Goal: Transaction & Acquisition: Purchase product/service

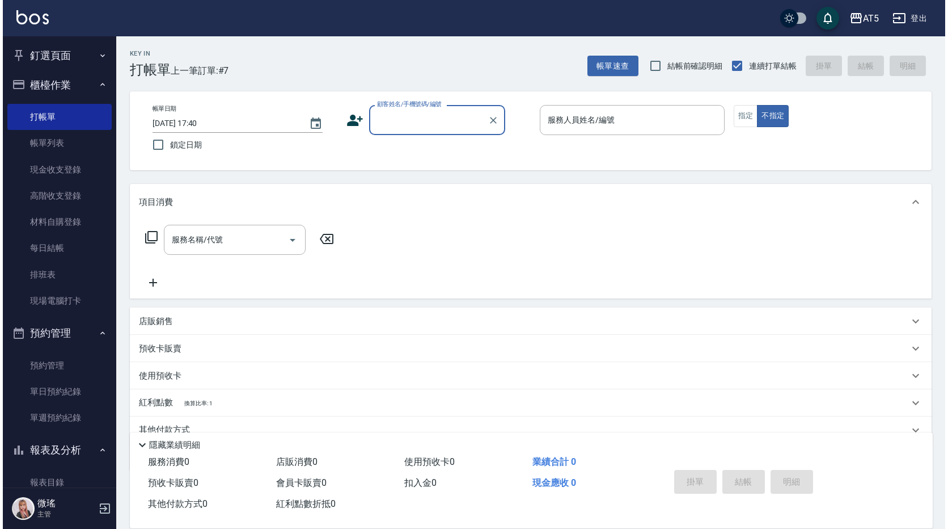
scroll to position [126, 0]
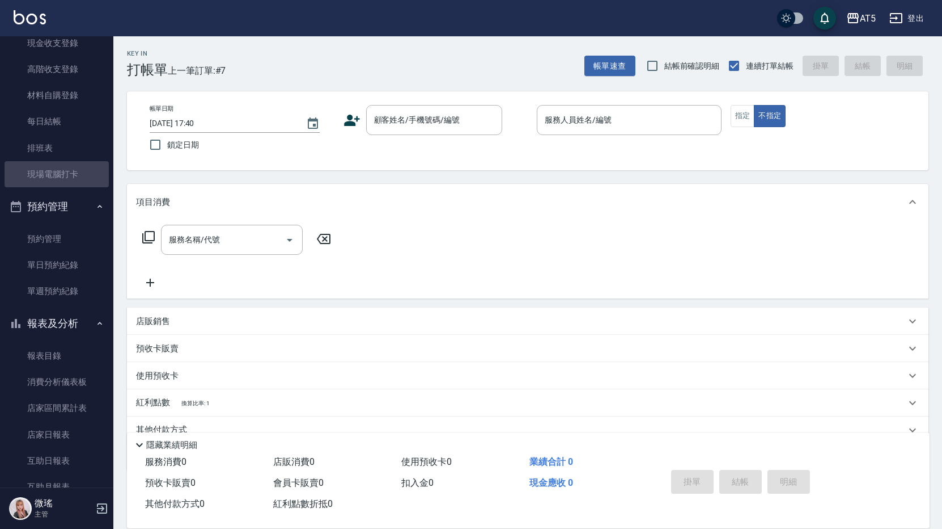
click at [78, 169] on link "現場電腦打卡" at bounding box center [57, 174] width 104 height 26
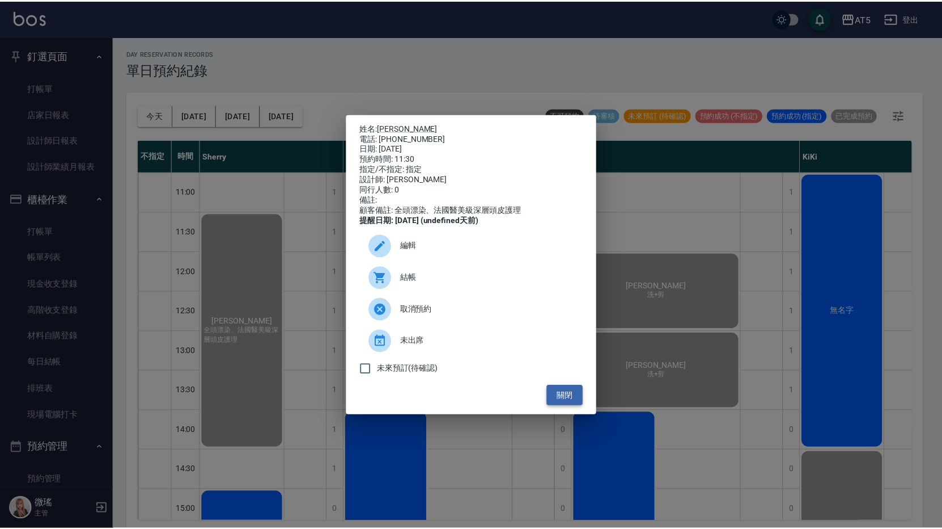
scroll to position [208, 0]
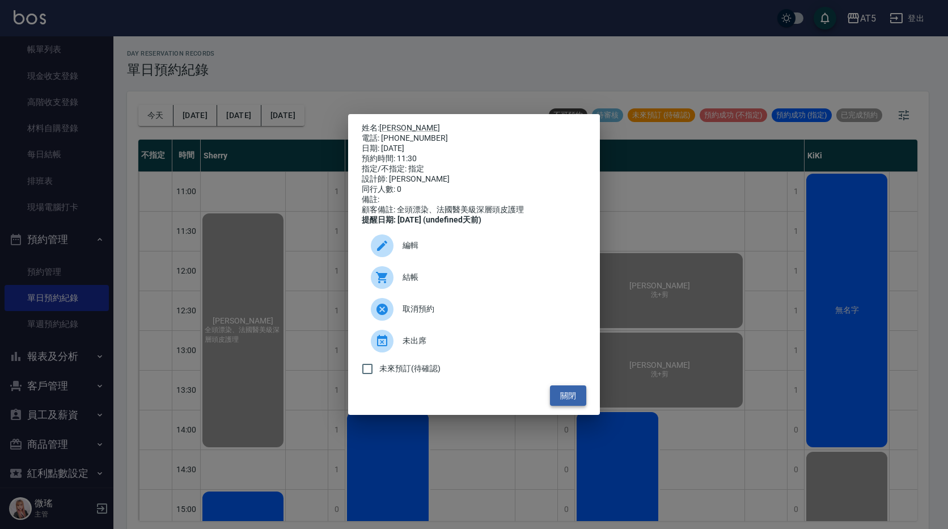
click at [570, 400] on button "關閉" at bounding box center [568, 395] width 36 height 21
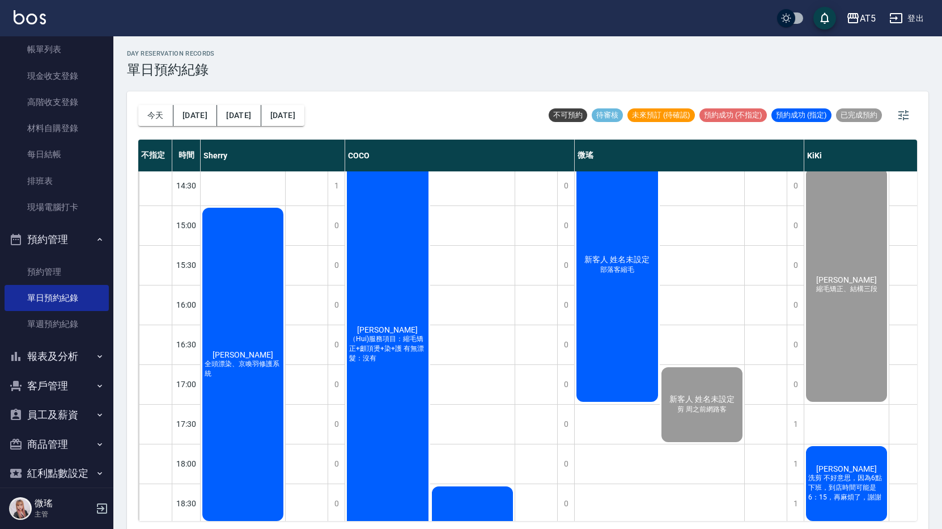
scroll to position [357, 0]
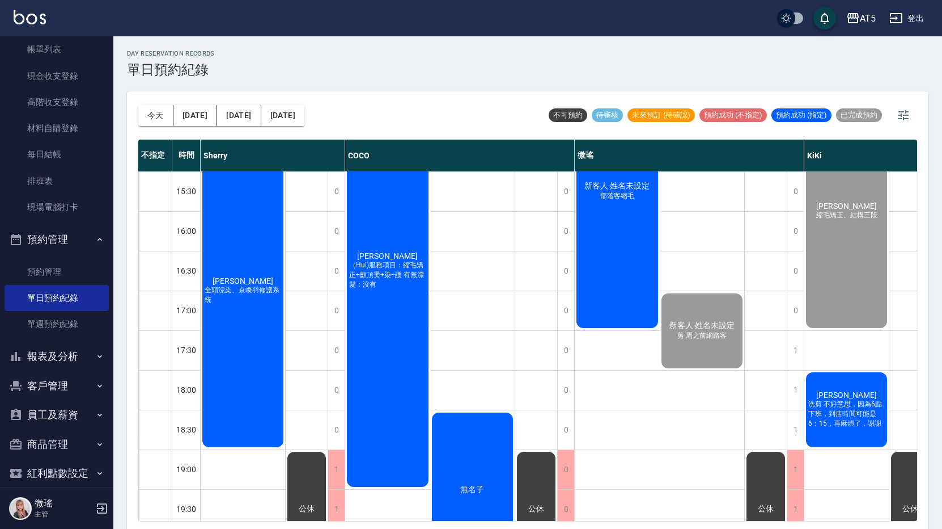
click at [844, 395] on span "黃詩恩" at bounding box center [846, 394] width 65 height 9
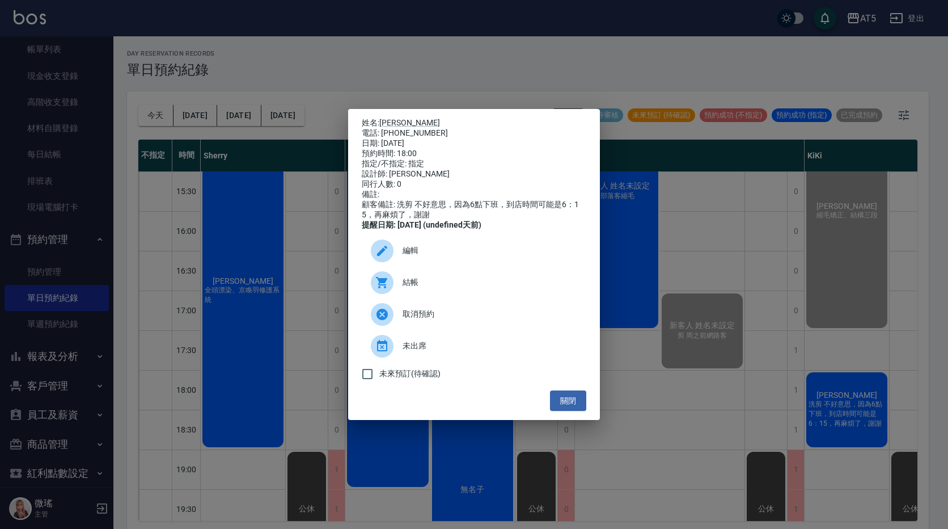
click at [370, 289] on div "結帳" at bounding box center [474, 283] width 225 height 32
click at [576, 407] on button "關閉" at bounding box center [568, 400] width 36 height 21
drag, startPoint x: 576, startPoint y: 407, endPoint x: 586, endPoint y: 408, distance: 10.3
click at [576, 409] on button "關閉" at bounding box center [568, 400] width 36 height 21
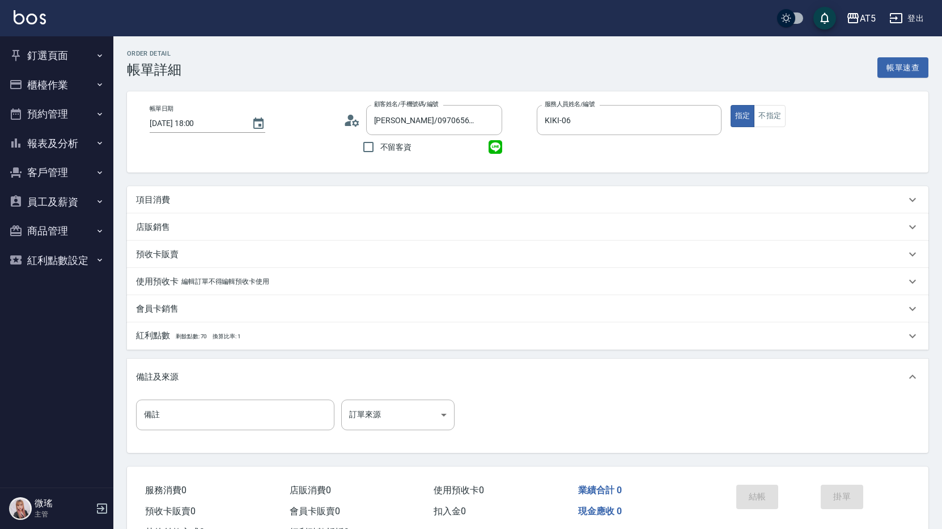
click at [348, 197] on div "項目消費" at bounding box center [521, 200] width 770 height 12
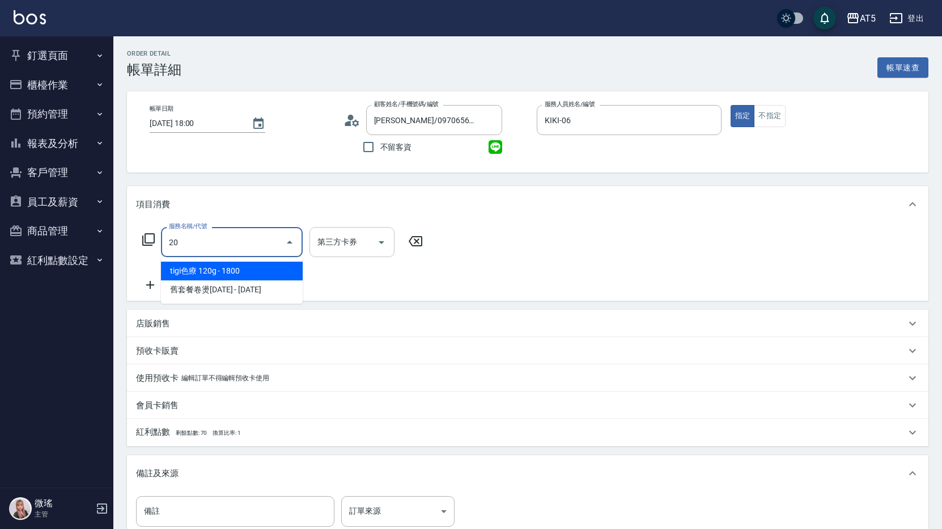
type input "201"
type input "30"
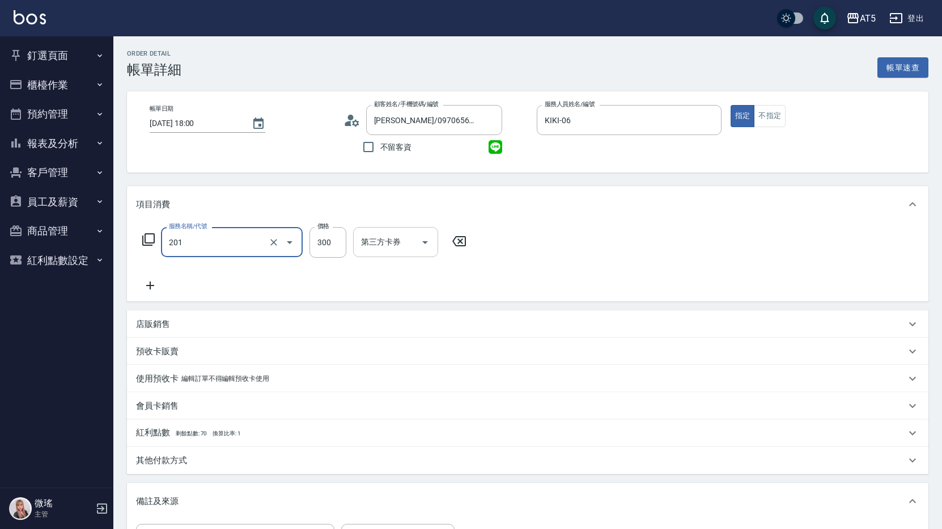
type input "洗髮(201)"
click at [149, 285] on icon at bounding box center [150, 285] width 28 height 14
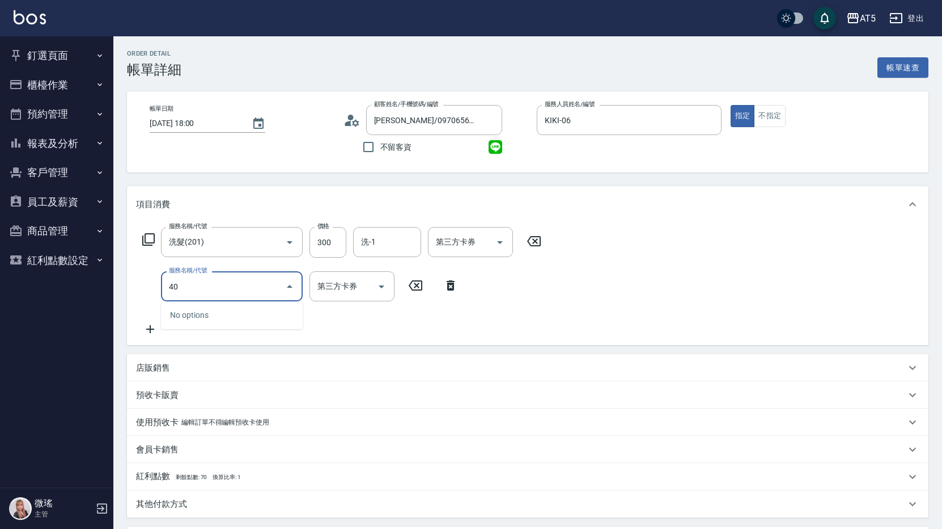
type input "401"
type input "70"
type input "剪髮(401)"
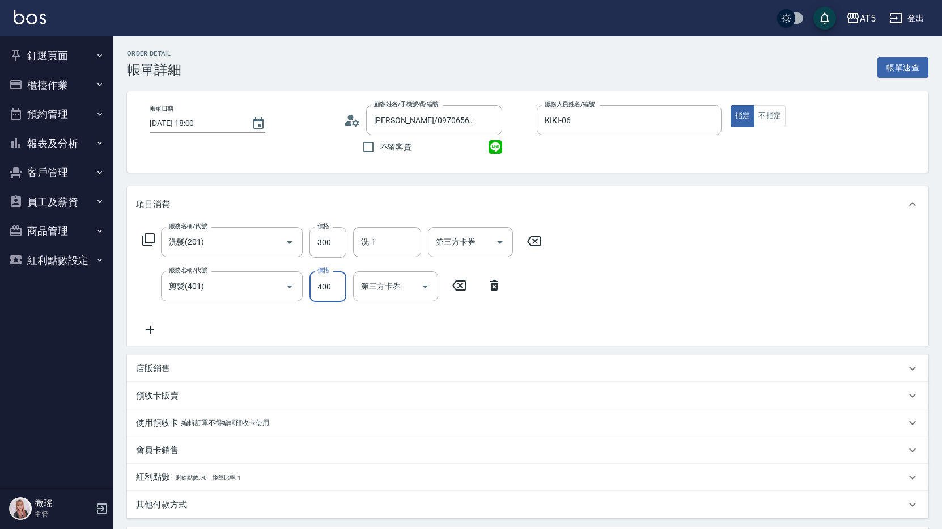
type input "30"
type input "50"
type input "80"
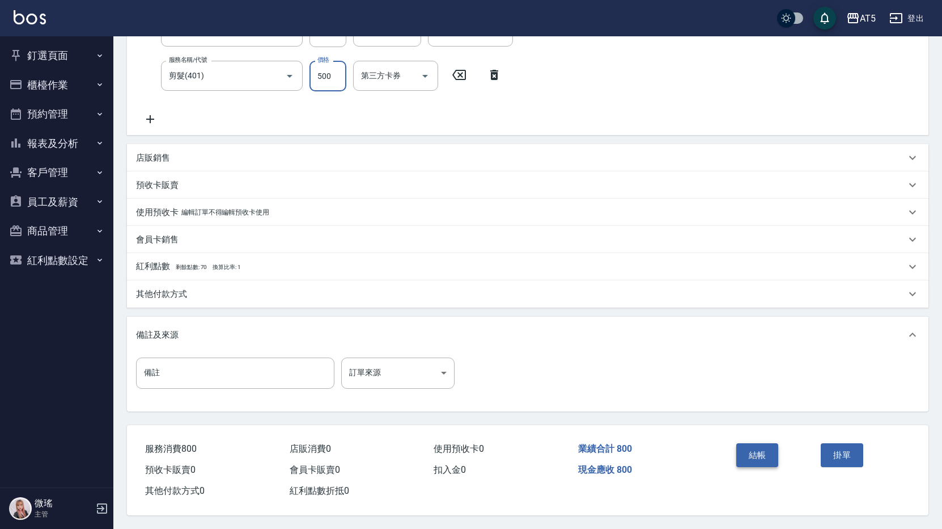
type input "500"
click at [770, 443] on button "結帳" at bounding box center [758, 455] width 43 height 24
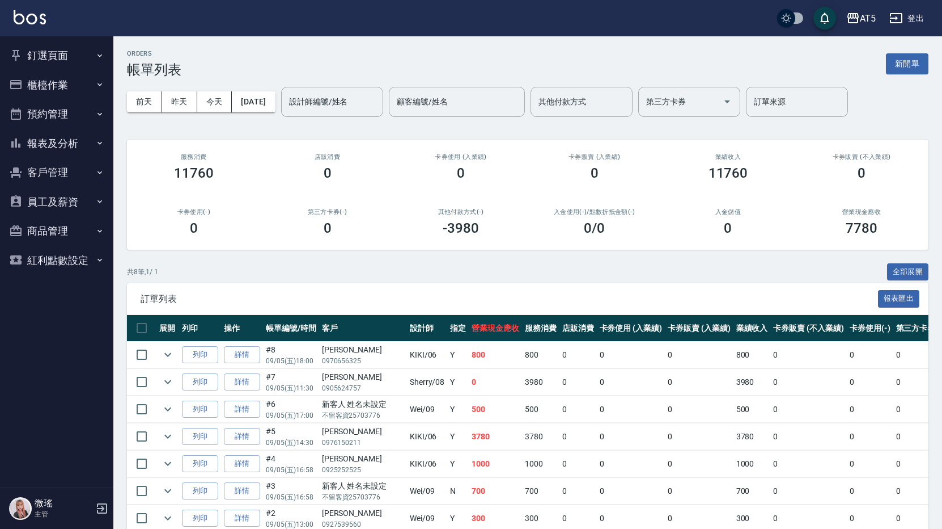
click at [58, 49] on button "釘選頁面" at bounding box center [57, 55] width 104 height 29
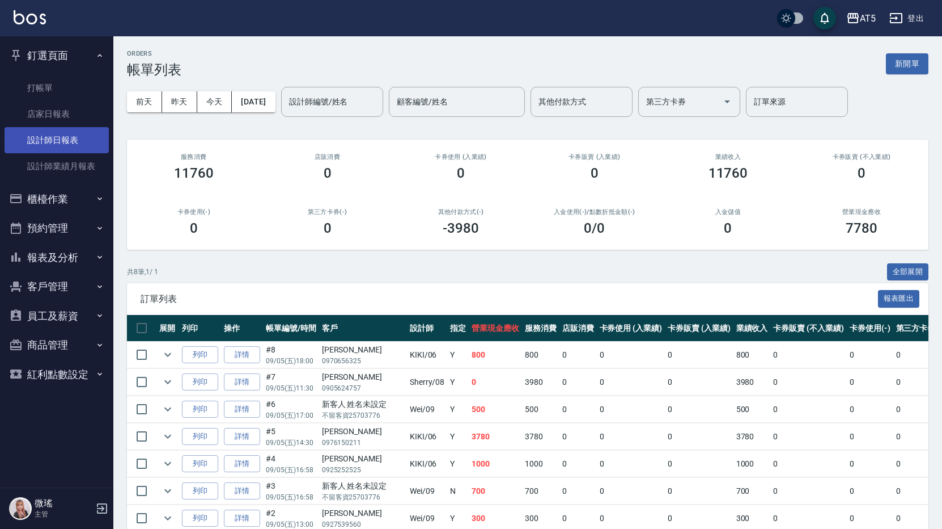
click at [73, 139] on link "設計師日報表" at bounding box center [57, 140] width 104 height 26
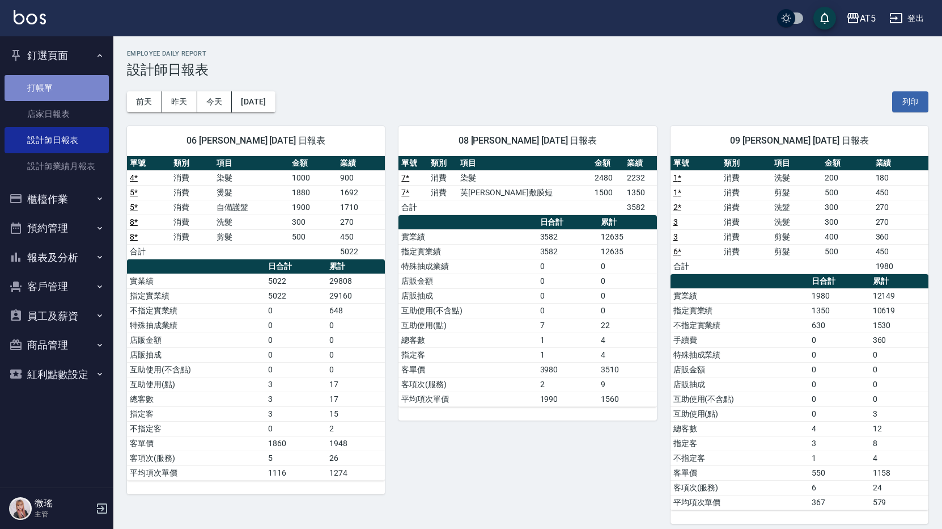
click at [74, 92] on link "打帳單" at bounding box center [57, 88] width 104 height 26
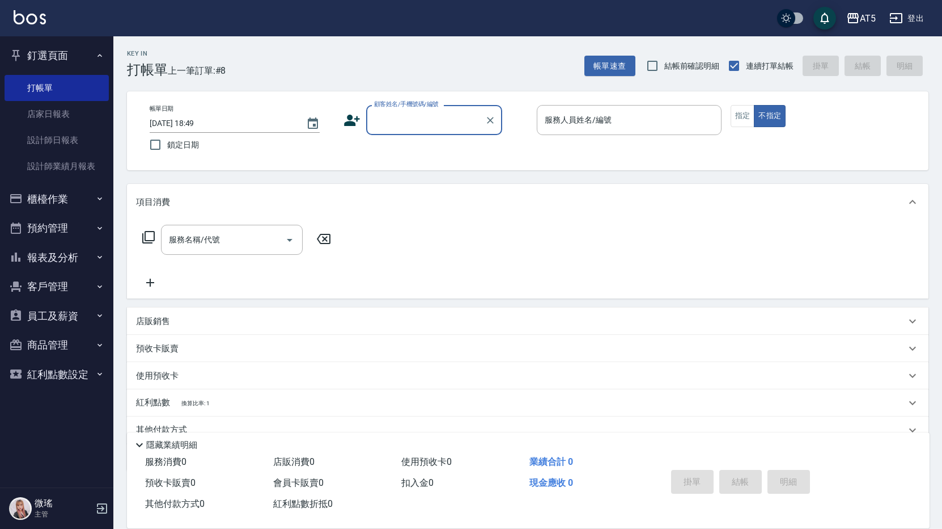
click at [33, 223] on button "預約管理" at bounding box center [57, 227] width 104 height 29
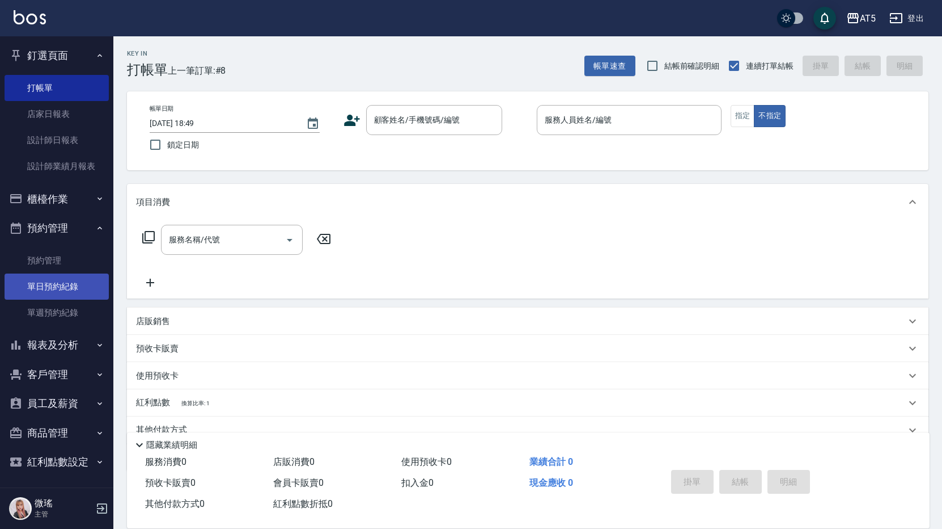
click at [75, 279] on link "單日預約紀錄" at bounding box center [57, 286] width 104 height 26
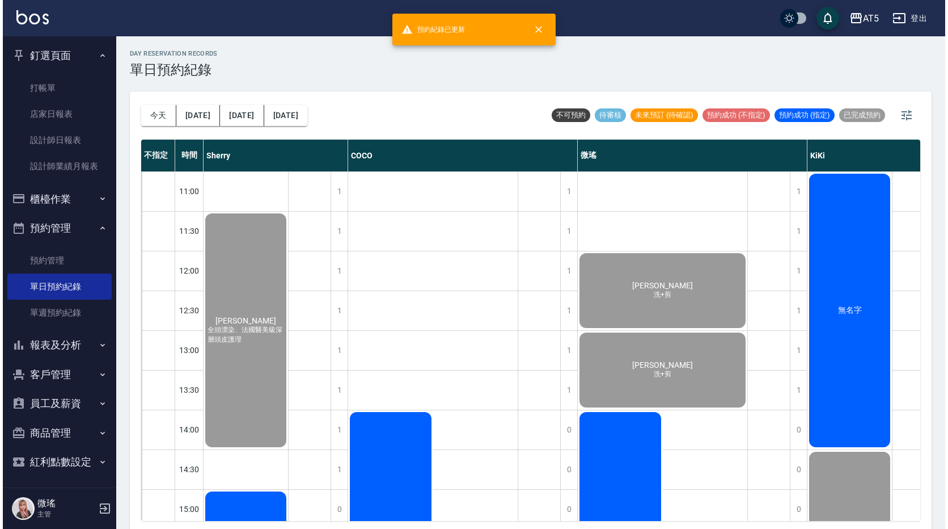
scroll to position [227, 0]
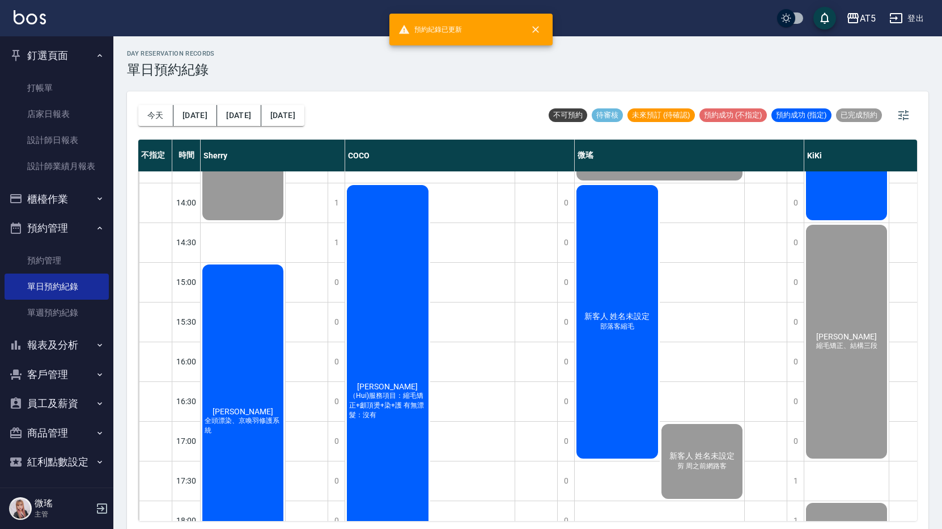
click at [254, 376] on div "陳語涵 全頭漂染、京喚羽修護系統" at bounding box center [243, 421] width 84 height 316
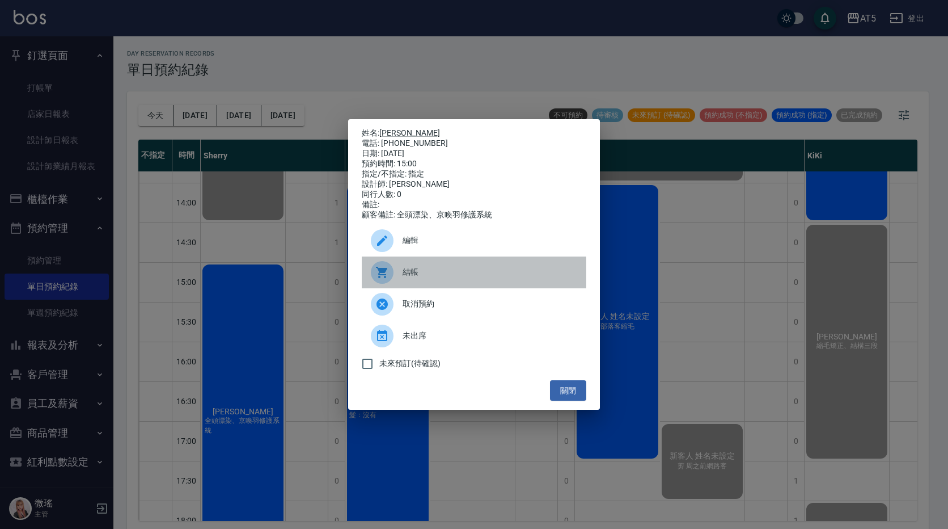
click at [432, 278] on span "結帳" at bounding box center [490, 272] width 175 height 12
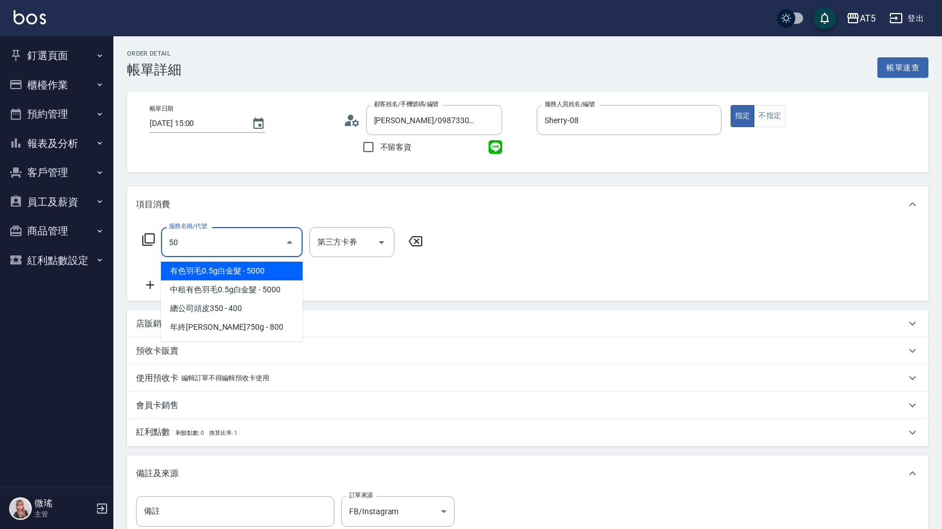
type input "501"
type input "100"
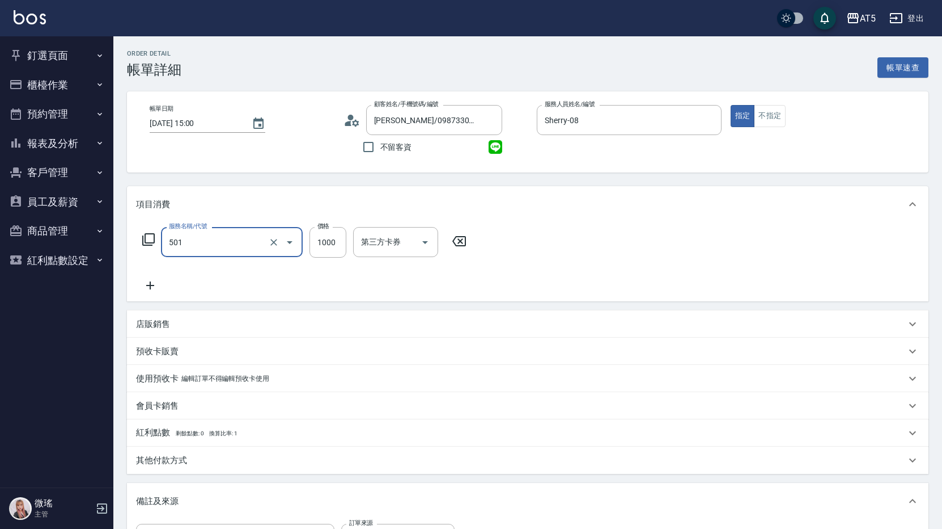
type input "染髮(501)"
type input "2"
type input "0"
type input "229"
type input "220"
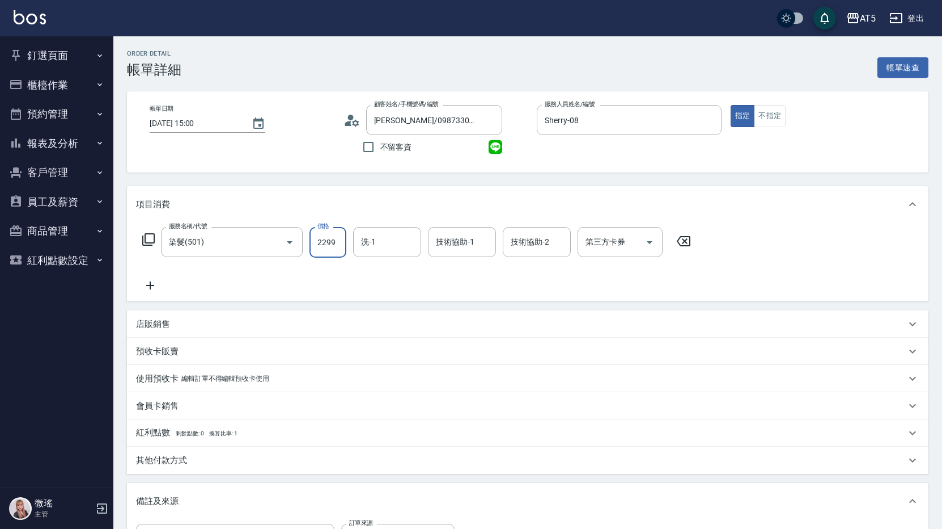
type input "2299"
type input "葵葵-11"
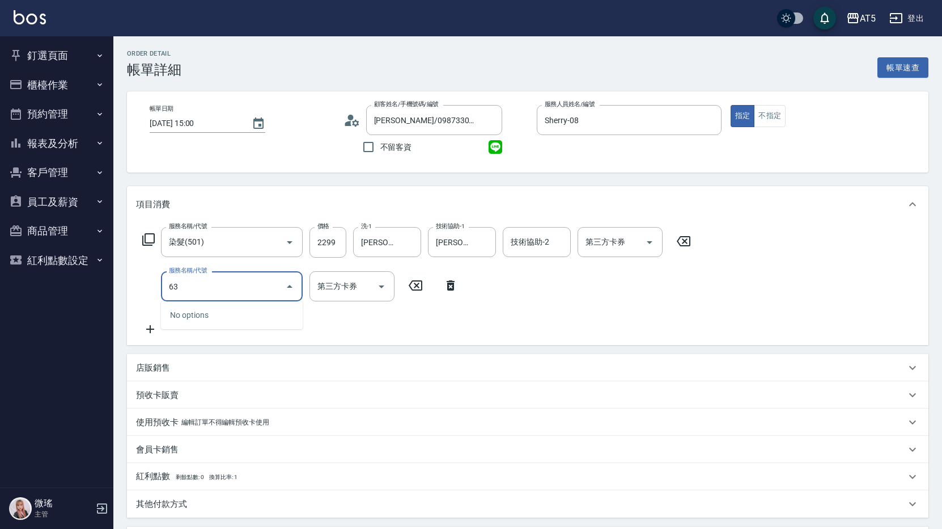
type input "631"
type input "520"
type input "京煥羽護髮長(631)"
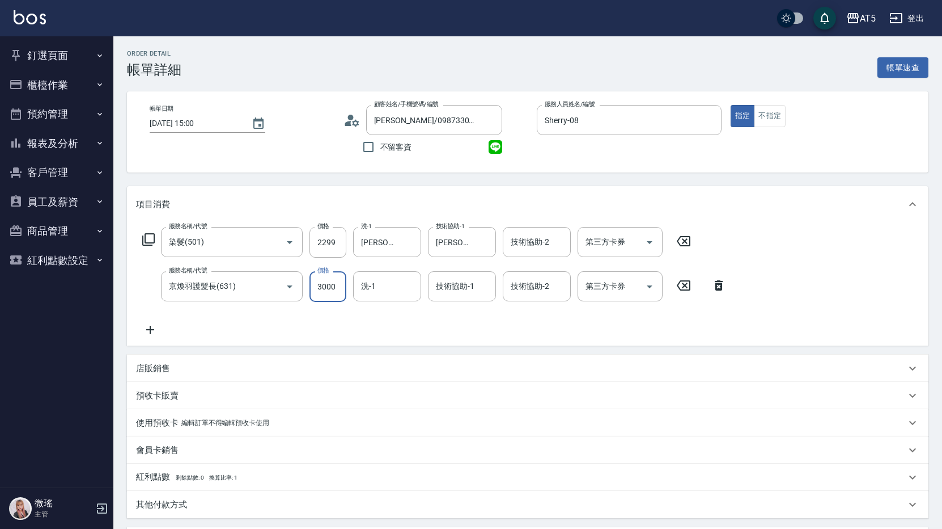
type input "3"
type input "230"
type input "350"
type input "260"
type input "3500"
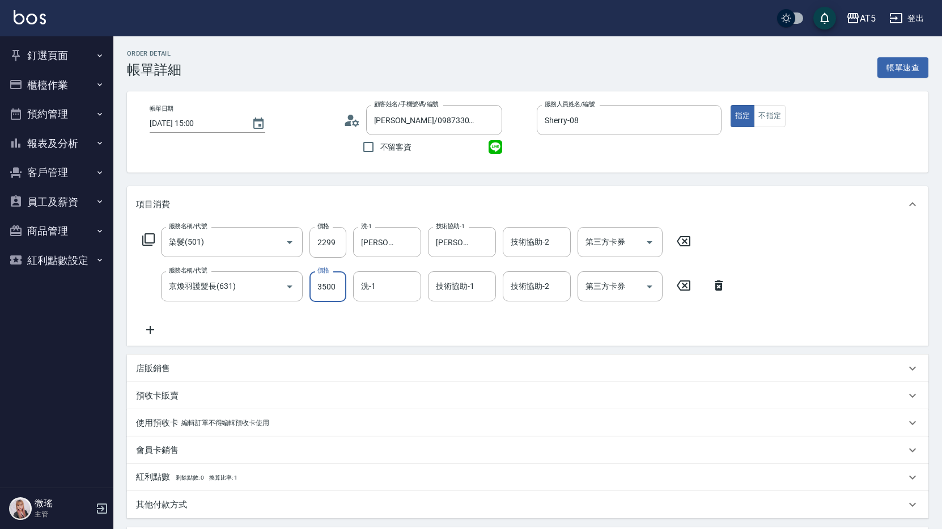
type input "570"
type input "3500"
type input "葵葵-11"
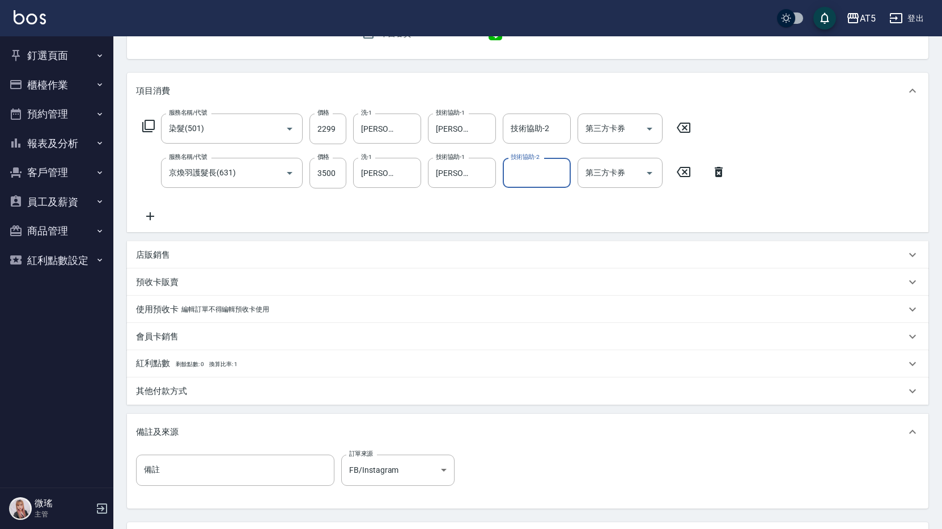
scroll to position [215, 0]
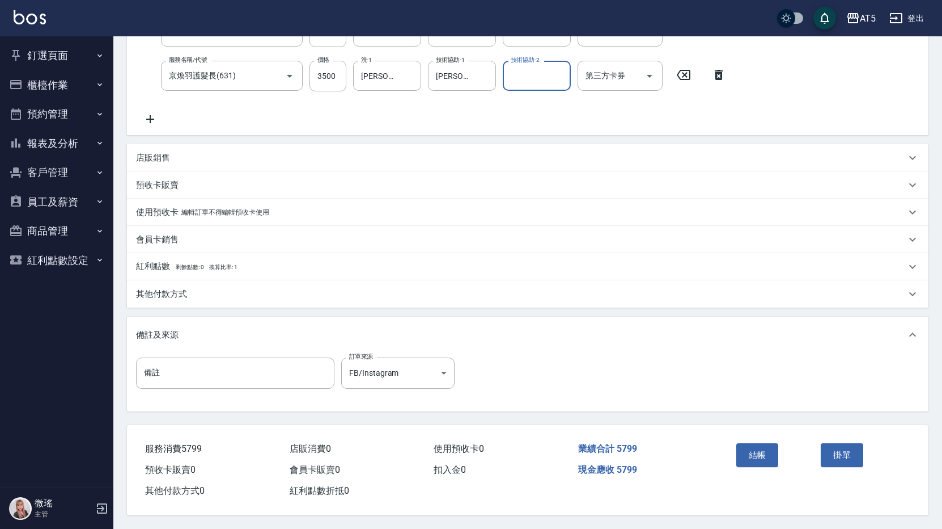
click at [178, 288] on p "其他付款方式" at bounding box center [161, 294] width 51 height 12
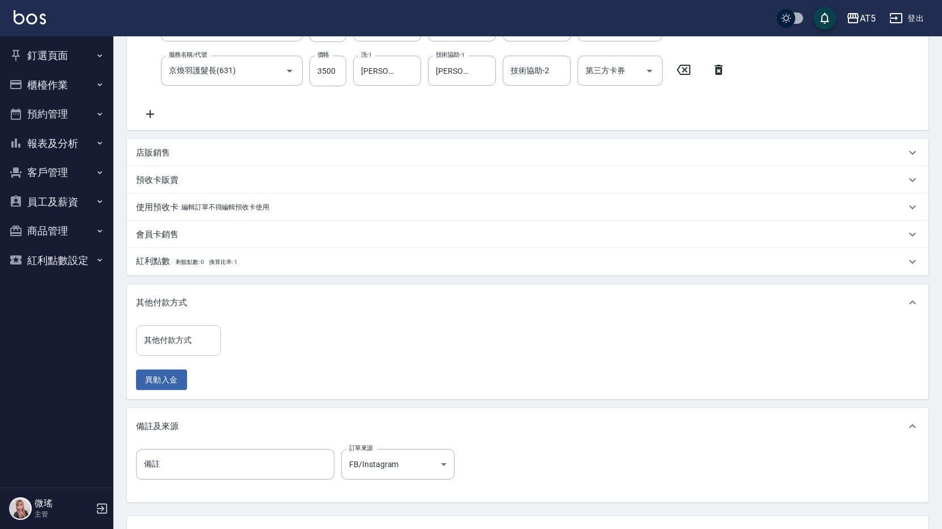
click at [159, 354] on div "其他付款方式" at bounding box center [178, 340] width 85 height 30
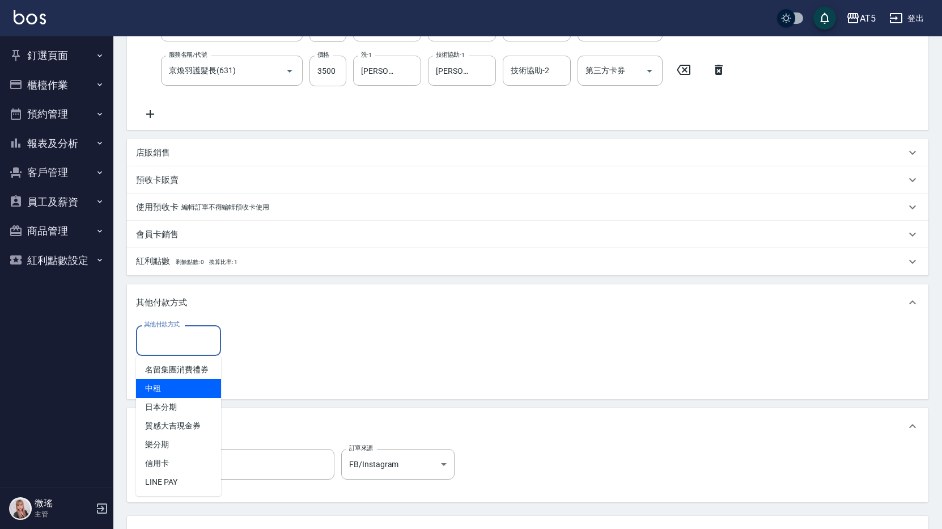
click at [175, 388] on span "中租" at bounding box center [178, 388] width 85 height 19
type input "中租"
click at [264, 353] on input "0" at bounding box center [270, 340] width 85 height 31
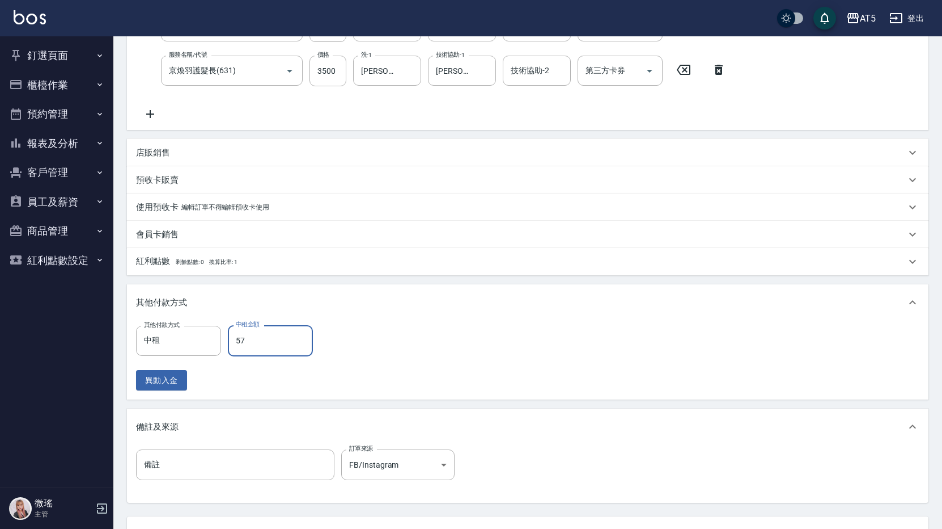
type input "579"
type input "520"
type input "5799"
type input "0"
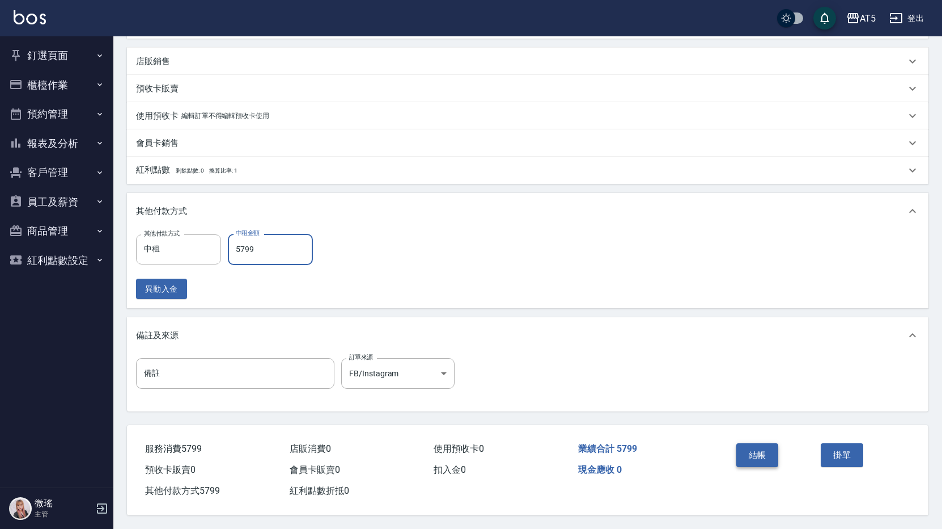
type input "5799"
click at [739, 444] on button "結帳" at bounding box center [758, 455] width 43 height 24
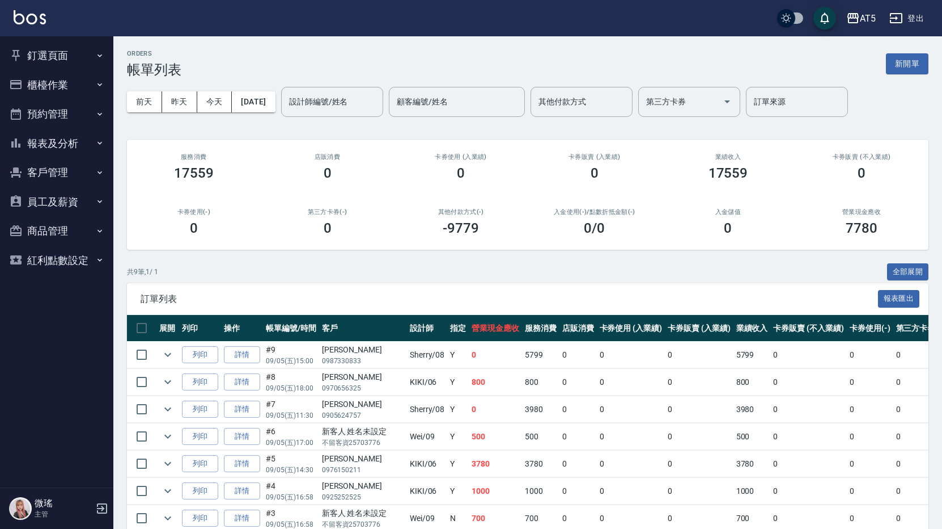
click at [77, 87] on button "櫃檯作業" at bounding box center [57, 84] width 104 height 29
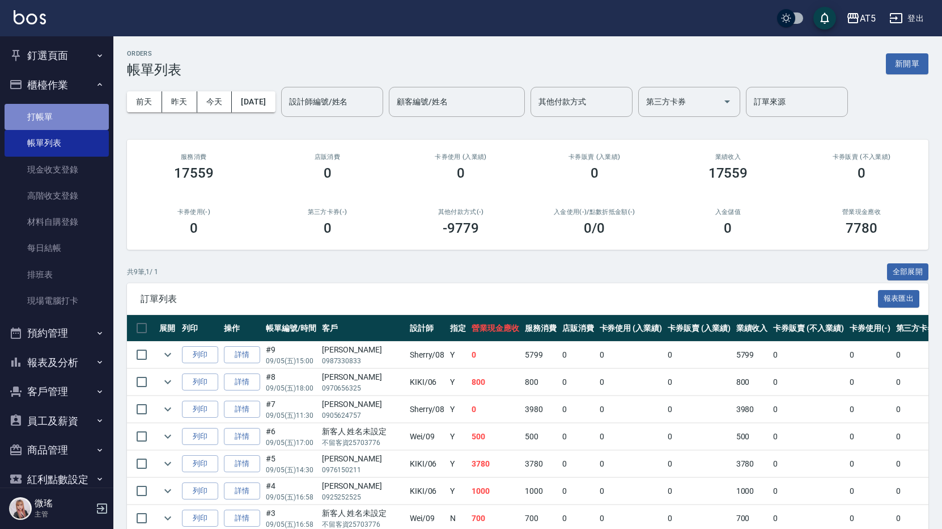
click at [64, 123] on link "打帳單" at bounding box center [57, 117] width 104 height 26
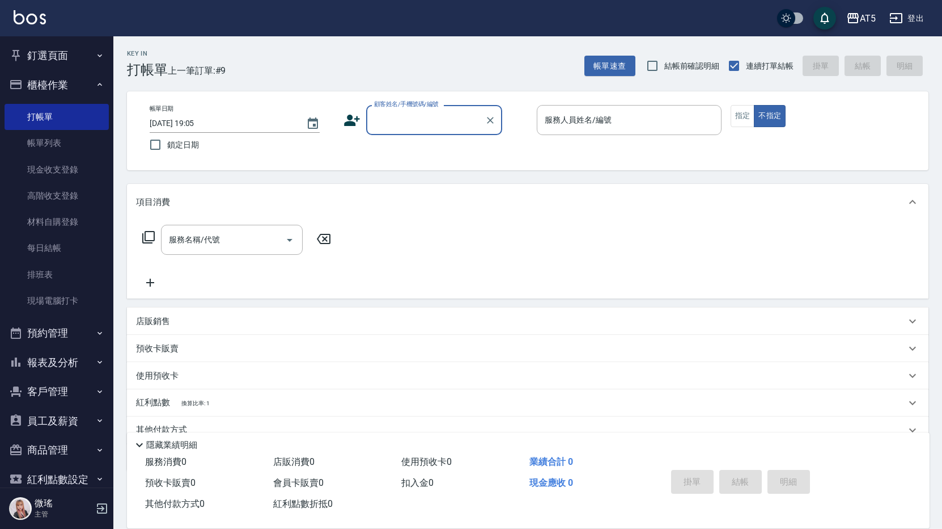
click at [406, 122] on input "顧客姓名/手機號碼/編號" at bounding box center [425, 120] width 109 height 20
click at [458, 149] on li "無名子/07#/null" at bounding box center [434, 148] width 136 height 19
type input "無名子/07#/null"
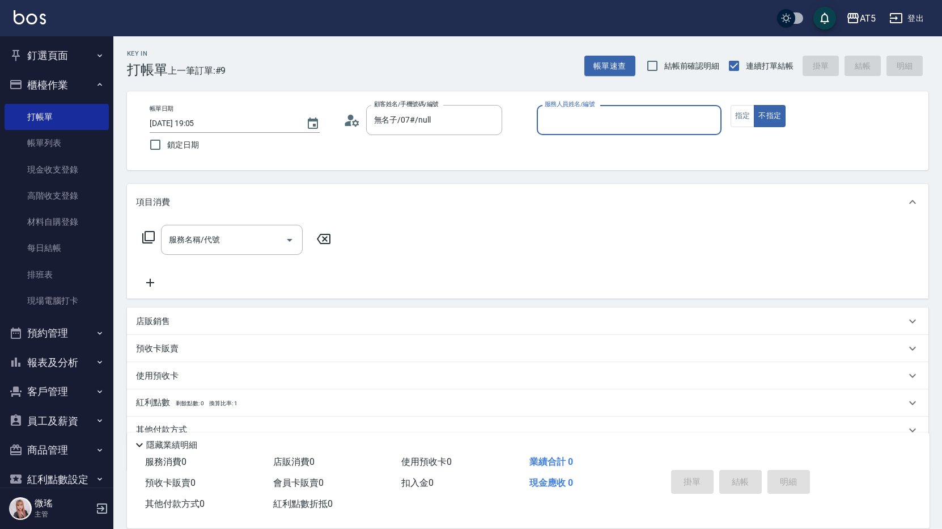
click at [559, 122] on input "服務人員姓名/編號" at bounding box center [629, 120] width 175 height 20
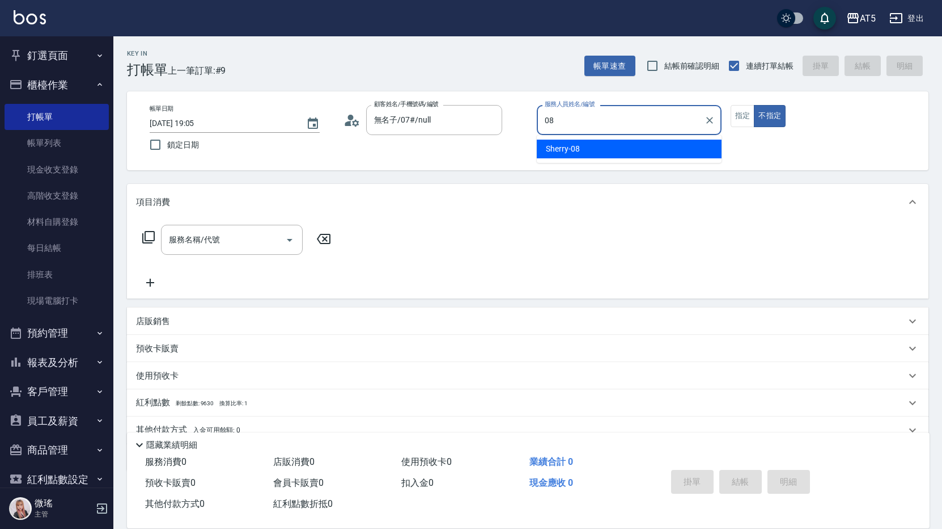
type input "Sherry-08"
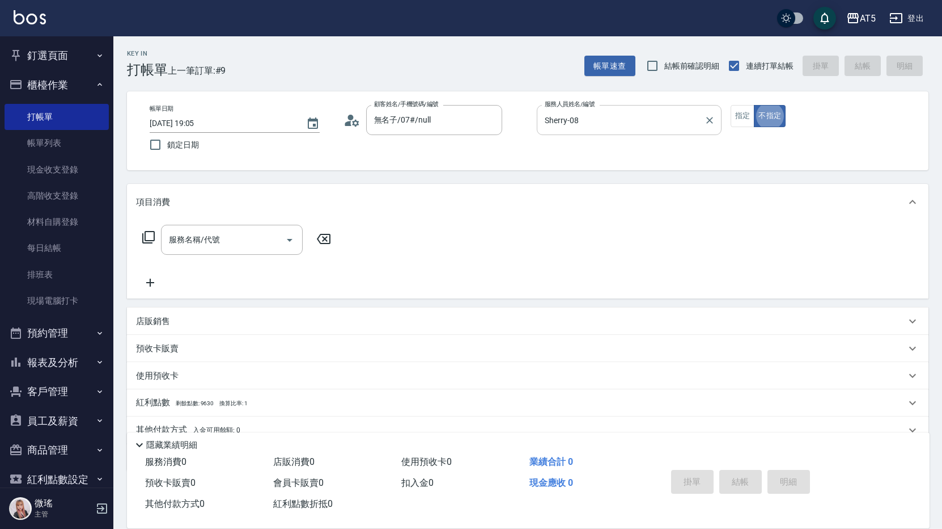
type button "false"
click at [198, 250] on div "服務名稱/代號" at bounding box center [232, 240] width 142 height 30
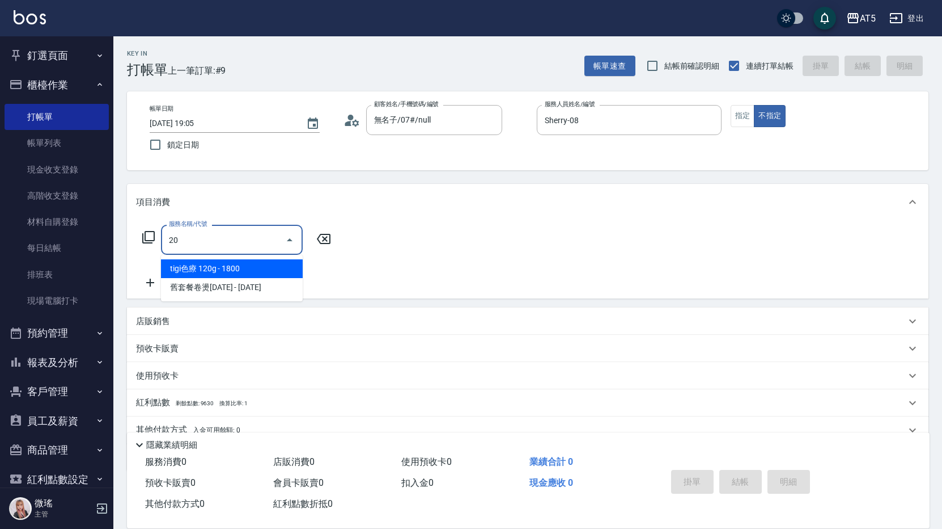
type input "201"
type input "30"
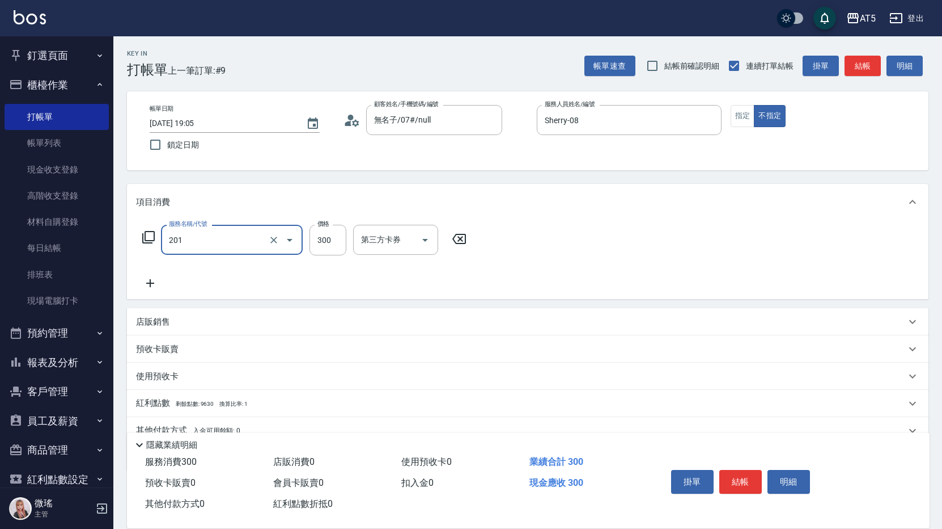
type input "洗髮(201)"
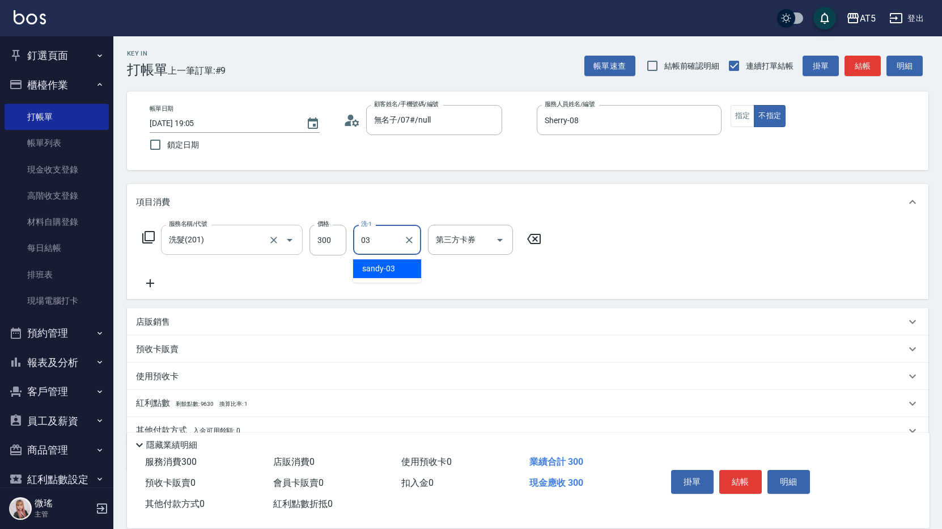
type input "sandy-03"
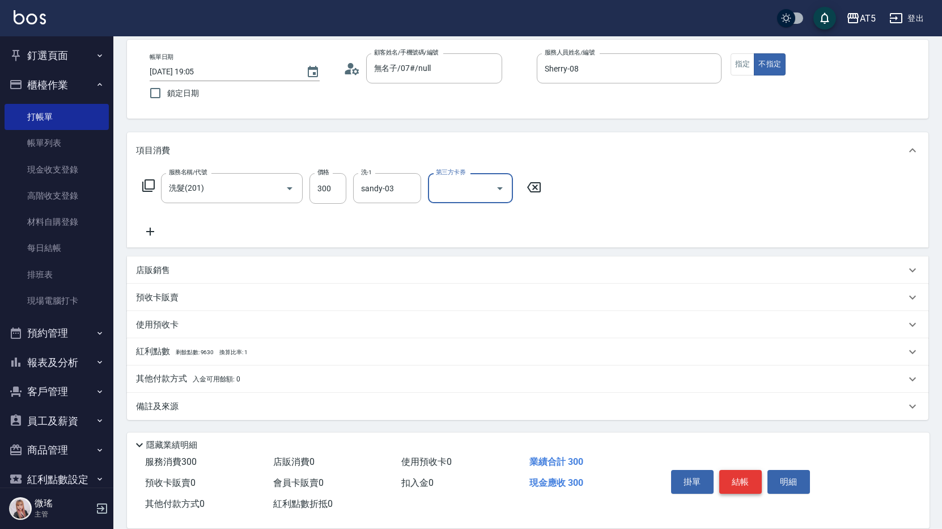
click at [738, 470] on button "結帳" at bounding box center [741, 482] width 43 height 24
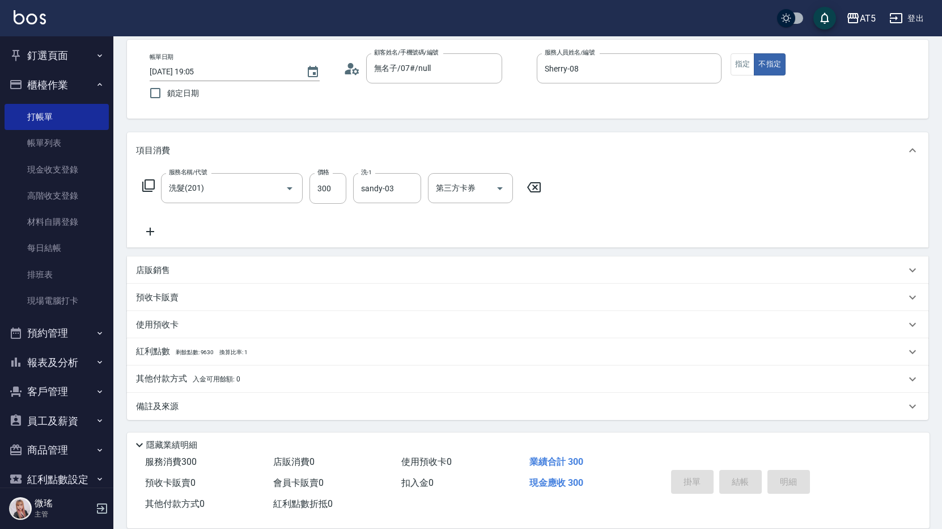
type input "0"
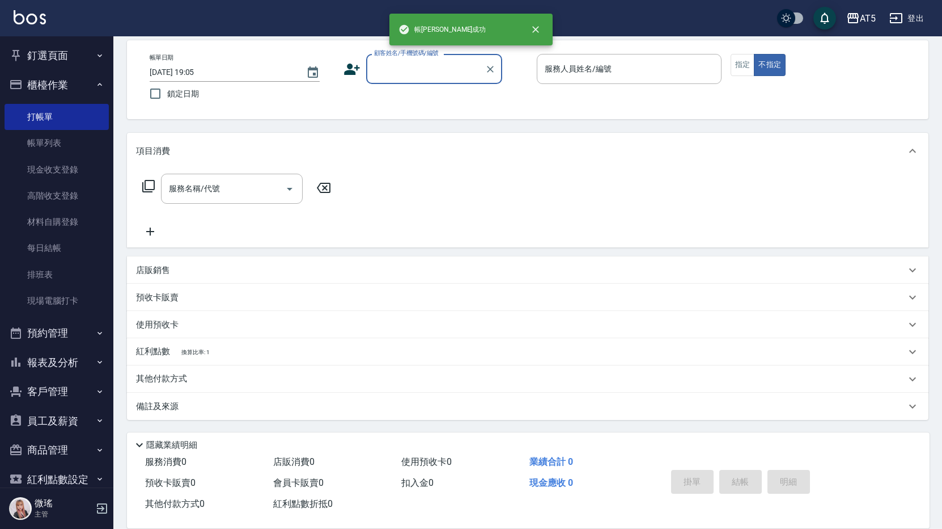
scroll to position [51, 0]
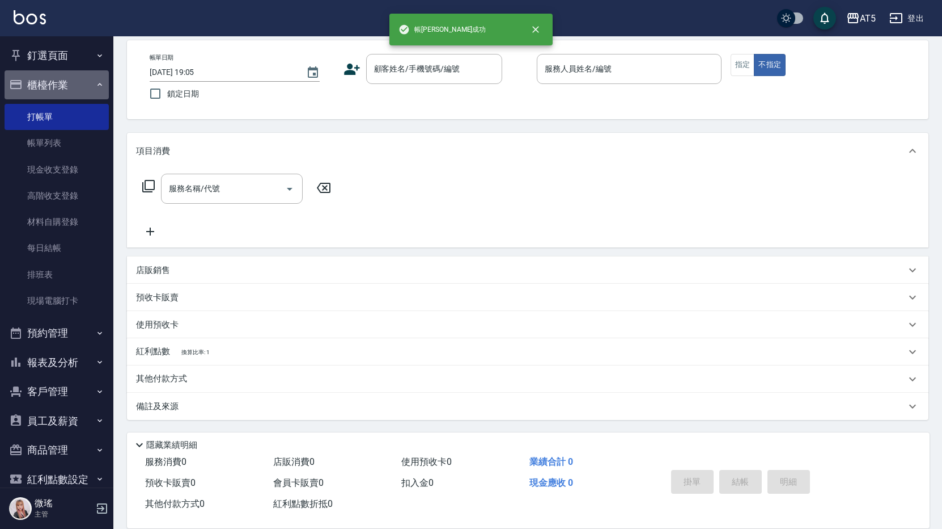
click at [67, 87] on button "櫃檯作業" at bounding box center [57, 84] width 104 height 29
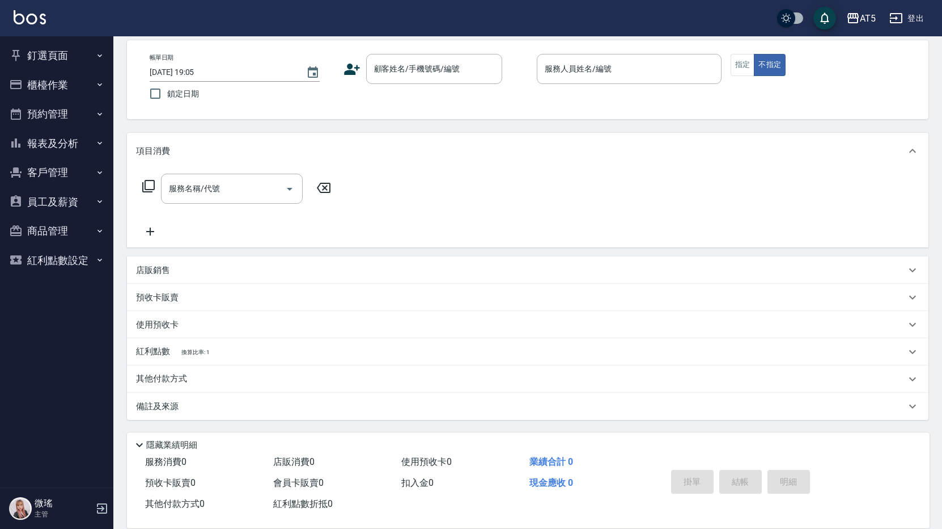
click at [61, 70] on button "櫃檯作業" at bounding box center [57, 84] width 104 height 29
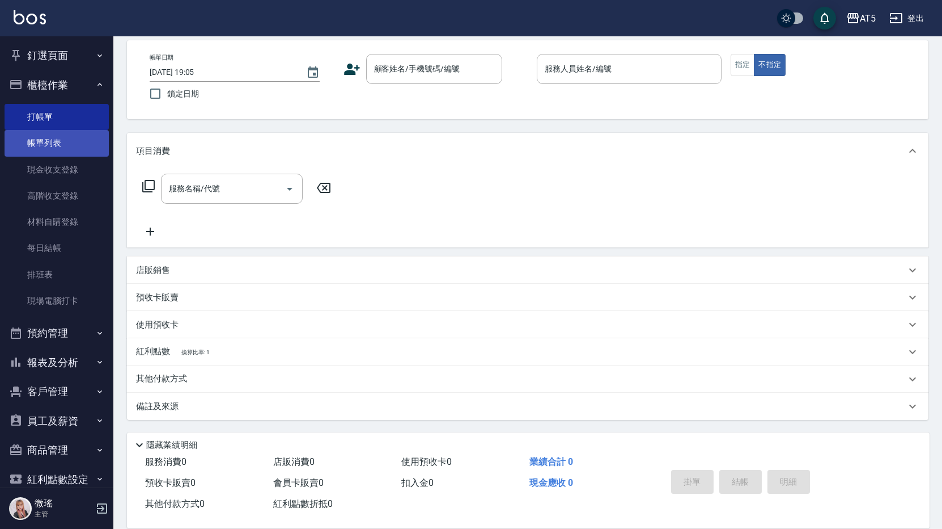
click at [75, 141] on link "帳單列表" at bounding box center [57, 143] width 104 height 26
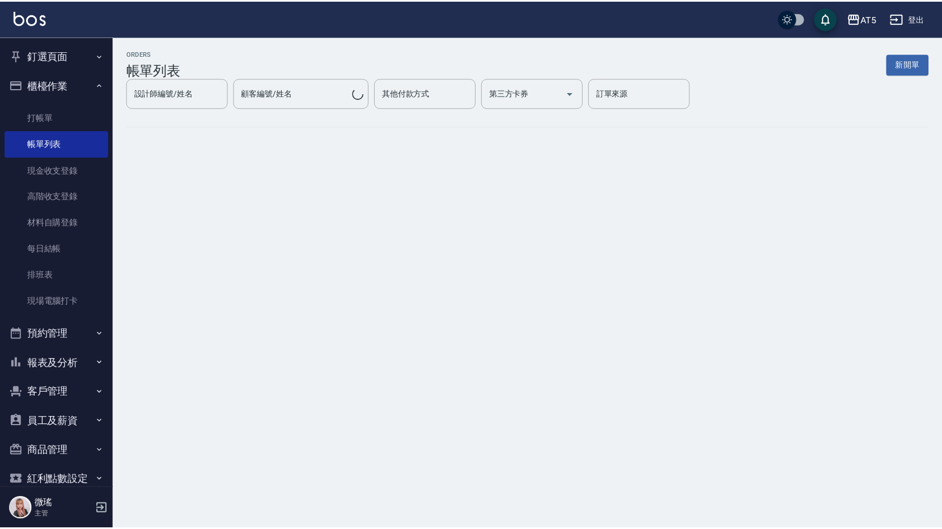
scroll to position [20, 0]
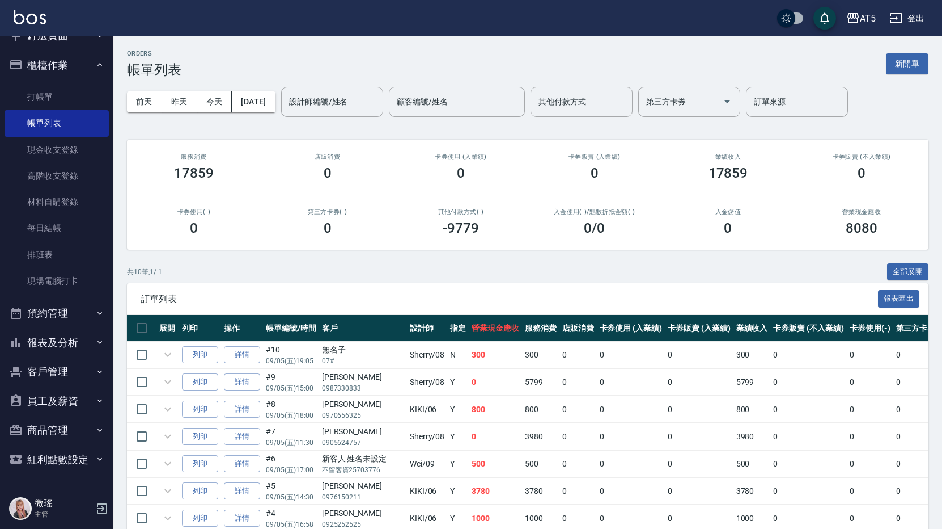
click at [70, 333] on button "報表及分析" at bounding box center [57, 342] width 104 height 29
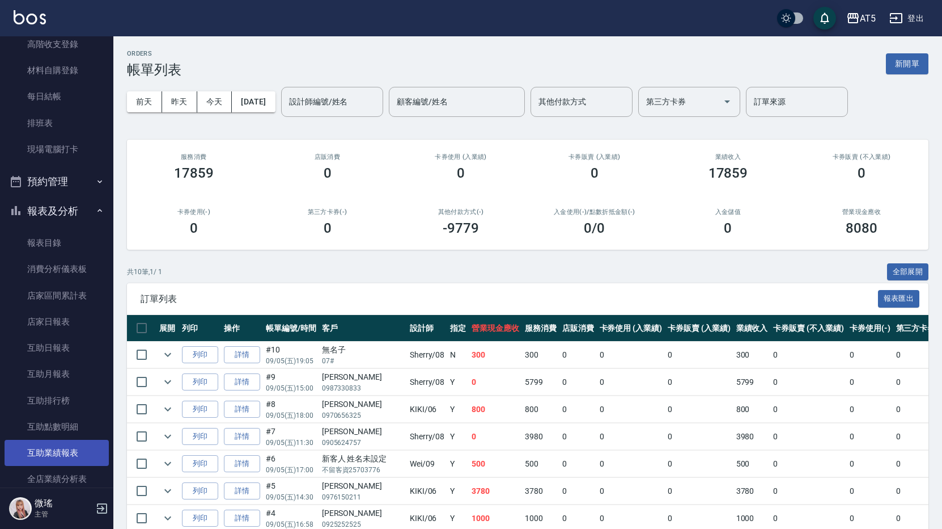
scroll to position [322, 0]
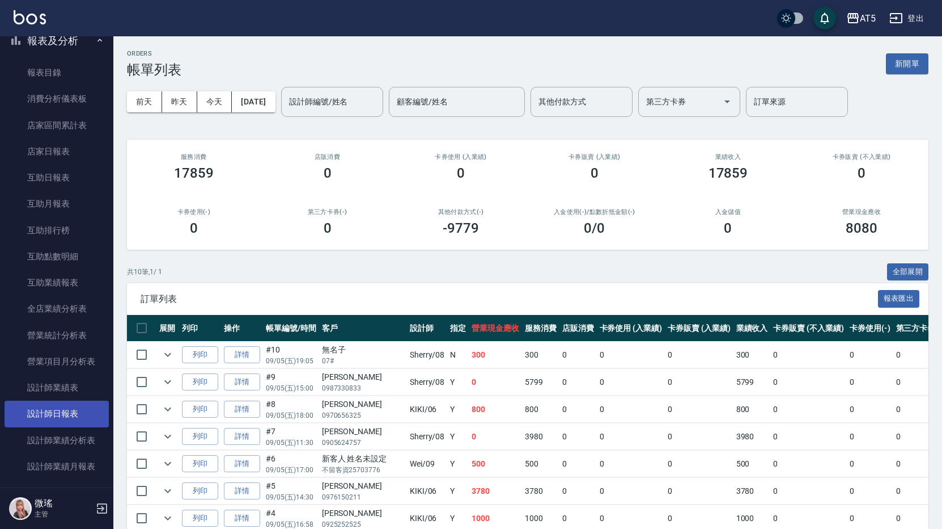
click at [79, 408] on link "設計師日報表" at bounding box center [57, 413] width 104 height 26
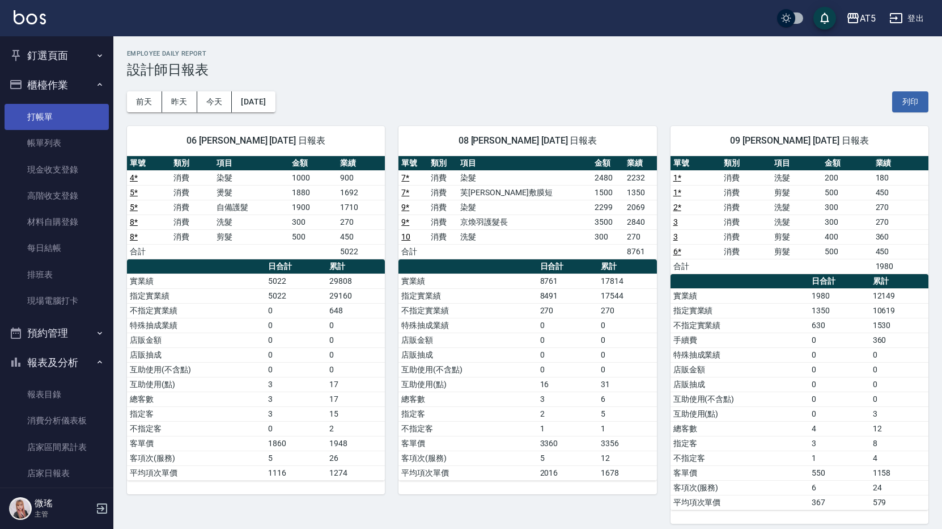
click at [82, 120] on link "打帳單" at bounding box center [57, 117] width 104 height 26
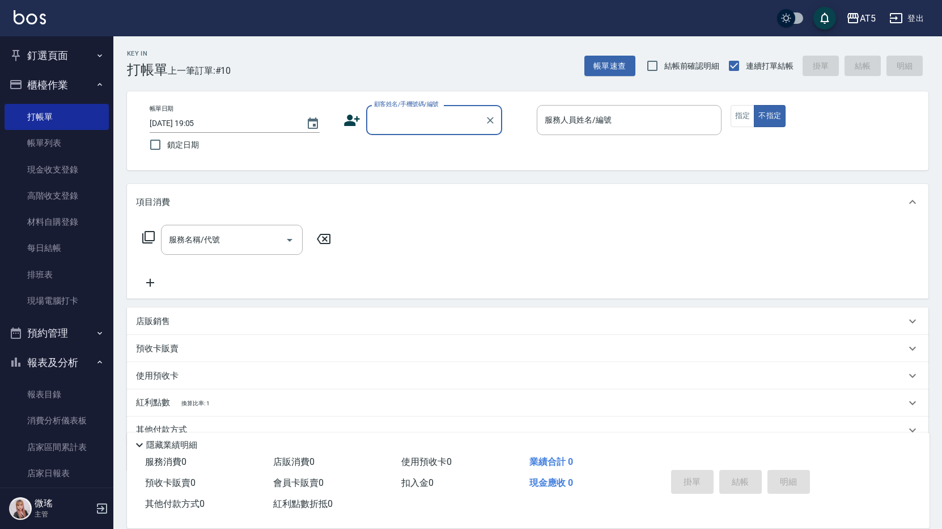
click at [430, 128] on input "顧客姓名/手機號碼/編號" at bounding box center [425, 120] width 109 height 20
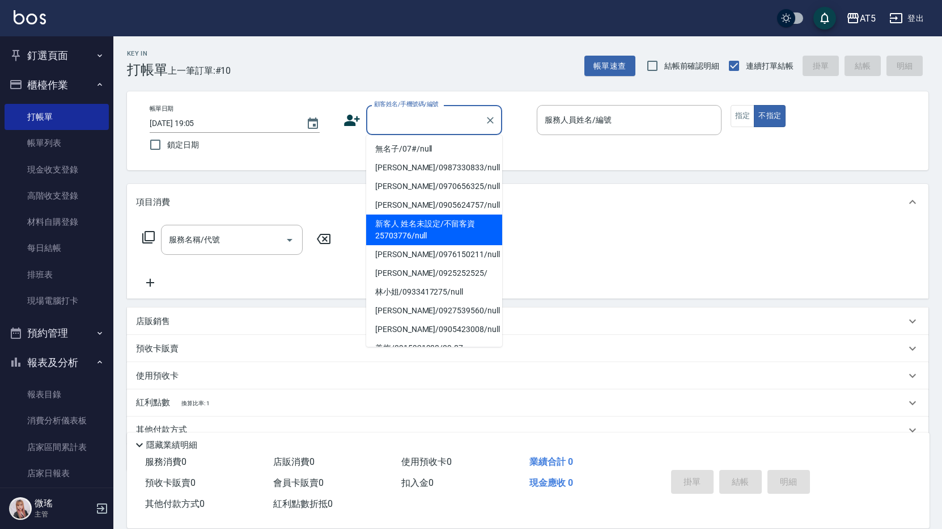
click at [458, 243] on li "新客人 姓名未設定/不留客資25703776/null" at bounding box center [434, 229] width 136 height 31
type input "新客人 姓名未設定/不留客資25703776/null"
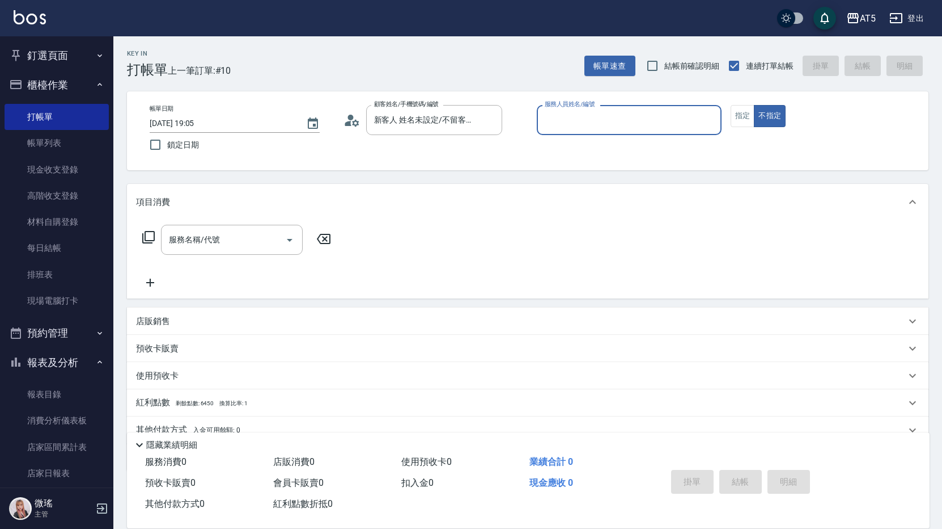
click at [625, 121] on input "服務人員姓名/編號" at bounding box center [629, 120] width 175 height 20
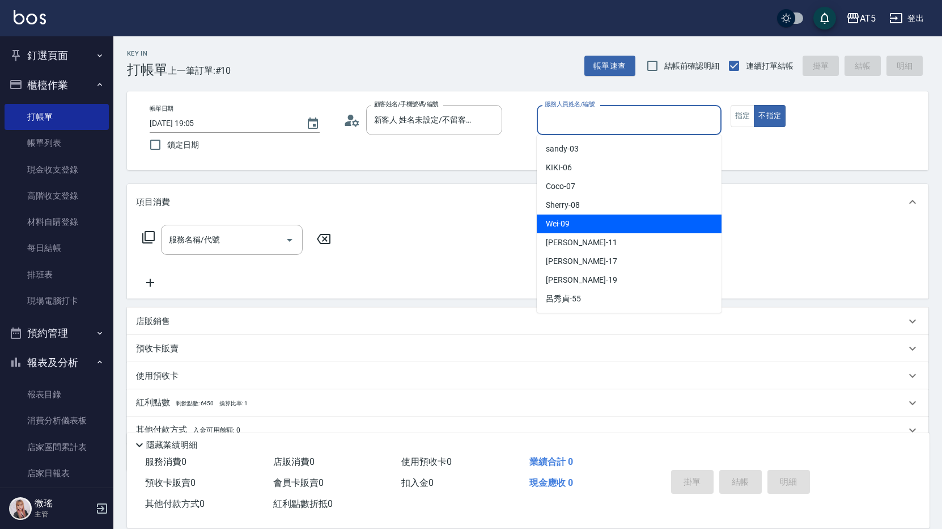
click at [602, 221] on div "Wei -09" at bounding box center [629, 223] width 185 height 19
type input "Wei-09"
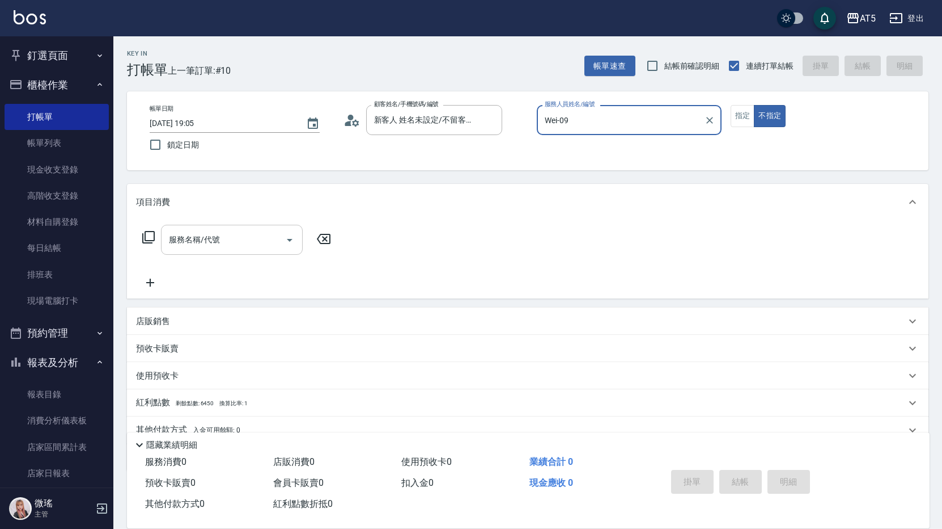
click at [217, 250] on div "服務名稱/代號" at bounding box center [232, 240] width 142 height 30
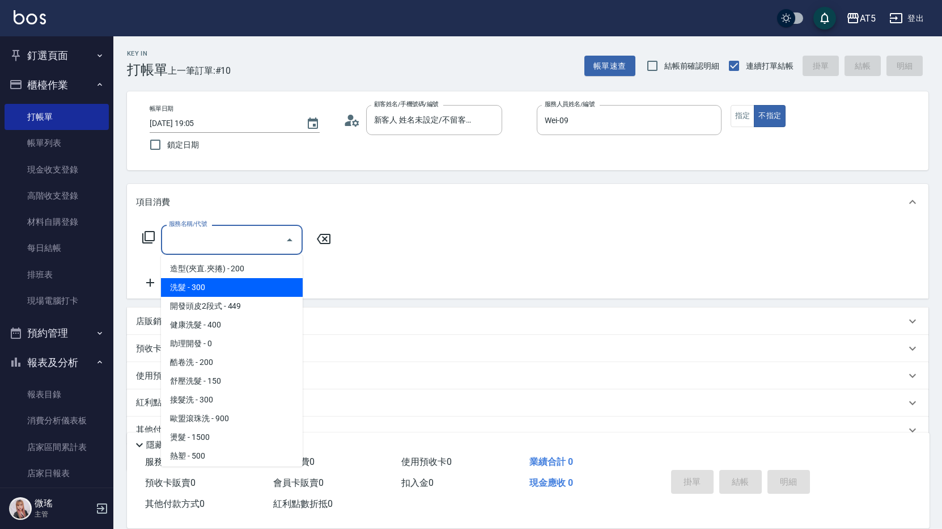
click at [225, 291] on span "洗髮 - 300" at bounding box center [232, 287] width 142 height 19
type input "洗髮(201)"
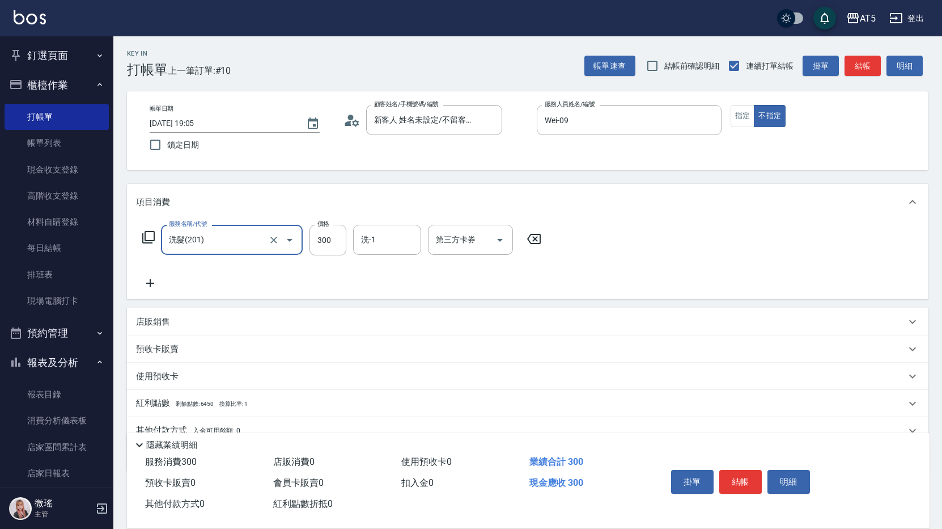
click at [152, 282] on icon at bounding box center [150, 283] width 28 height 14
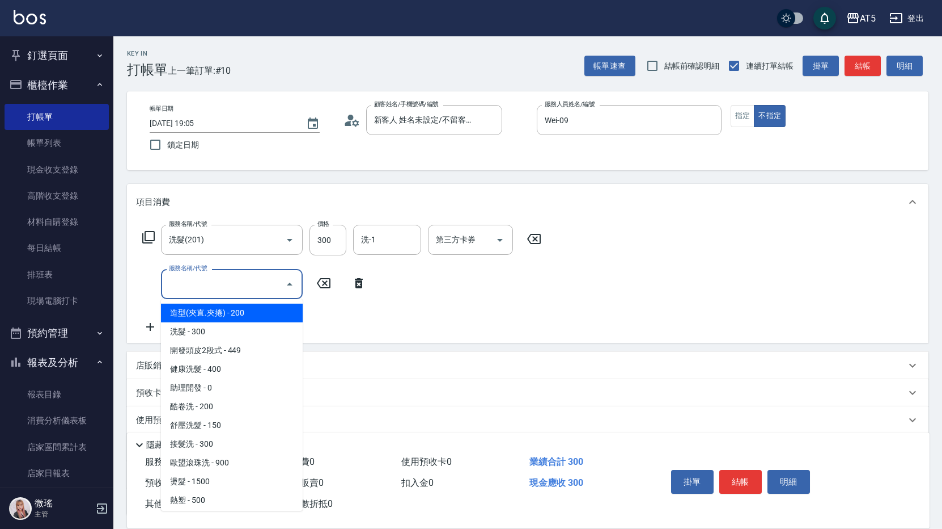
click at [232, 285] on input "服務名稱/代號" at bounding box center [223, 284] width 115 height 20
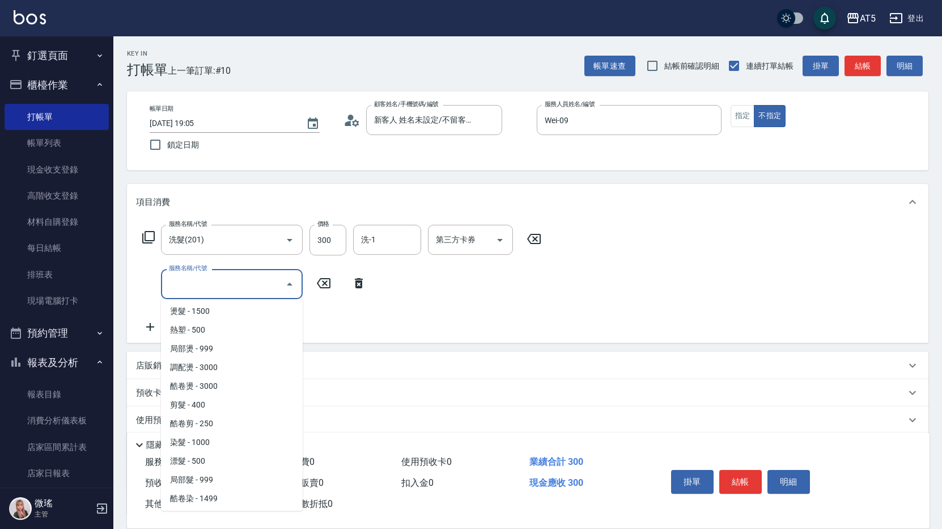
scroll to position [227, 0]
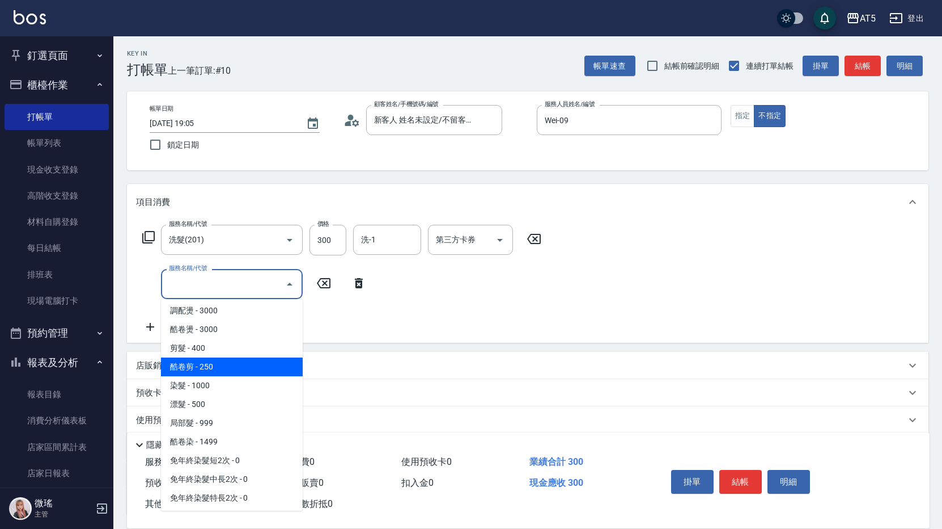
click at [220, 352] on span "剪髮 - 400" at bounding box center [232, 348] width 142 height 19
click at [220, 352] on div "店販銷售 服務人員姓名/編號 服務人員姓名/編號 商品代號/名稱 商品代號/名稱" at bounding box center [528, 365] width 802 height 27
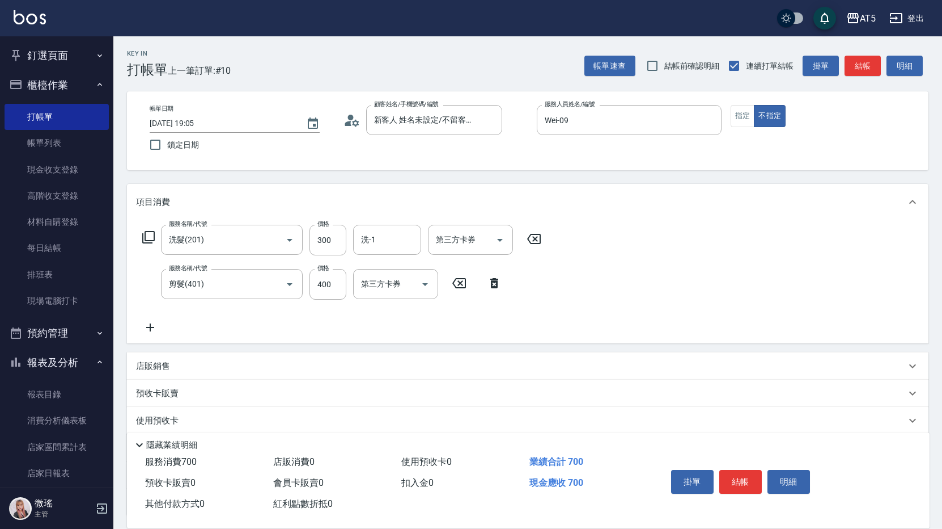
type input "70"
type input "剪髮(401)"
click at [748, 477] on button "結帳" at bounding box center [741, 482] width 43 height 24
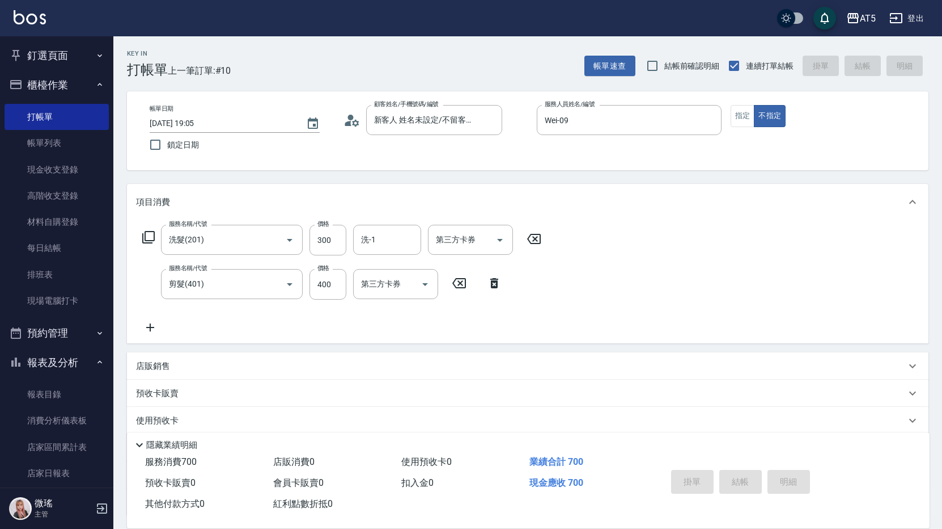
type input "2025/09/05 19:18"
type input "0"
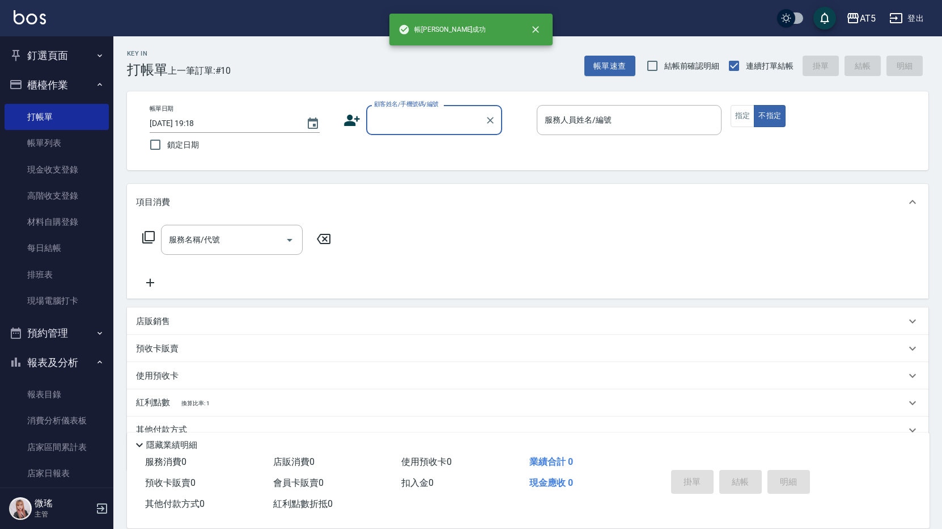
scroll to position [0, 0]
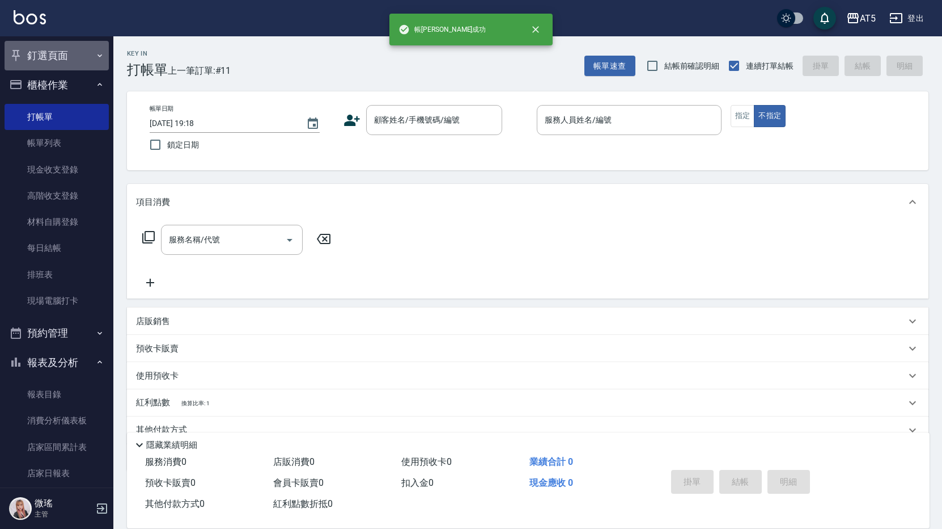
click at [56, 50] on button "釘選頁面" at bounding box center [57, 55] width 104 height 29
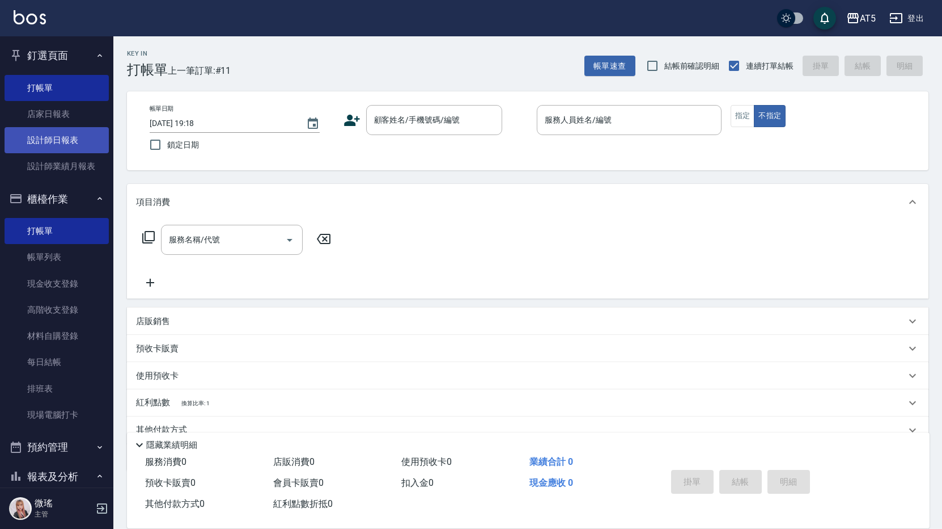
click at [55, 143] on link "設計師日報表" at bounding box center [57, 140] width 104 height 26
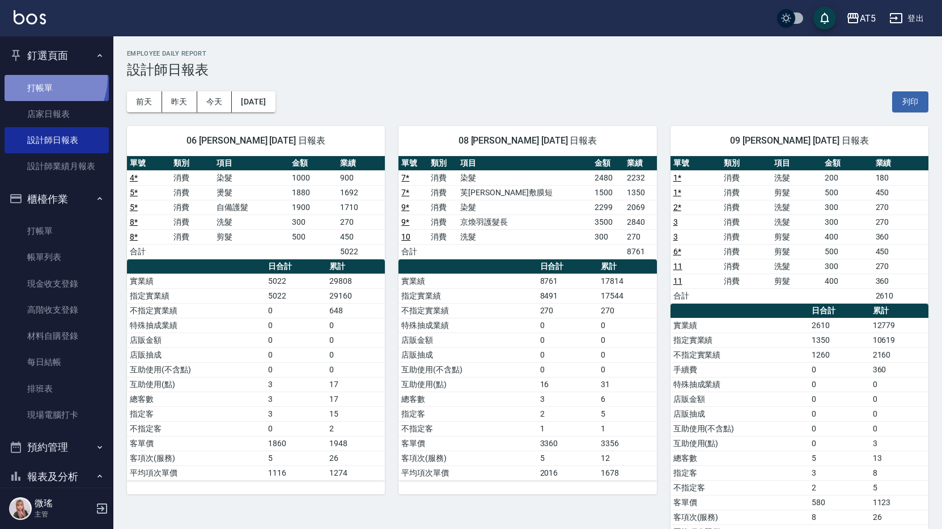
click at [35, 77] on link "打帳單" at bounding box center [57, 88] width 104 height 26
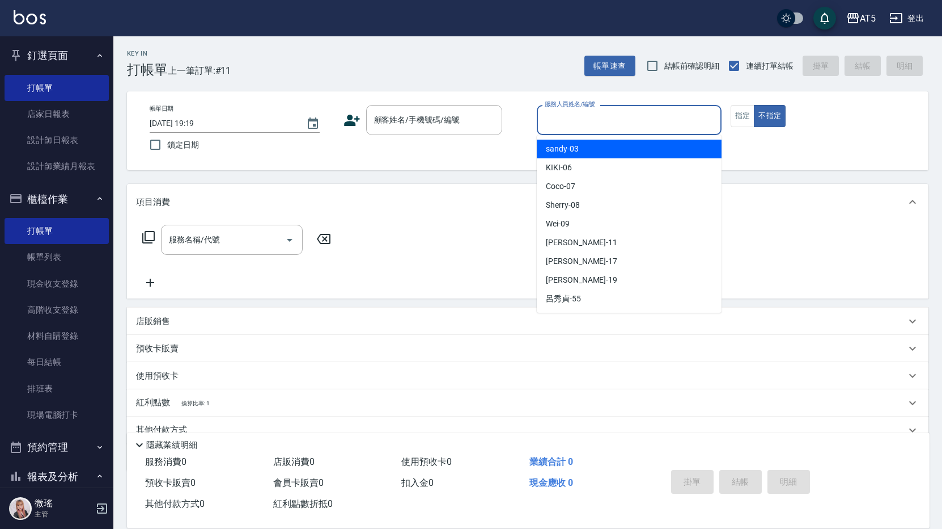
click at [582, 129] on input "服務人員姓名/編號" at bounding box center [629, 120] width 175 height 20
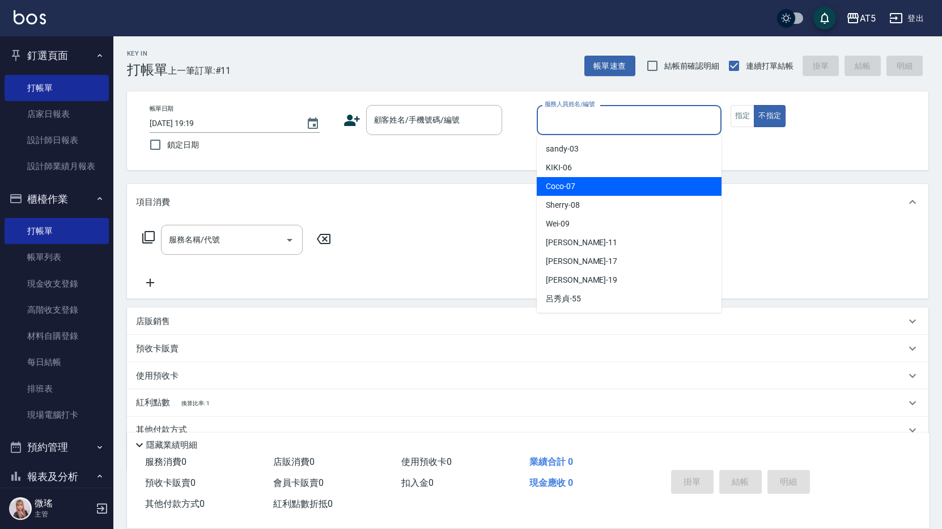
click at [601, 181] on div "Coco -07" at bounding box center [629, 186] width 185 height 19
type input "Coco-07"
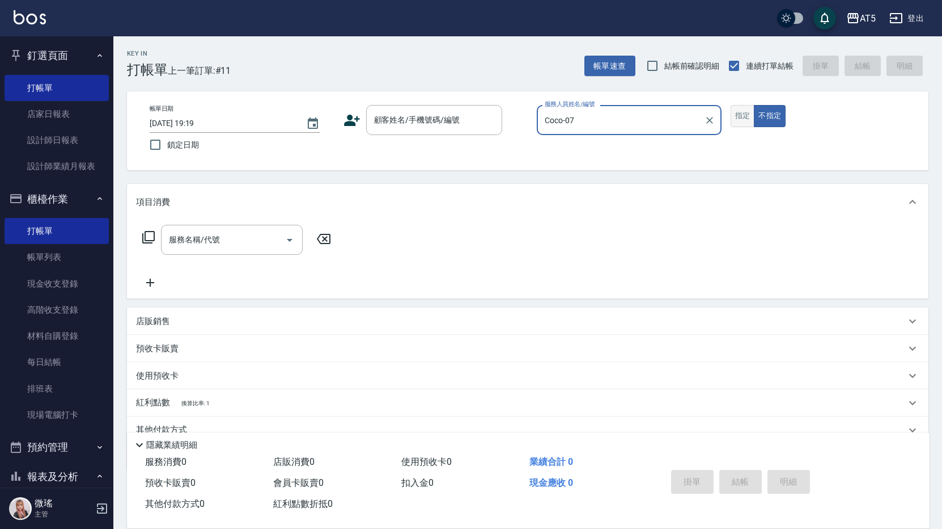
click at [734, 121] on button "指定" at bounding box center [743, 116] width 24 height 22
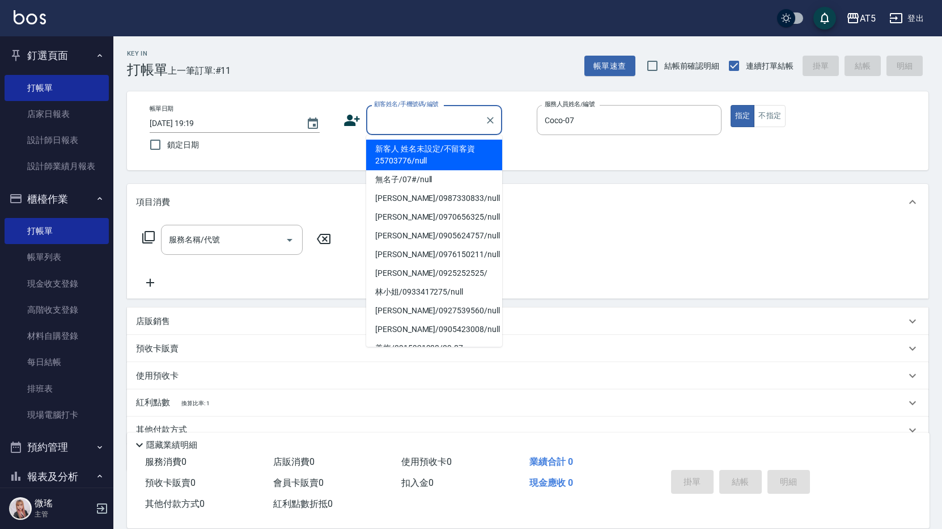
click at [439, 121] on input "顧客姓名/手機號碼/編號" at bounding box center [425, 120] width 109 height 20
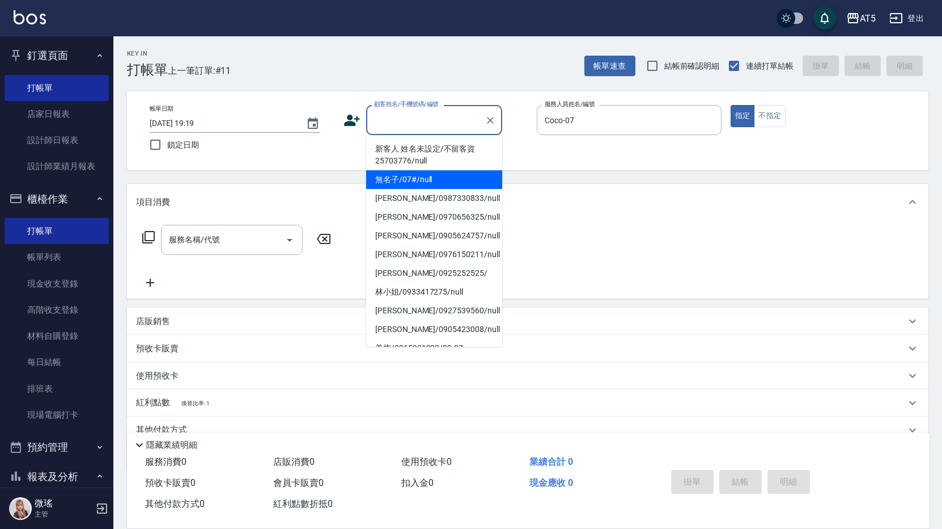
click at [443, 183] on li "無名子/07#/null" at bounding box center [434, 179] width 136 height 19
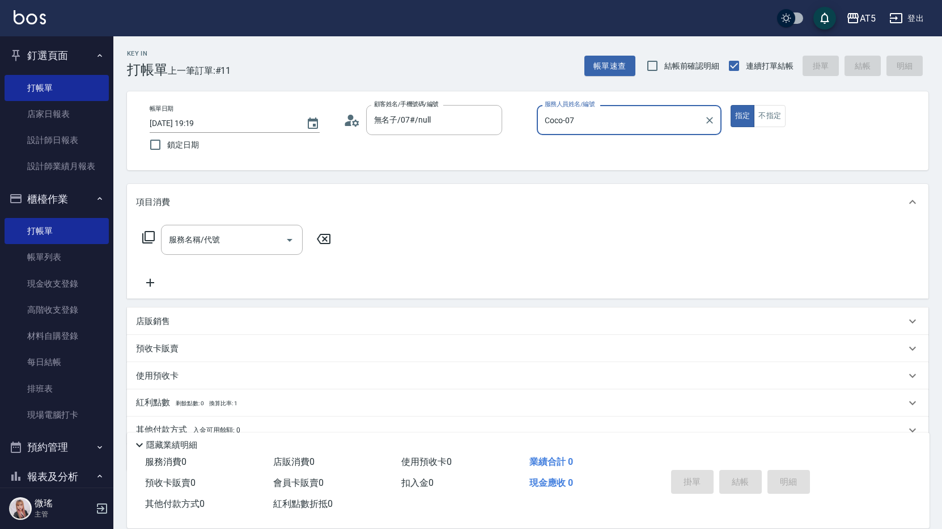
type input "無名子/07#/null"
click at [218, 251] on div "服務名稱/代號" at bounding box center [232, 240] width 142 height 30
click at [136, 234] on div "服務名稱/代號 服務名稱/代號" at bounding box center [528, 259] width 802 height 78
drag, startPoint x: 136, startPoint y: 234, endPoint x: 148, endPoint y: 232, distance: 12.6
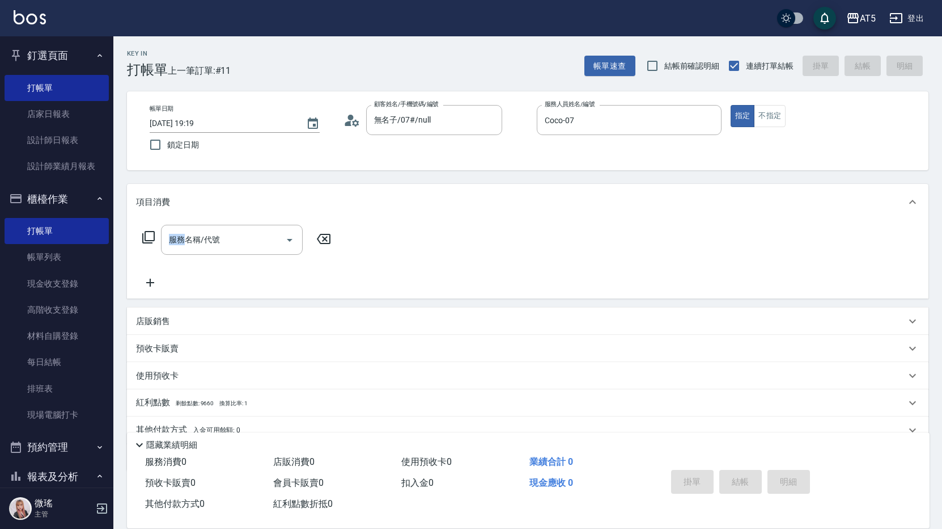
click at [148, 232] on icon at bounding box center [149, 237] width 14 height 14
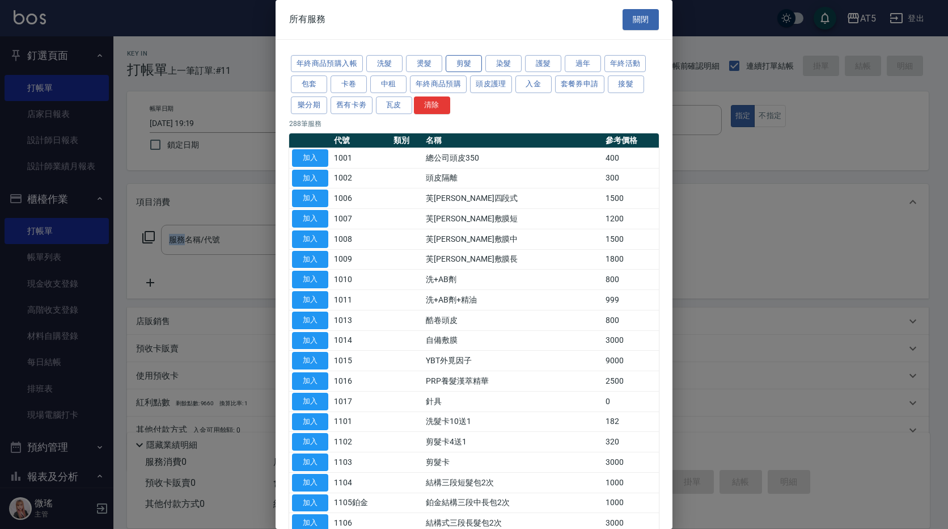
click at [459, 63] on button "剪髮" at bounding box center [464, 64] width 36 height 18
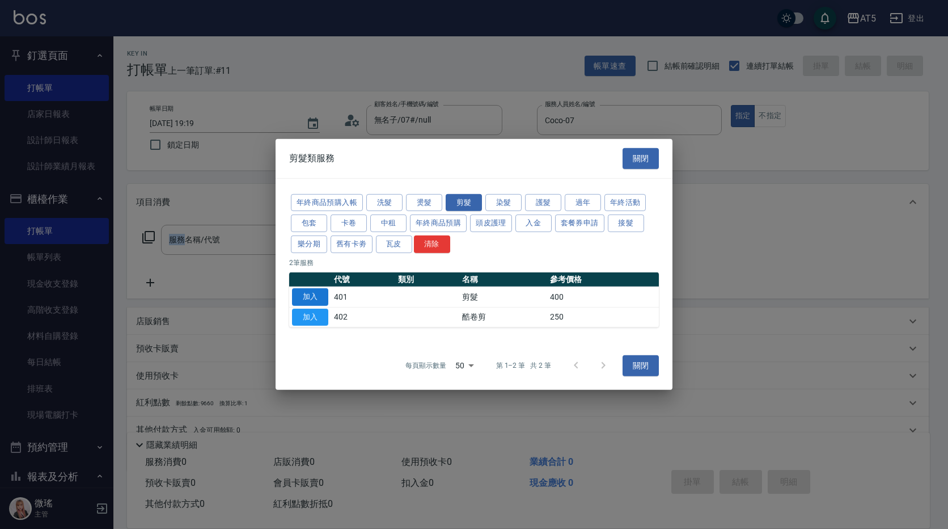
click at [297, 294] on button "加入" at bounding box center [310, 297] width 36 height 18
type input "剪髮(401)"
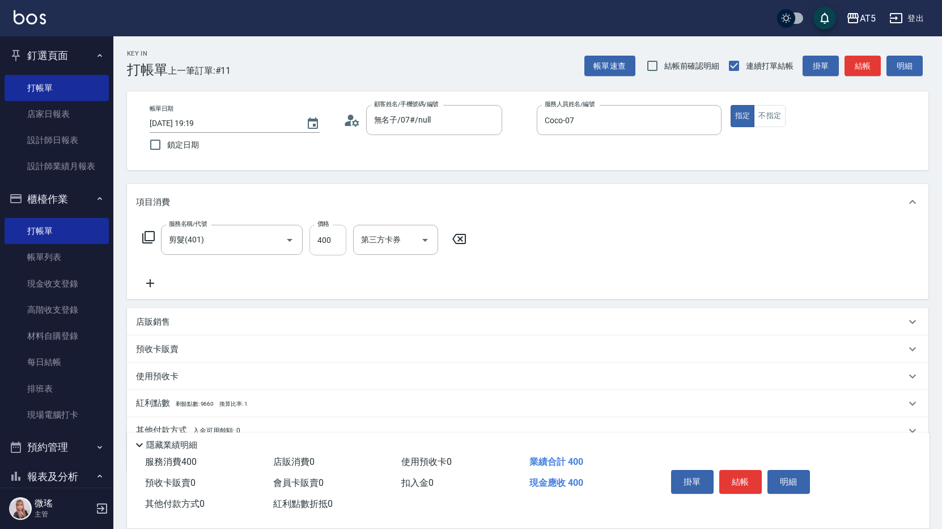
click at [335, 242] on input "400" at bounding box center [328, 240] width 37 height 31
type input "0"
type input "500"
type input "50"
type input "500"
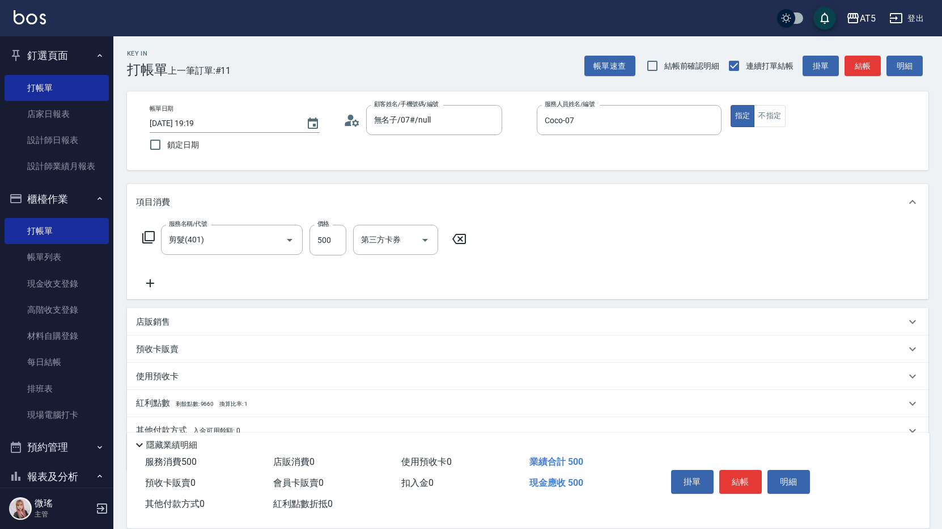
click at [526, 256] on div "服務名稱/代號 剪髮(401) 服務名稱/代號 價格 500 價格 第三方卡券 第三方卡券" at bounding box center [528, 259] width 802 height 79
click at [750, 476] on button "結帳" at bounding box center [741, 482] width 43 height 24
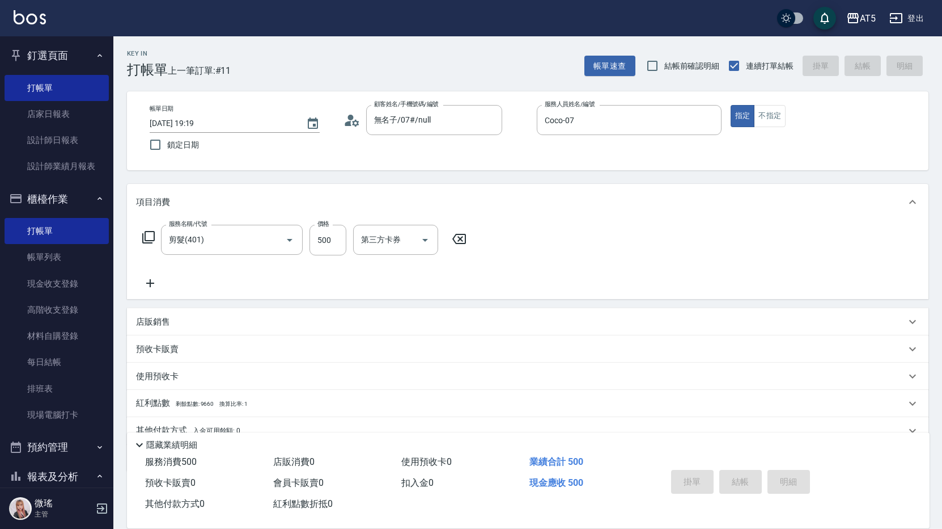
type input "2025/09/05 19:20"
type input "0"
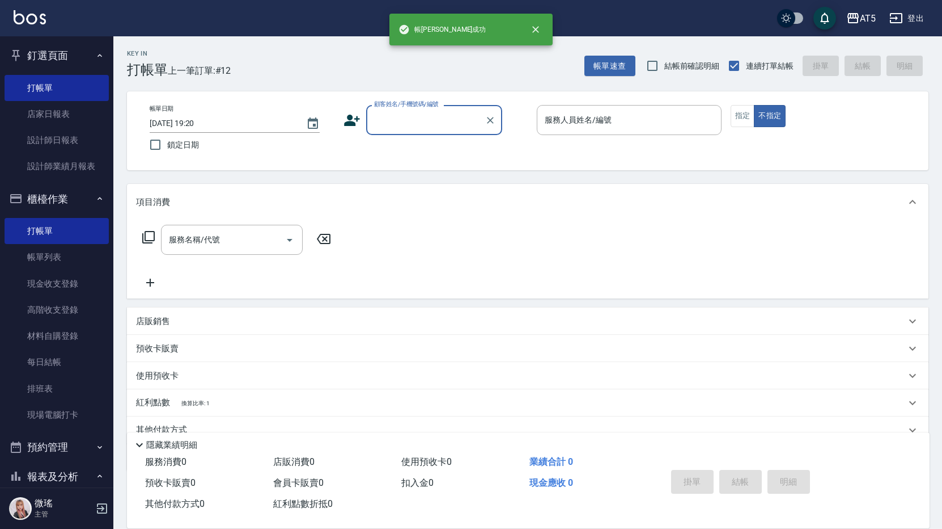
click at [590, 117] on div "服務人員姓名/編號 服務人員姓名/編號" at bounding box center [629, 120] width 185 height 30
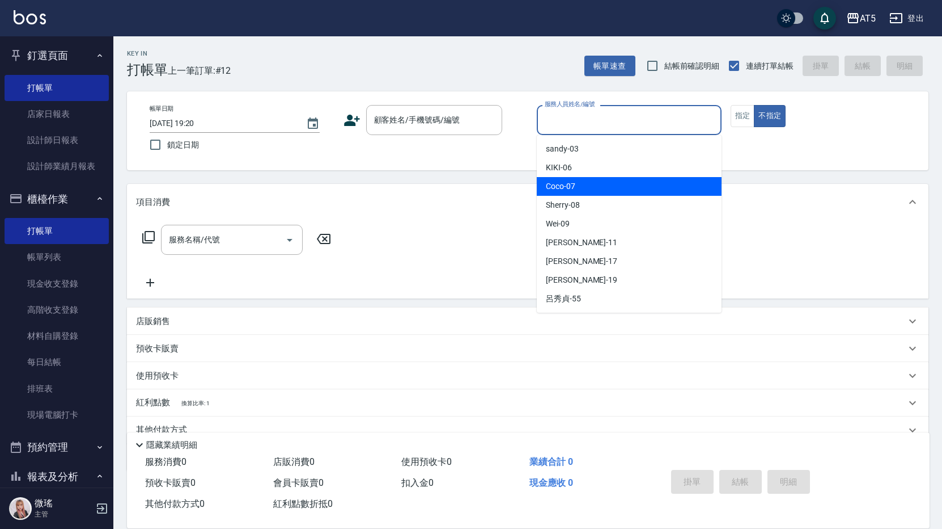
click at [606, 187] on div "Coco -07" at bounding box center [629, 186] width 185 height 19
type input "Coco-07"
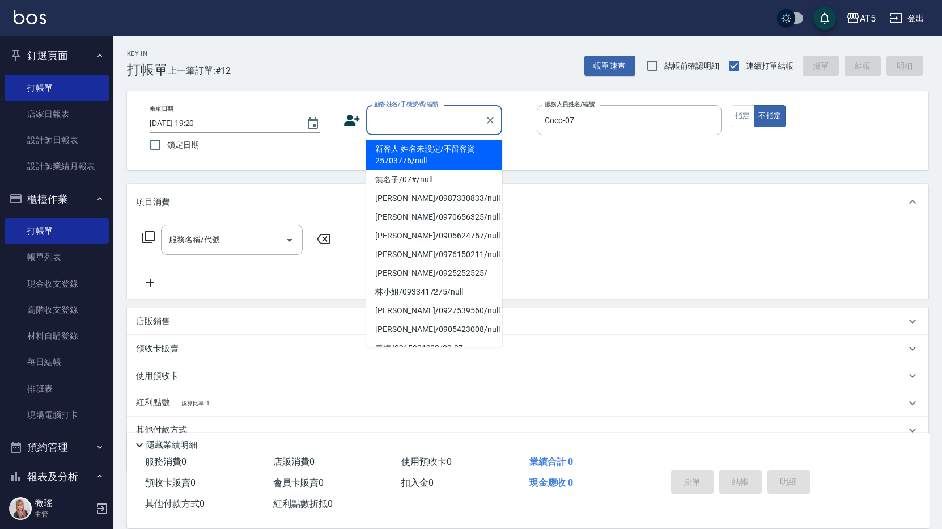
click at [393, 120] on div "顧客姓名/手機號碼/編號 顧客姓名/手機號碼/編號" at bounding box center [434, 120] width 136 height 30
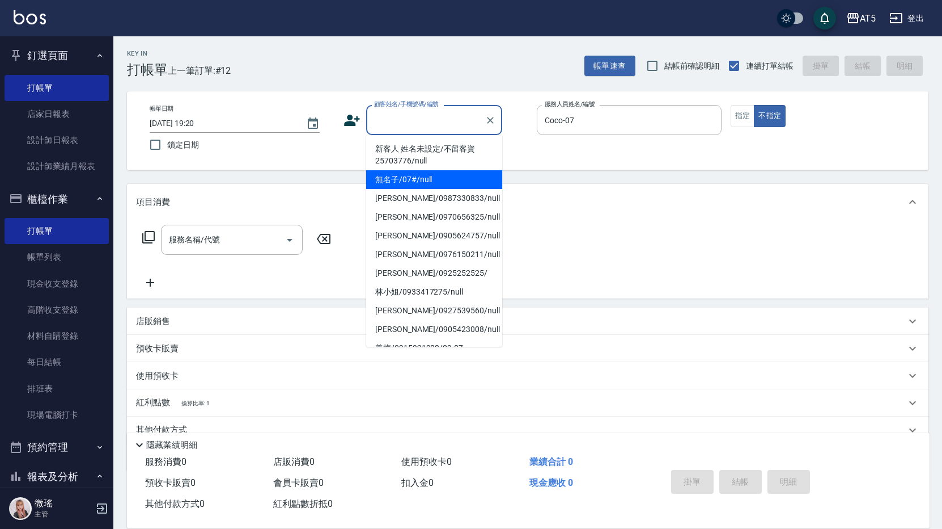
click at [404, 181] on li "無名子/07#/null" at bounding box center [434, 179] width 136 height 19
type input "無名子/07#/null"
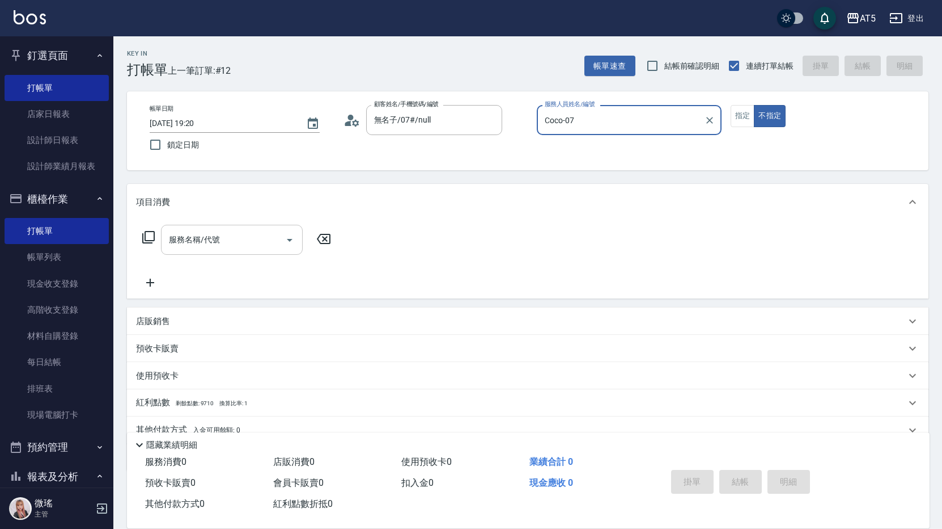
click at [215, 238] on div "服務名稱/代號 服務名稱/代號" at bounding box center [232, 240] width 142 height 30
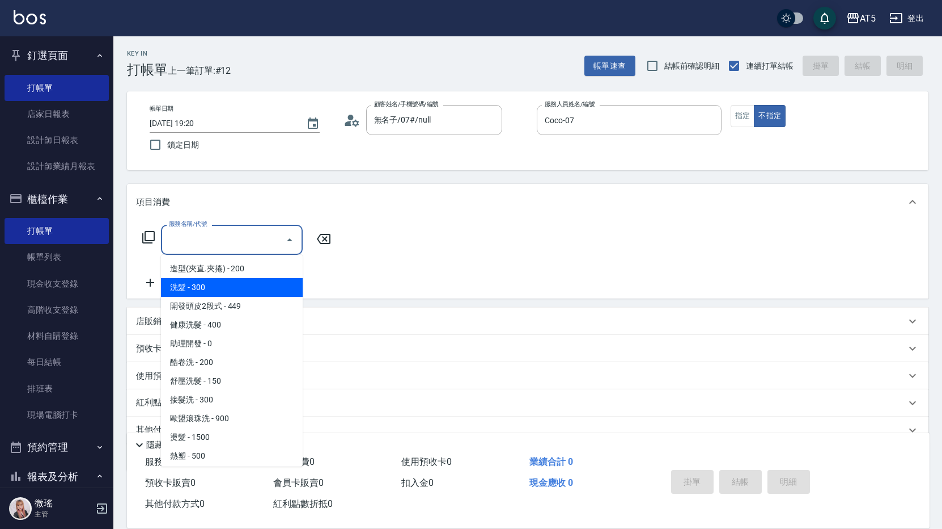
click at [215, 284] on span "洗髮 - 300" at bounding box center [232, 287] width 142 height 19
type input "洗髮(201)"
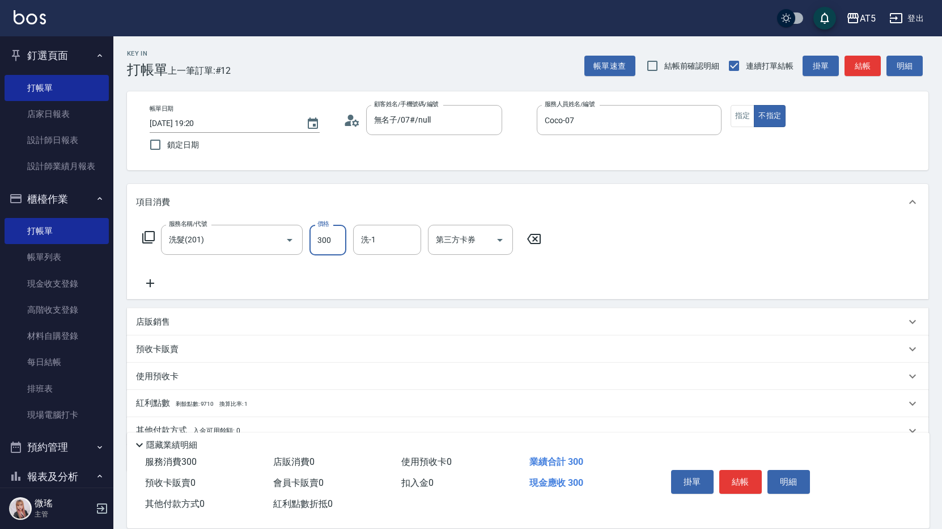
click at [322, 251] on input "300" at bounding box center [328, 240] width 37 height 31
type input "0"
type input "33"
type input "30"
type input "332"
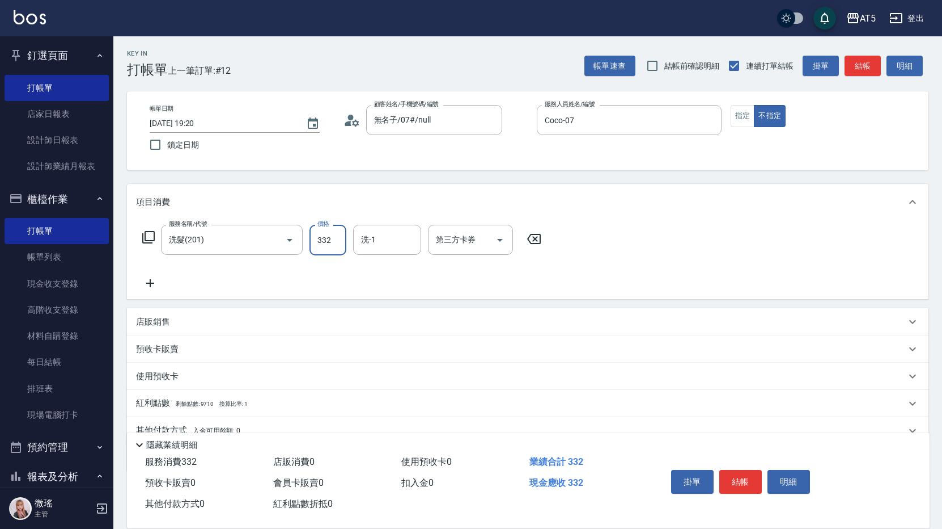
type input "0"
type input "32"
type input "30"
type input "320"
click at [391, 244] on input "洗-1" at bounding box center [387, 240] width 58 height 20
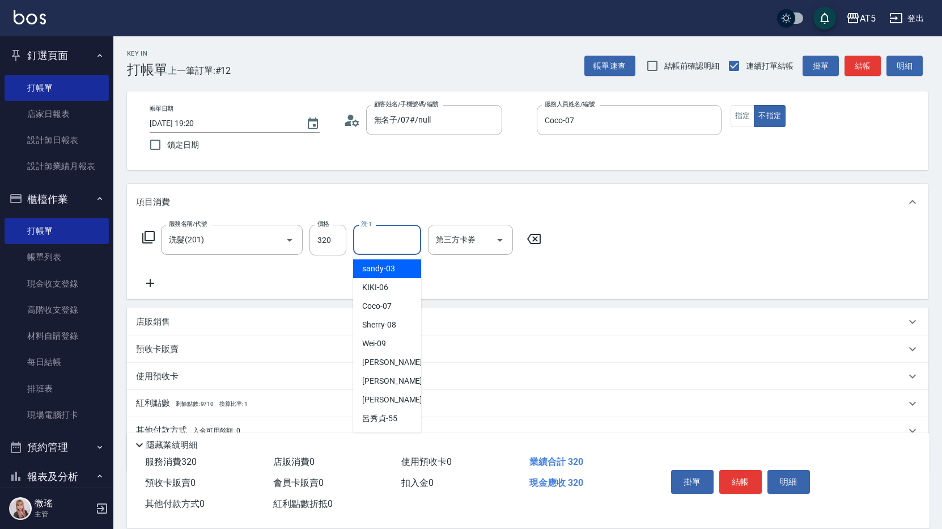
click at [390, 273] on span "sandy -03" at bounding box center [378, 269] width 33 height 12
type input "sandy-03"
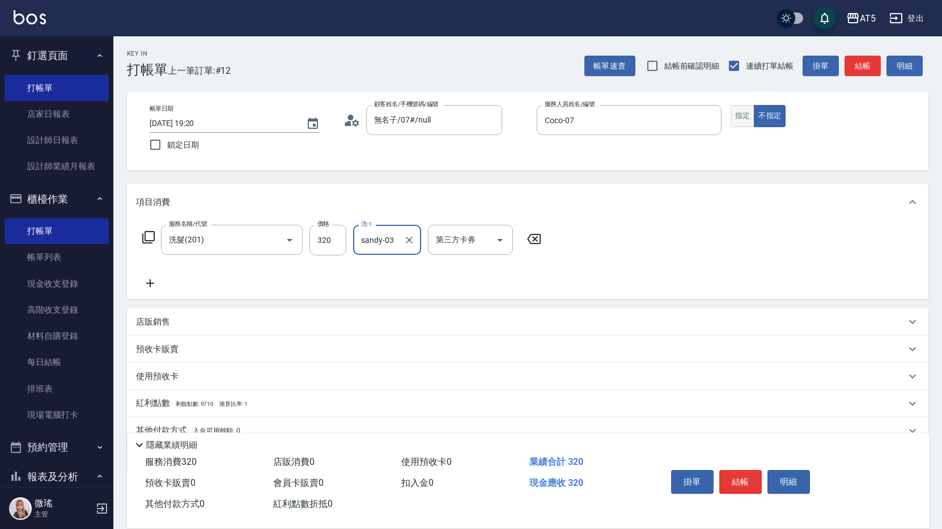
click at [739, 125] on button "指定" at bounding box center [743, 116] width 24 height 22
click at [741, 480] on button "結帳" at bounding box center [741, 482] width 43 height 24
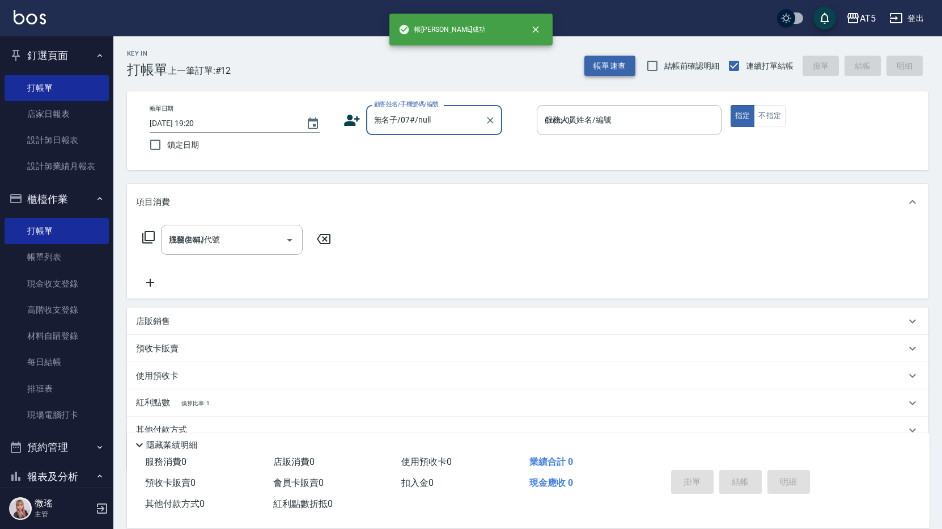
type input "2025/09/05 19:21"
type input "0"
click at [611, 125] on input "服務人員姓名/編號" at bounding box center [629, 120] width 175 height 20
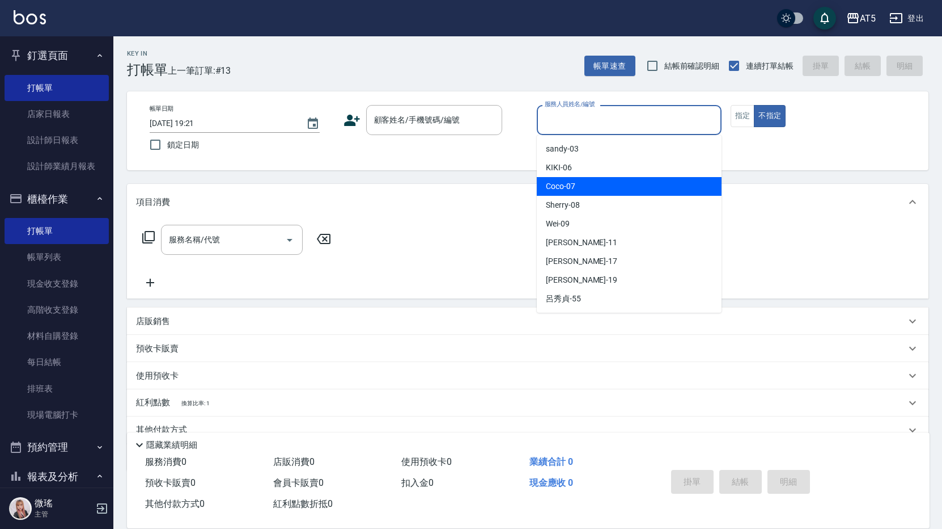
click at [593, 185] on div "Coco -07" at bounding box center [629, 186] width 185 height 19
type input "Coco-07"
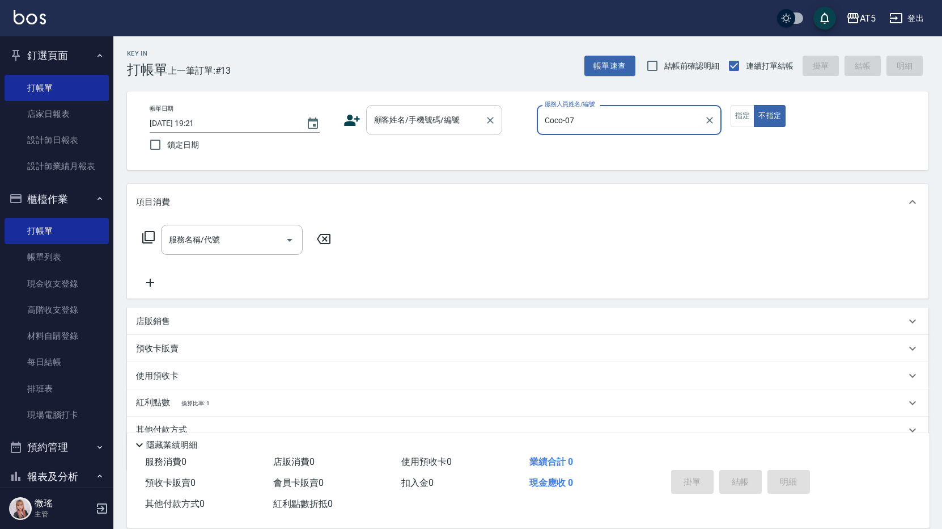
click at [412, 126] on input "顧客姓名/手機號碼/編號" at bounding box center [425, 120] width 109 height 20
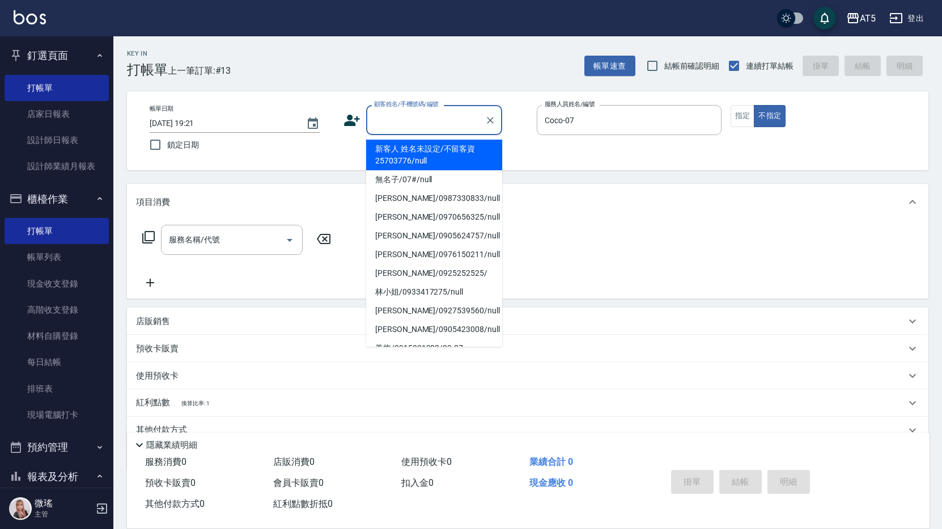
click at [430, 113] on input "顧客姓名/手機號碼/編號" at bounding box center [425, 120] width 109 height 20
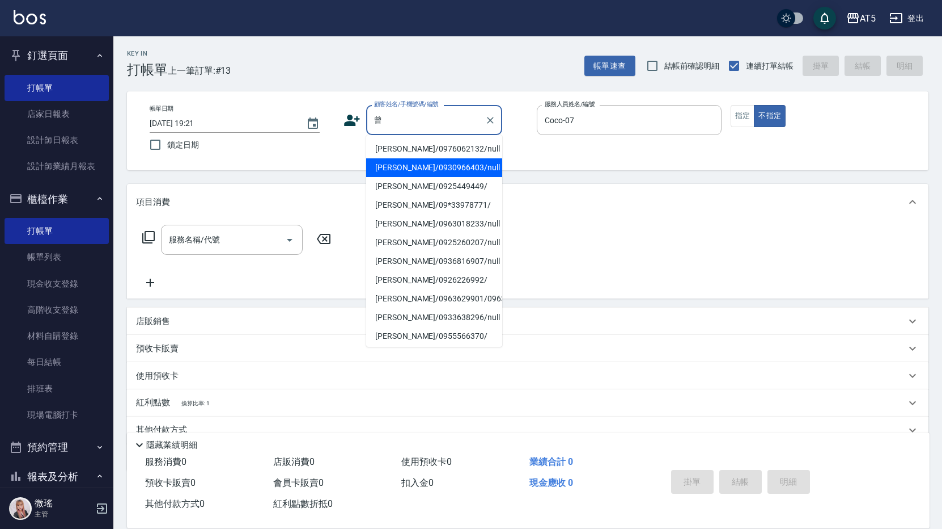
click at [409, 174] on li "曾繪宇/0930966403/null" at bounding box center [434, 167] width 136 height 19
type input "曾繪宇/0930966403/null"
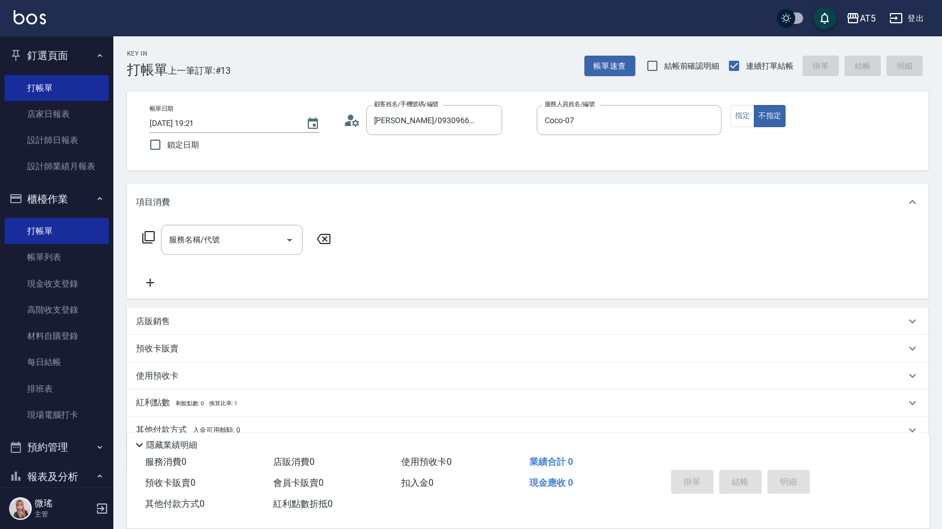
click at [151, 235] on icon at bounding box center [149, 237] width 14 height 14
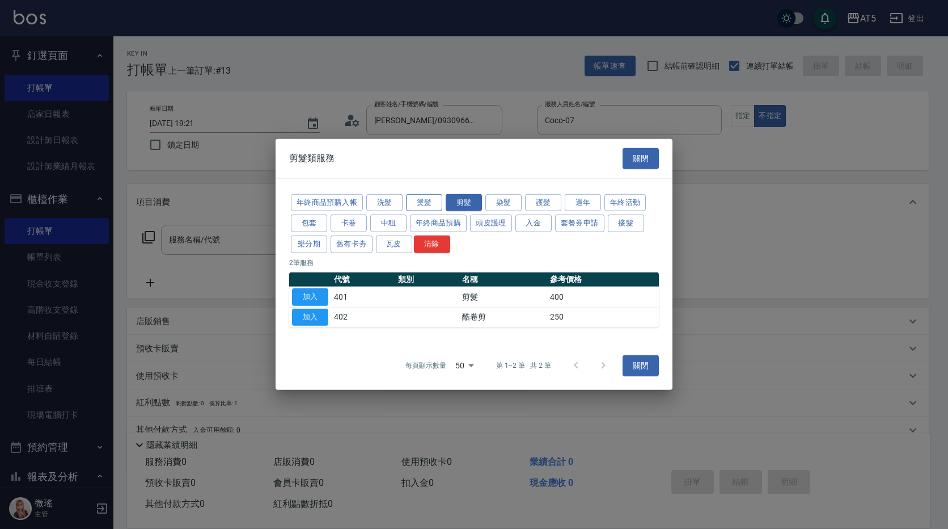
click at [437, 206] on button "燙髮" at bounding box center [424, 202] width 36 height 18
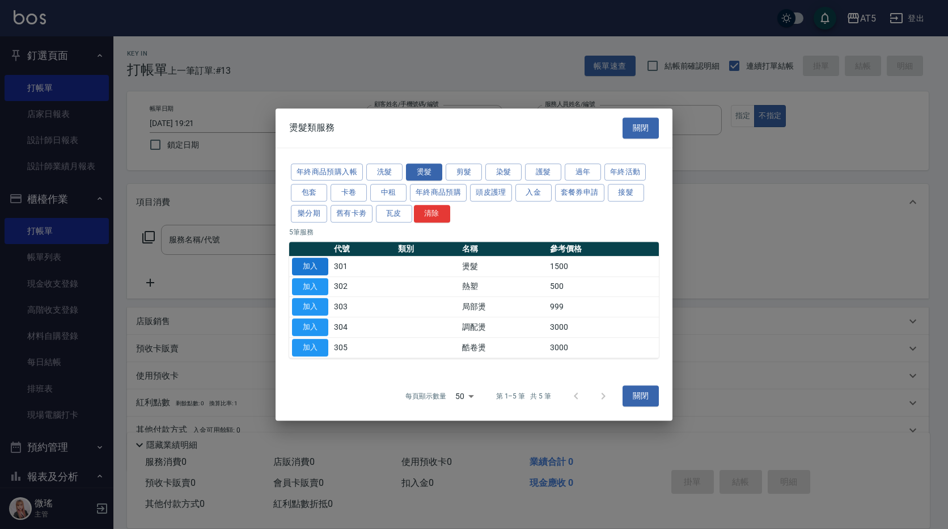
click at [315, 269] on button "加入" at bounding box center [310, 266] width 36 height 18
type input "燙髮(301)"
type input "150"
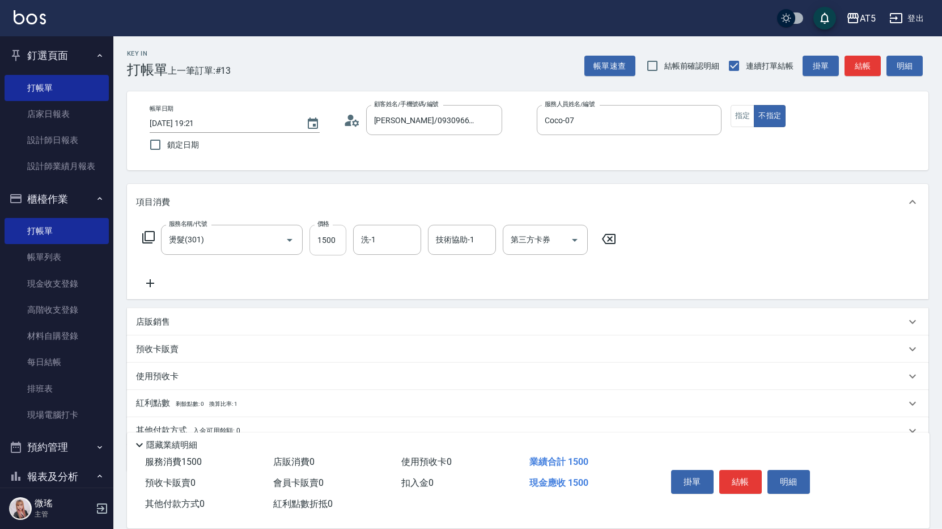
click at [335, 247] on input "1500" at bounding box center [328, 240] width 37 height 31
type input "0"
type input "224"
type input "20"
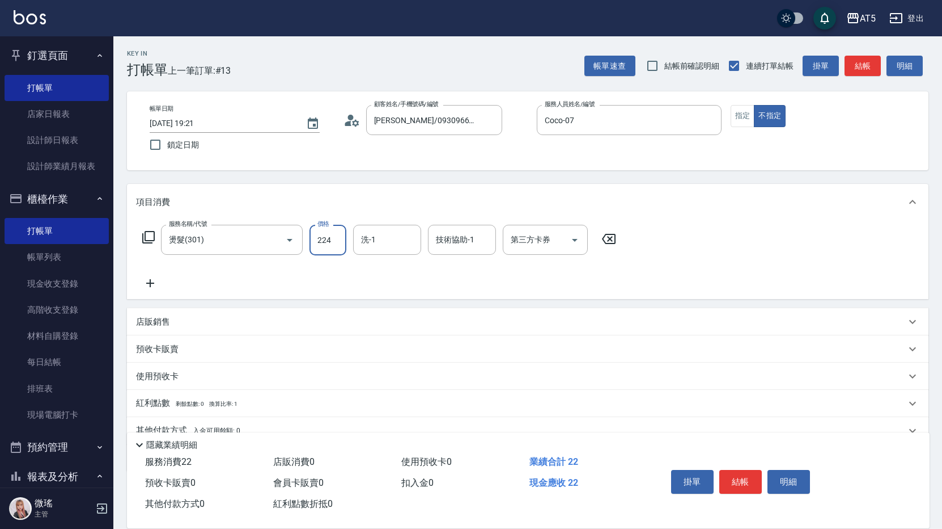
type input "2248"
type input "220"
type input "22480"
type input "2240"
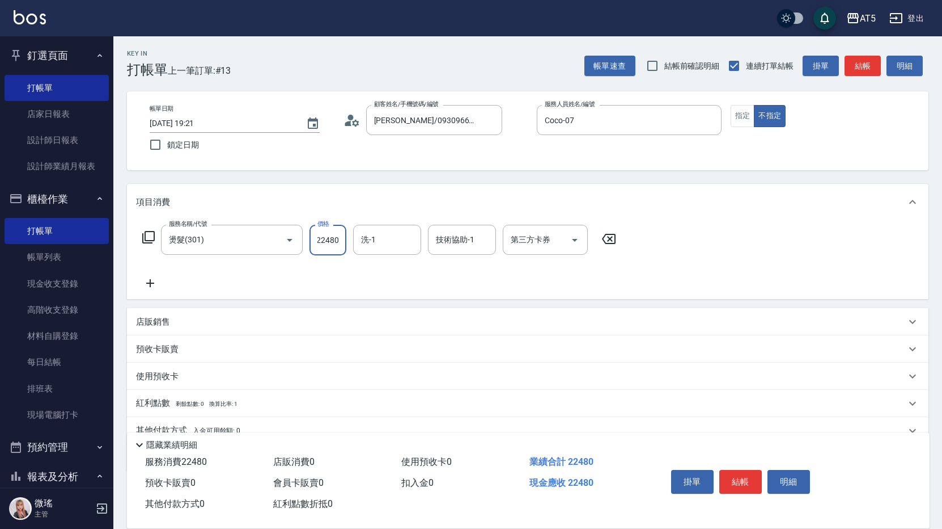
type input "2248"
type input "220"
type input "224"
type input "20"
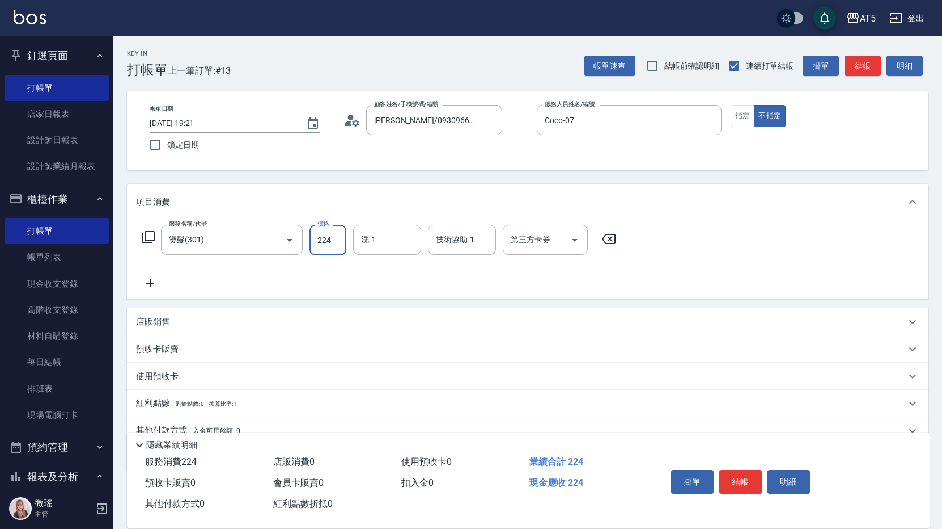
type input "22"
type input "0"
type input "248"
type input "20"
type input "2480"
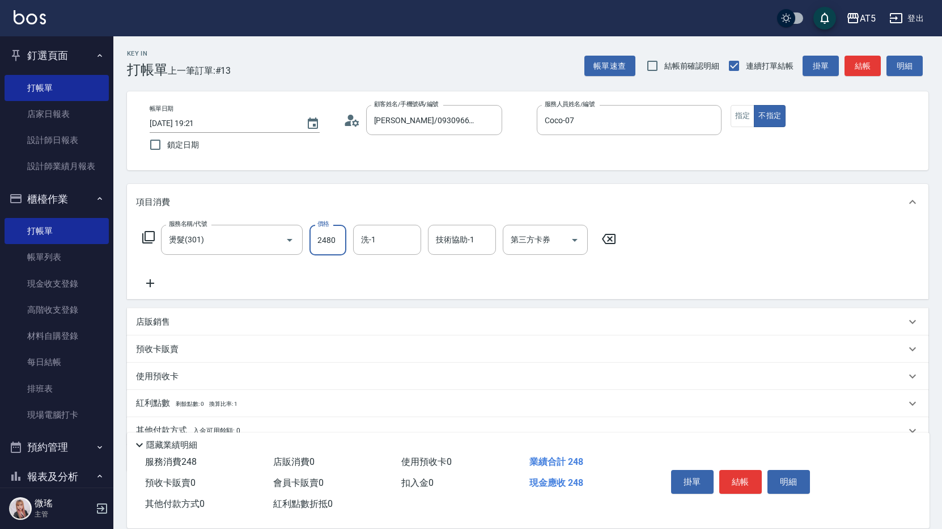
type input "240"
type input "2480"
click at [145, 236] on icon at bounding box center [148, 237] width 12 height 12
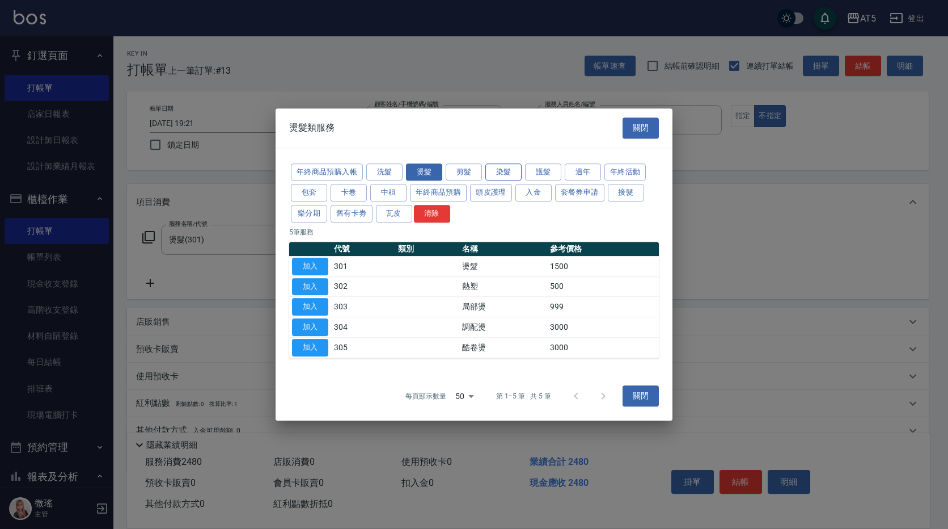
click at [500, 174] on button "染髮" at bounding box center [503, 172] width 36 height 18
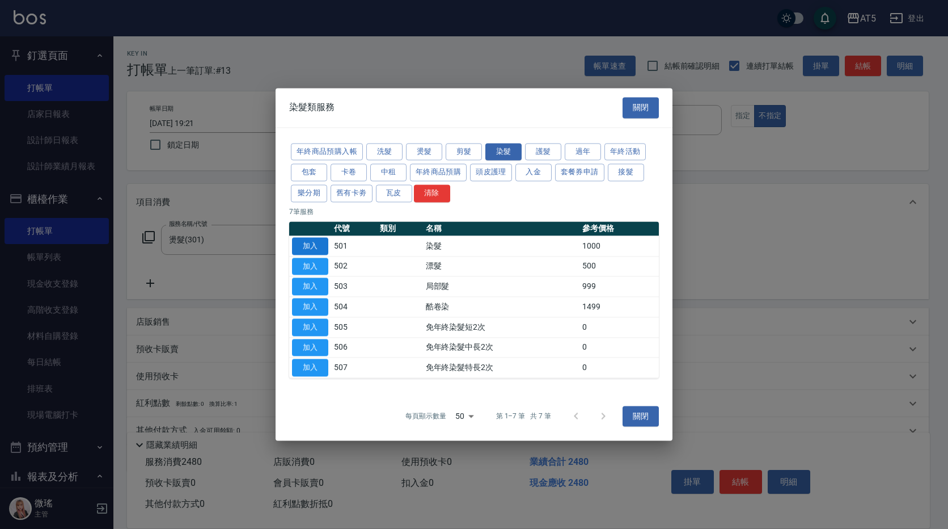
click at [312, 247] on button "加入" at bounding box center [310, 246] width 36 height 18
click at [312, 247] on input "2480" at bounding box center [328, 240] width 37 height 31
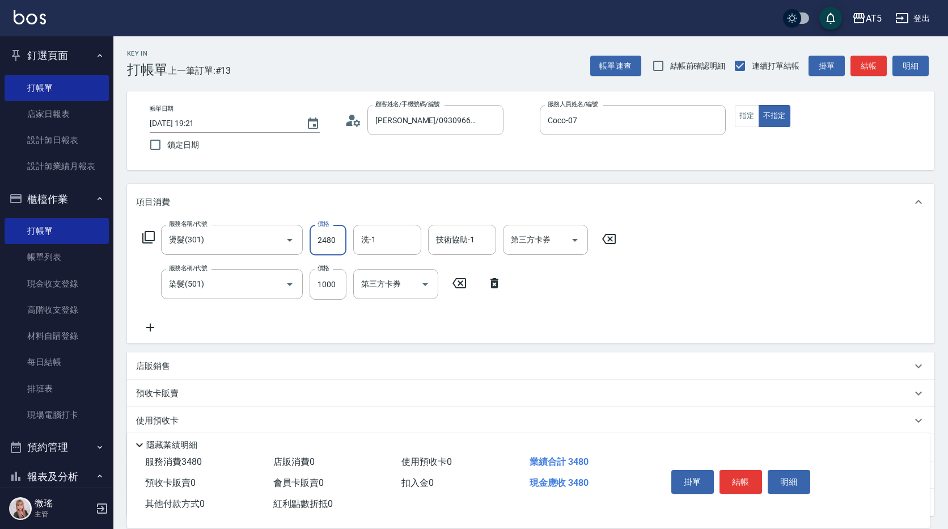
type input "340"
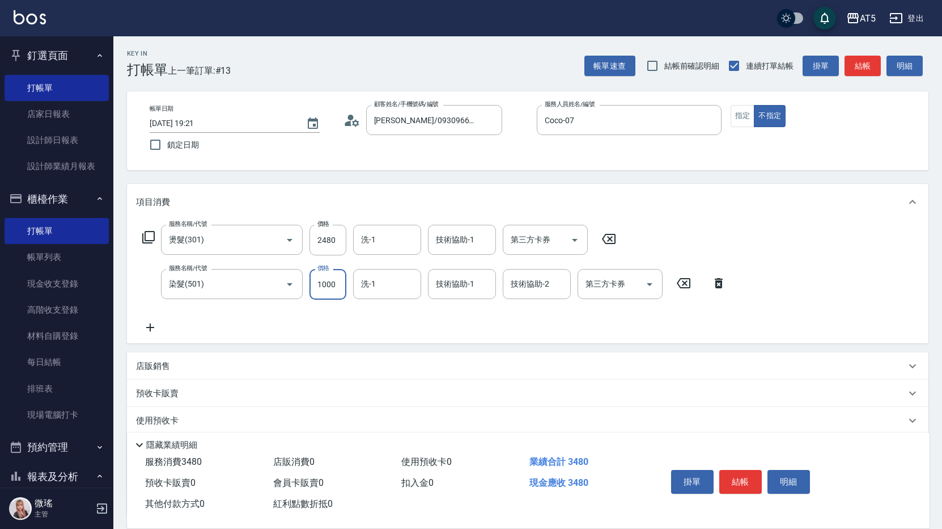
click at [334, 285] on input "1000" at bounding box center [328, 284] width 37 height 31
type input "0"
type input "240"
type input "22"
type input "250"
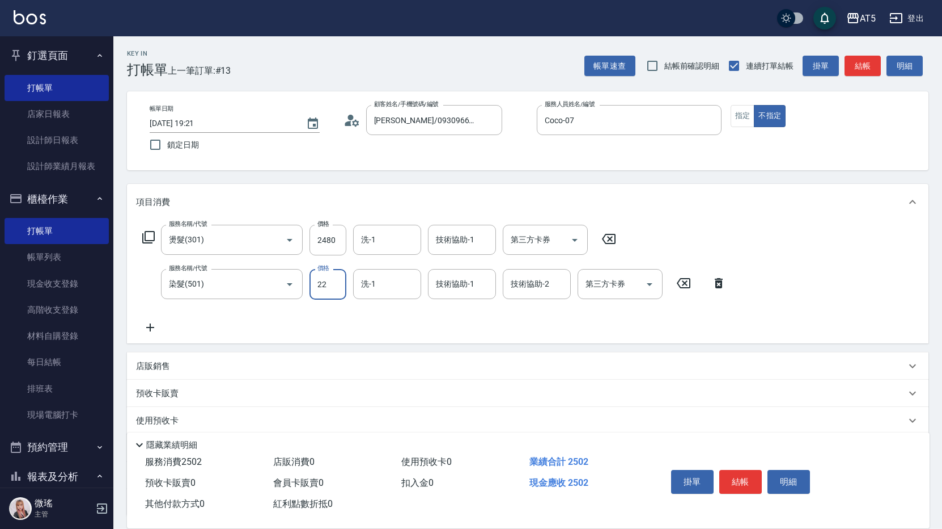
type input "2"
type input "240"
type input "20"
type input "250"
type input "200"
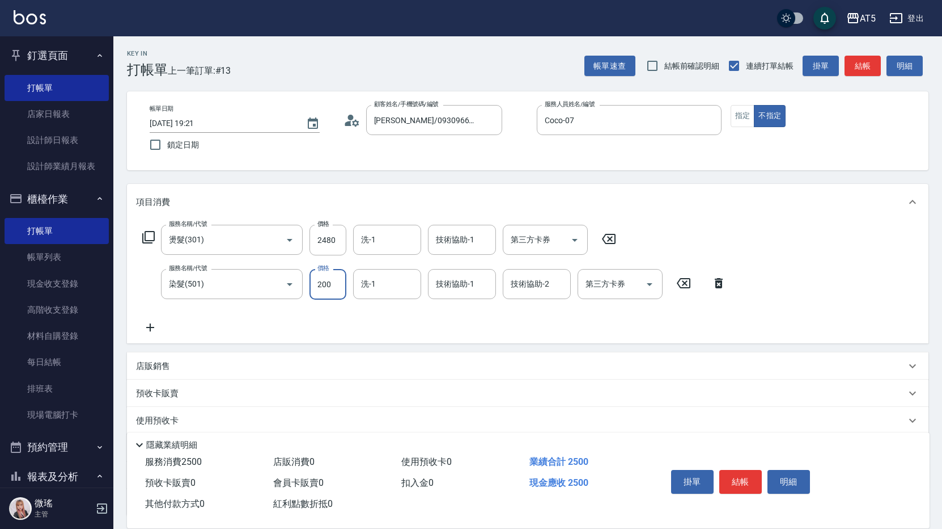
type input "260"
type input "2000"
type input "440"
type input "2000"
click at [145, 229] on div "服務名稱/代號 燙髮(301) 服務名稱/代號 價格 2480 價格 洗-1 洗-1 技術協助-1 技術協助-1 第三方卡券 第三方卡券" at bounding box center [379, 240] width 487 height 31
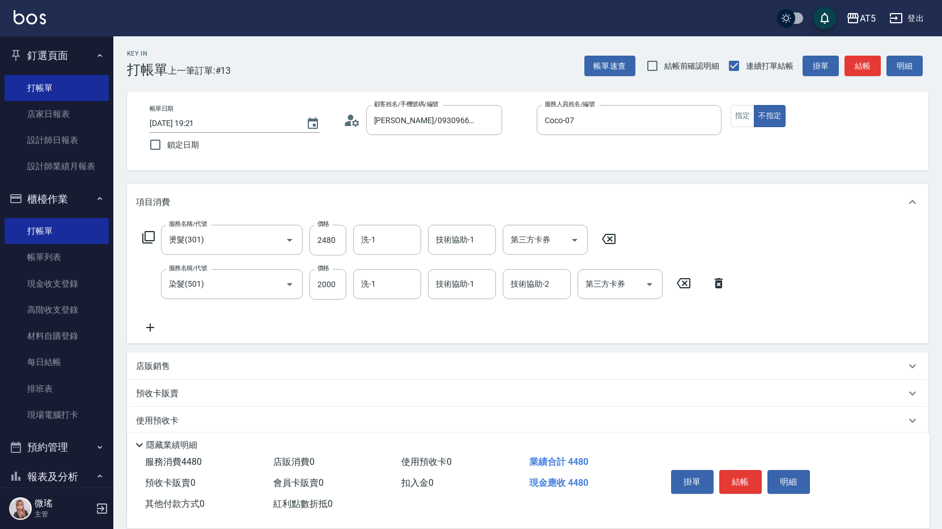
click at [152, 237] on icon at bounding box center [149, 237] width 14 height 14
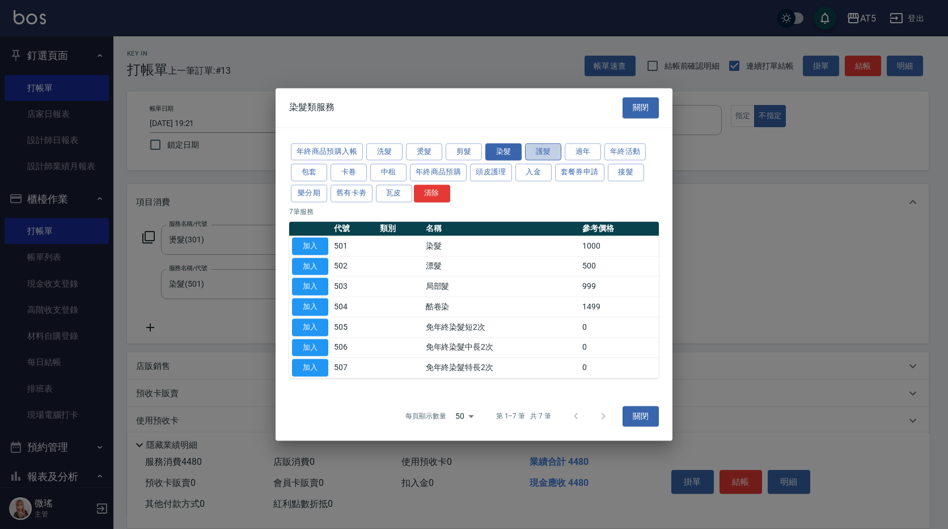
click at [548, 155] on button "護髮" at bounding box center [543, 152] width 36 height 18
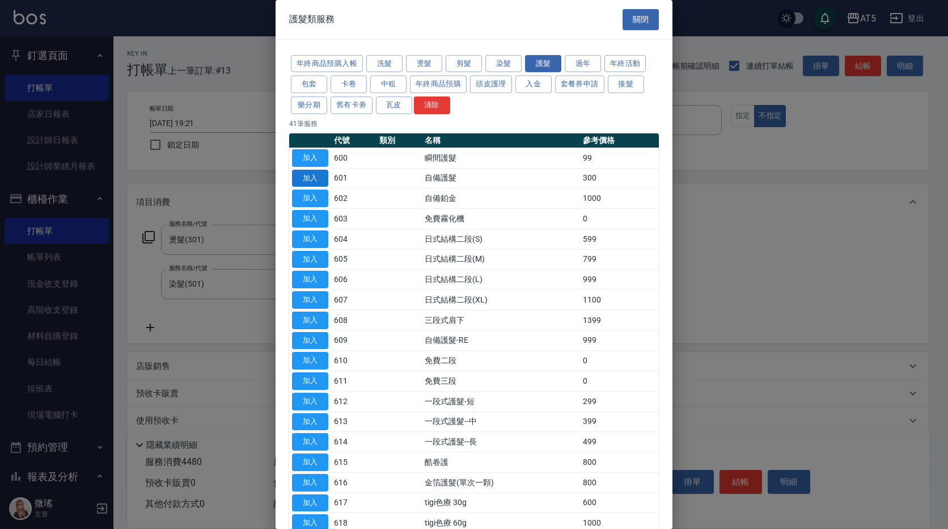
click at [315, 179] on button "加入" at bounding box center [310, 179] width 36 height 18
type input "470"
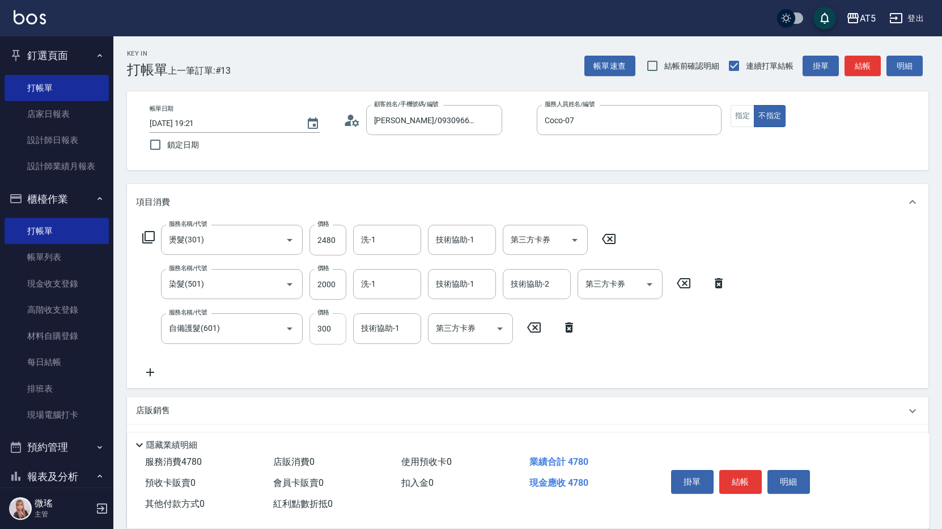
click at [326, 336] on input "300" at bounding box center [328, 328] width 37 height 31
type input "30"
type input "450"
type input "0"
type input "440"
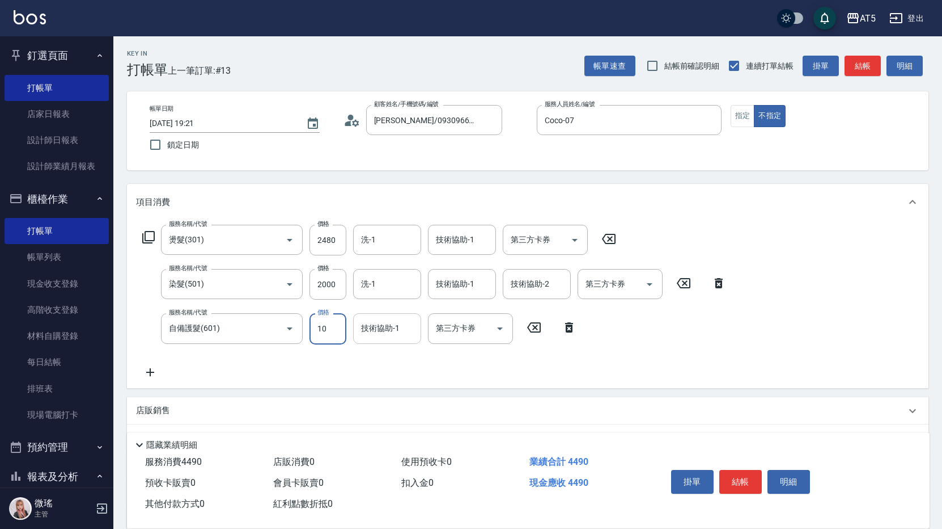
type input "170"
type input "460"
type input "1700"
type input "610"
type input "1700"
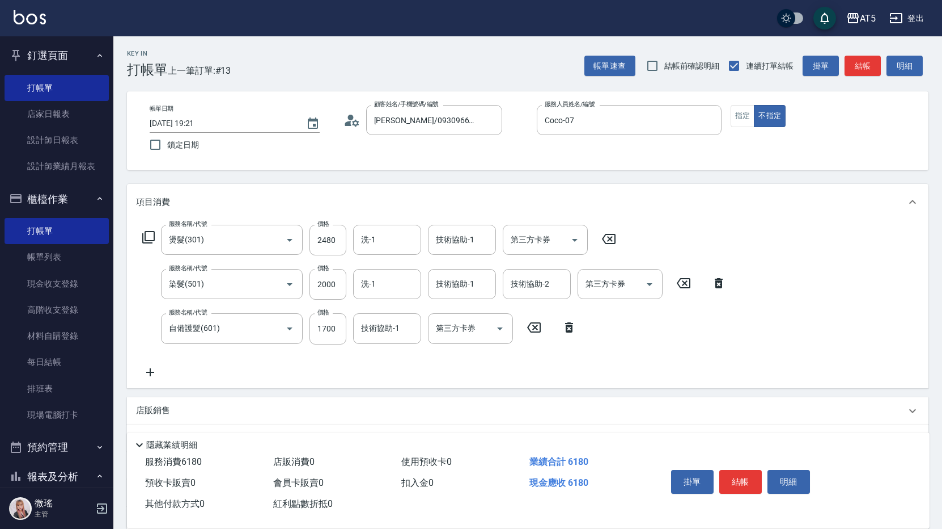
click at [358, 354] on div "服務名稱/代號 燙髮(301) 服務名稱/代號 價格 2480 價格 洗-1 洗-1 技術協助-1 技術協助-1 第三方卡券 第三方卡券 服務名稱/代號 染髮…" at bounding box center [434, 302] width 597 height 154
click at [674, 67] on span "結帳前確認明細" at bounding box center [693, 66] width 56 height 12
click at [665, 67] on input "結帳前確認明細" at bounding box center [653, 66] width 24 height 24
checkbox input "true"
click at [739, 477] on button "結帳" at bounding box center [741, 482] width 43 height 24
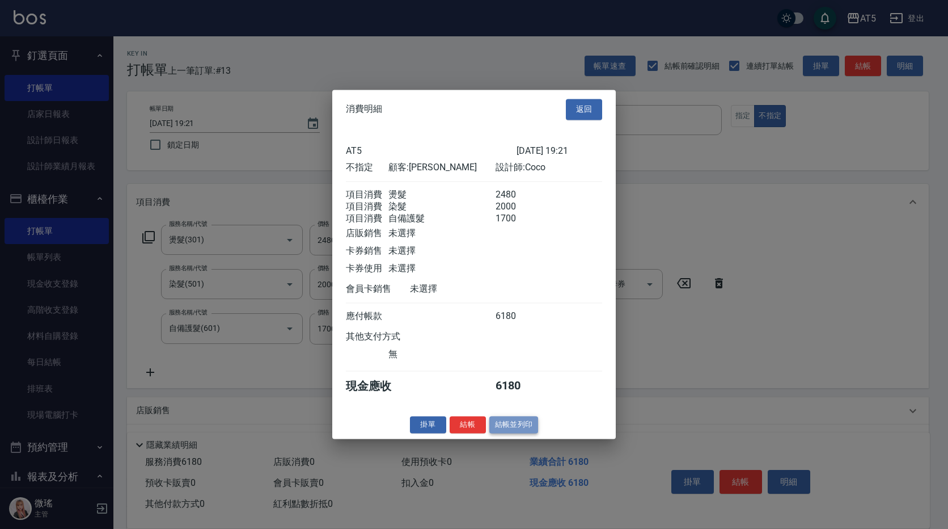
click at [514, 433] on button "結帳並列印" at bounding box center [513, 425] width 49 height 18
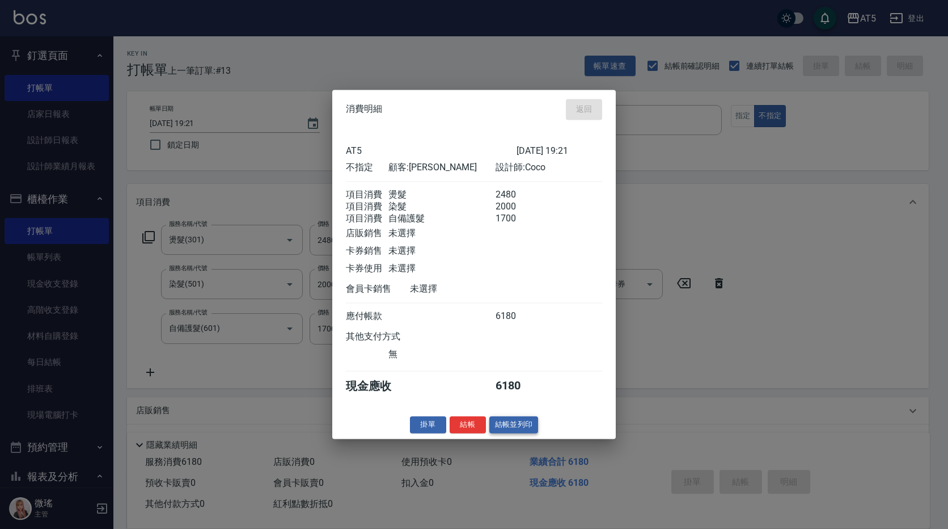
type input "2025/09/05 19:23"
type input "0"
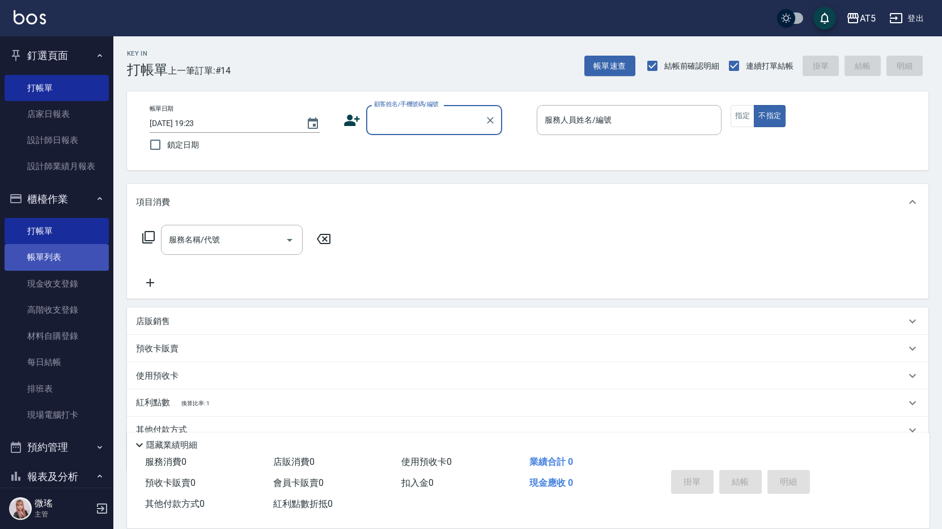
click at [88, 257] on link "帳單列表" at bounding box center [57, 257] width 104 height 26
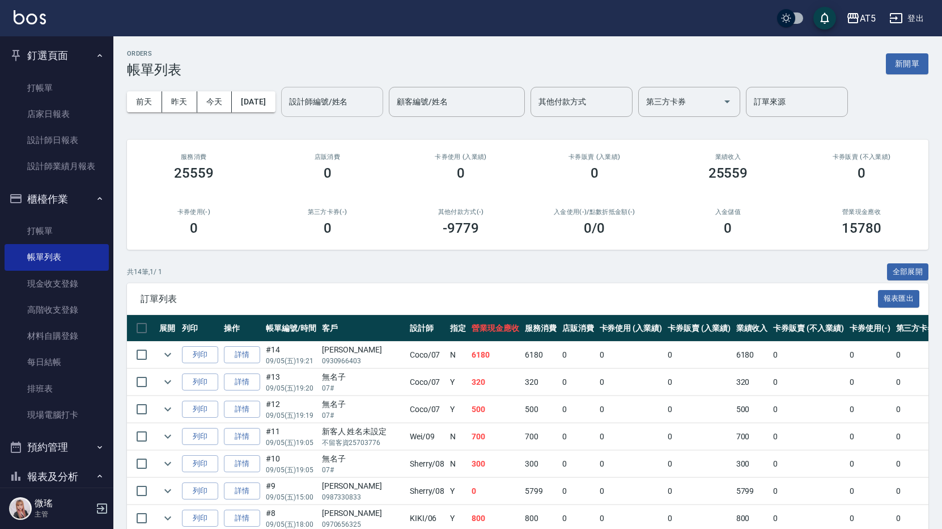
click at [358, 116] on div "設計師編號/姓名" at bounding box center [332, 102] width 102 height 30
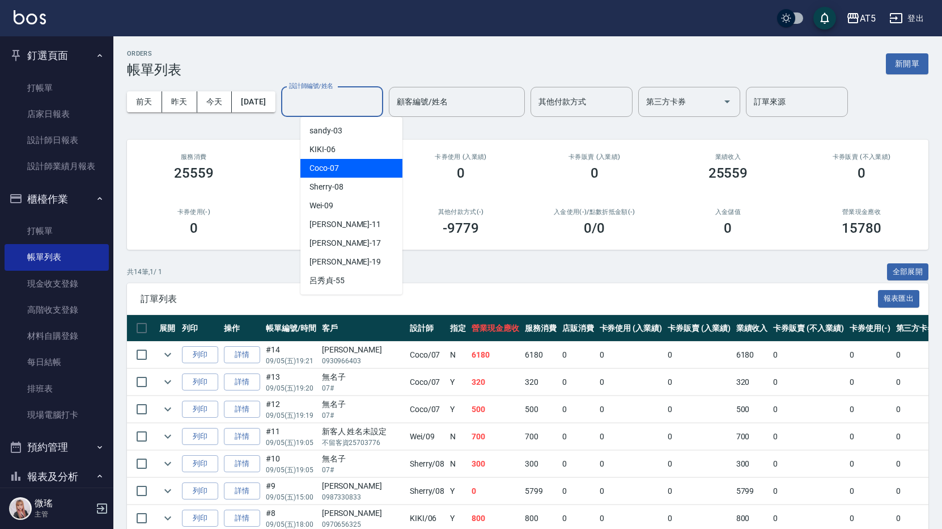
click at [358, 172] on div "Coco -07" at bounding box center [352, 168] width 102 height 19
type input "Coco-07"
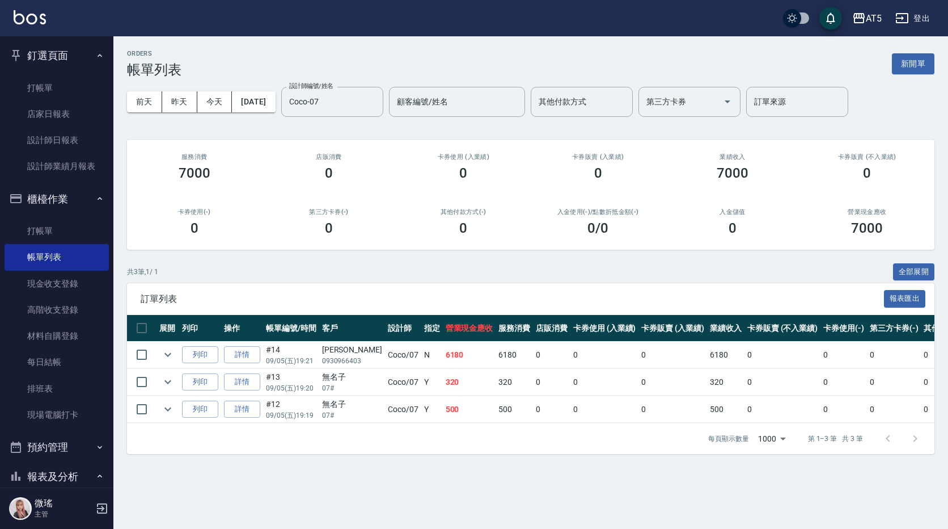
click at [301, 363] on p "09/05 (五) 19:21" at bounding box center [291, 361] width 50 height 10
click at [234, 358] on link "詳情" at bounding box center [242, 355] width 36 height 18
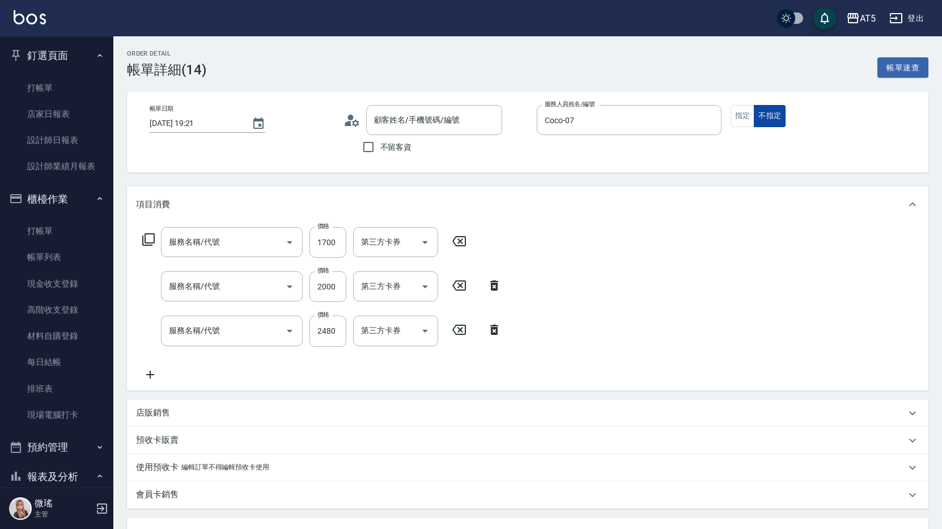
type input "2025/09/05 19:21"
type input "Coco-07"
type input "610"
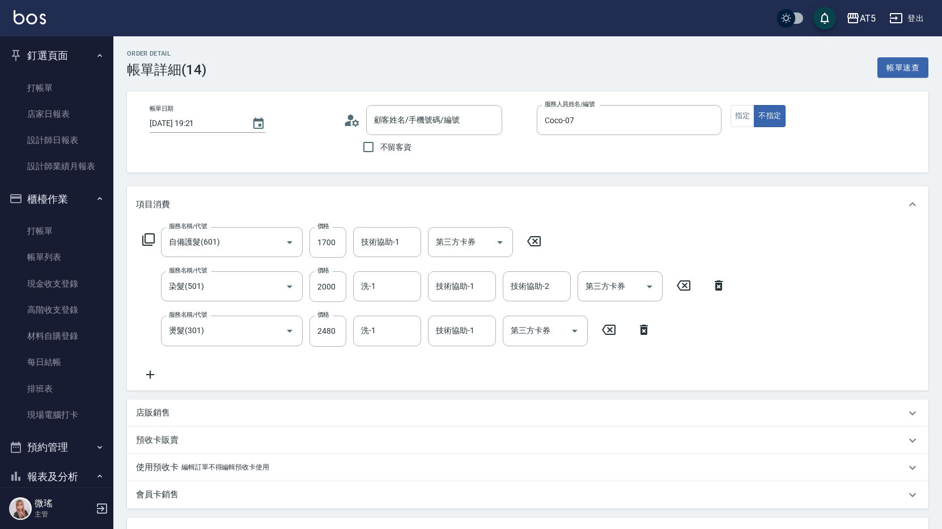
type input "自備護髮(601)"
type input "染髮(501)"
type input "燙髮(301)"
type input "曾繪宇/0930966403/null"
click at [735, 119] on button "指定" at bounding box center [743, 116] width 24 height 22
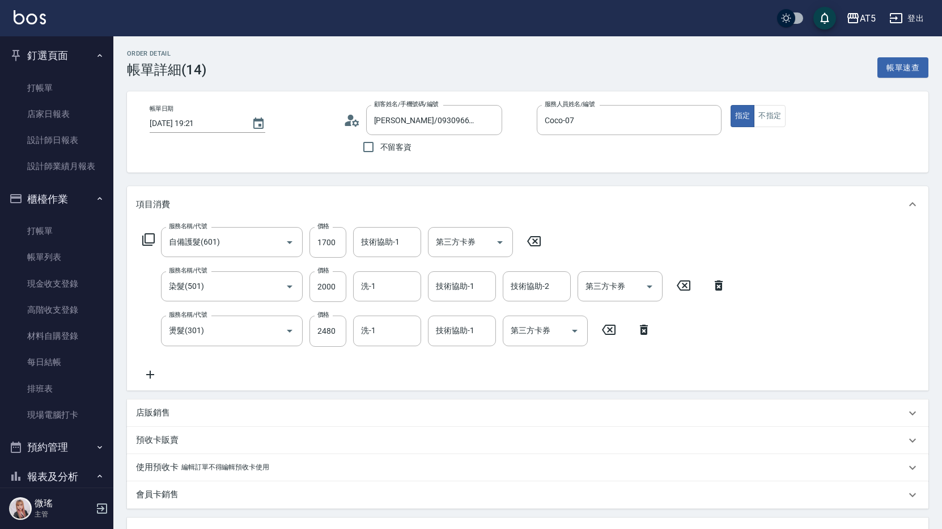
scroll to position [269, 0]
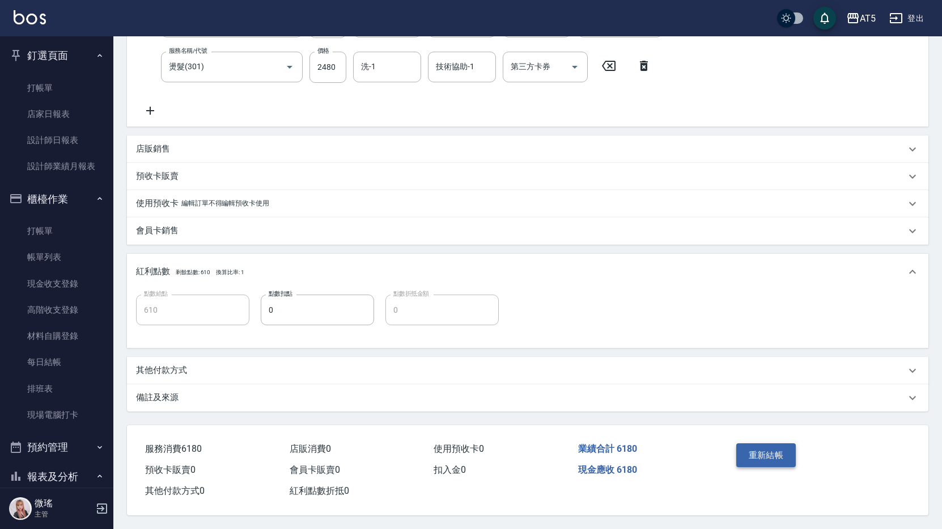
click at [777, 460] on button "重新結帳" at bounding box center [767, 455] width 60 height 24
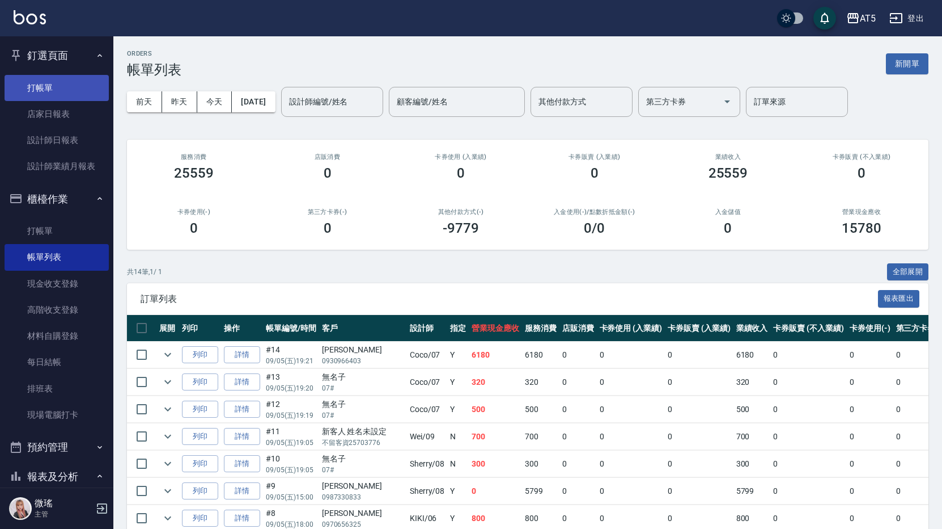
click at [57, 89] on link "打帳單" at bounding box center [57, 88] width 104 height 26
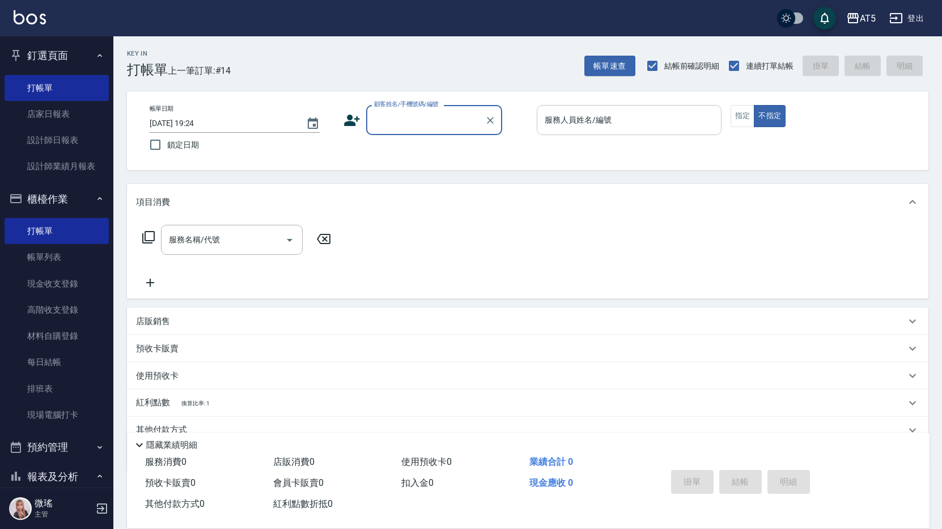
click at [610, 132] on div "服務人員姓名/編號" at bounding box center [629, 120] width 185 height 30
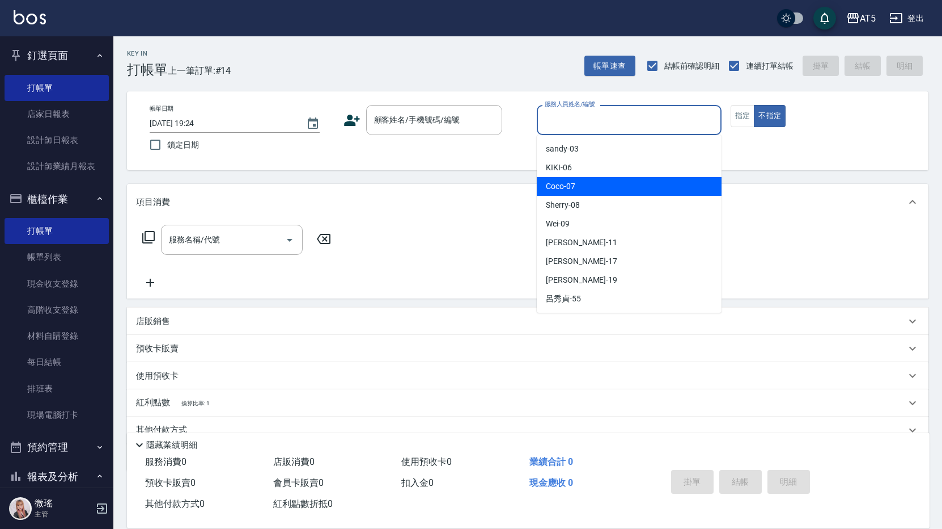
click at [603, 195] on div "Coco -07" at bounding box center [629, 186] width 185 height 19
type input "Coco-07"
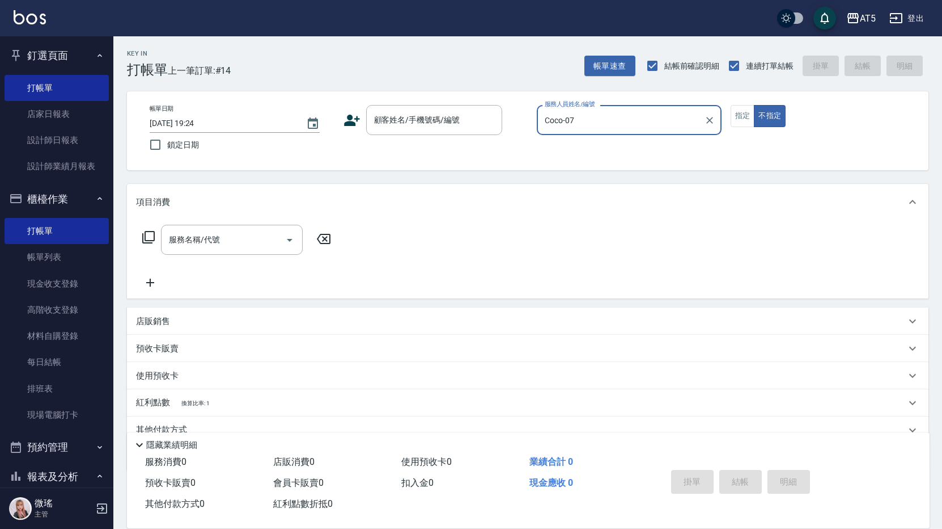
drag, startPoint x: 749, startPoint y: 118, endPoint x: 692, endPoint y: 128, distance: 58.1
click at [749, 118] on button "指定" at bounding box center [743, 116] width 24 height 22
click at [432, 129] on input "顧客姓名/手機號碼/編號" at bounding box center [425, 120] width 109 height 20
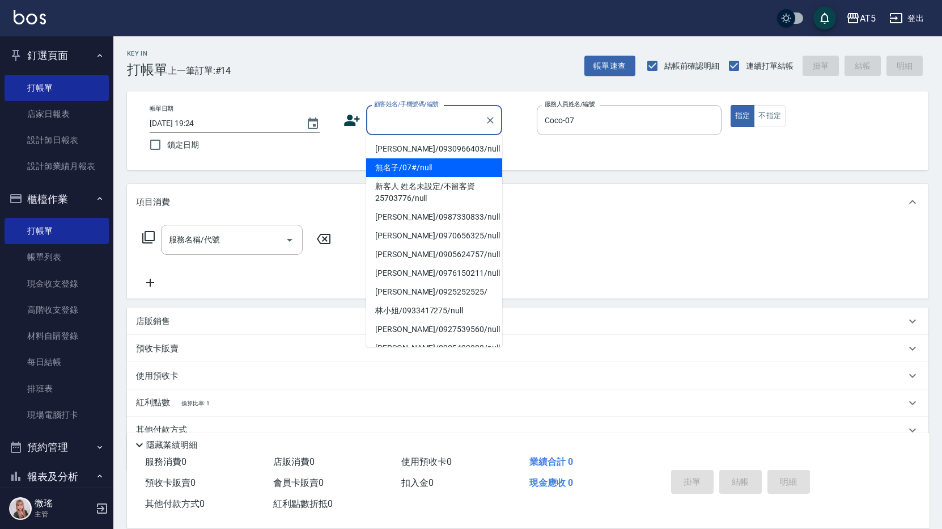
click at [419, 170] on li "無名子/07#/null" at bounding box center [434, 167] width 136 height 19
type input "無名子/07#/null"
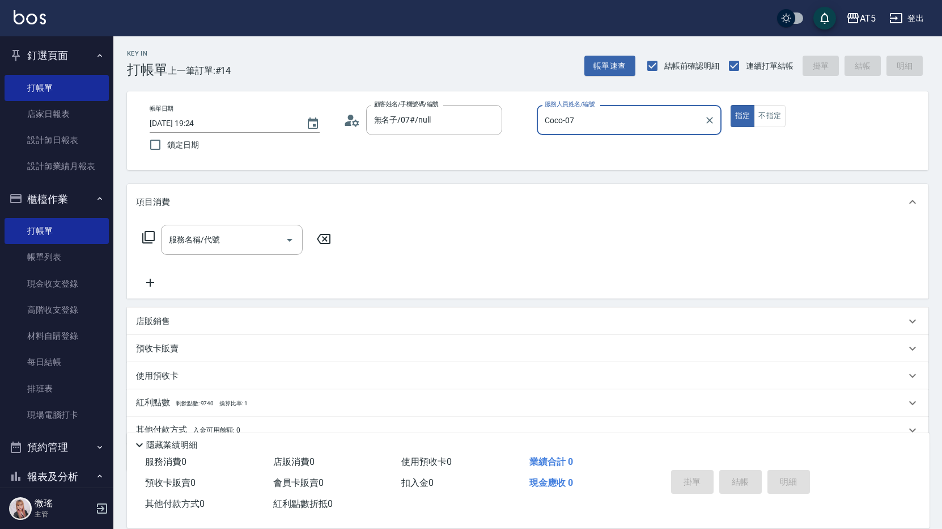
click at [145, 236] on icon at bounding box center [148, 237] width 12 height 12
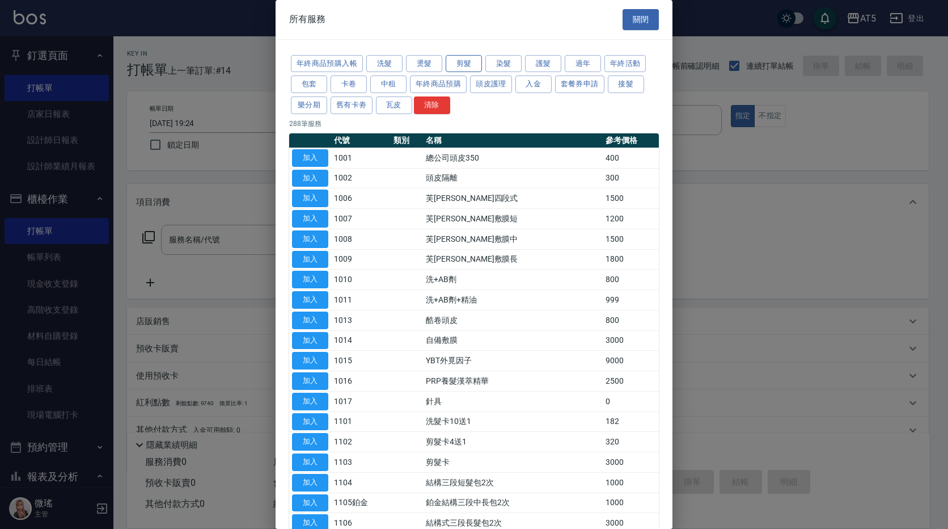
click at [454, 62] on button "剪髮" at bounding box center [464, 64] width 36 height 18
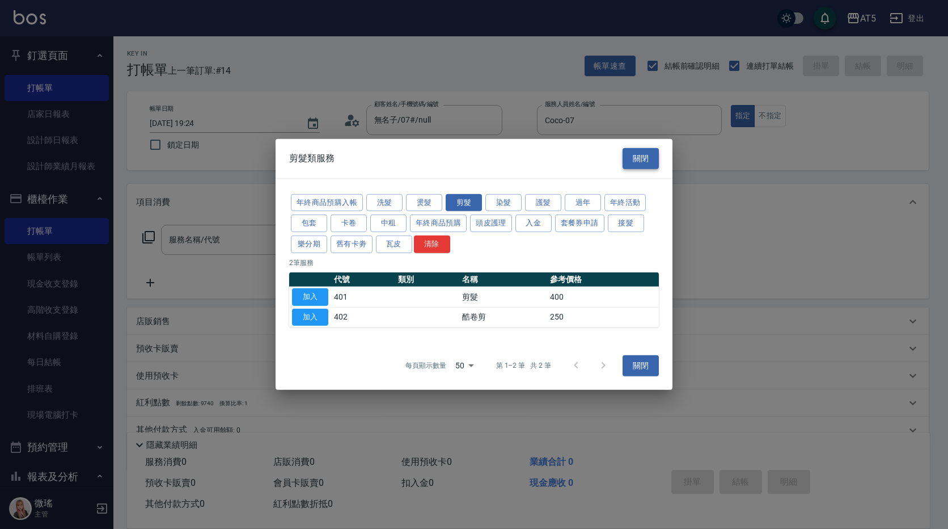
click at [642, 163] on button "關閉" at bounding box center [641, 158] width 36 height 21
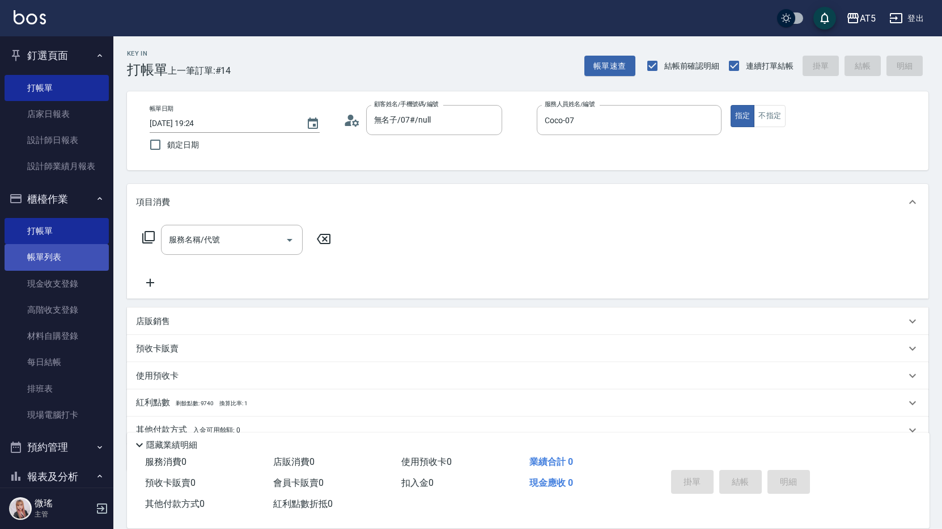
click at [48, 262] on link "帳單列表" at bounding box center [57, 257] width 104 height 26
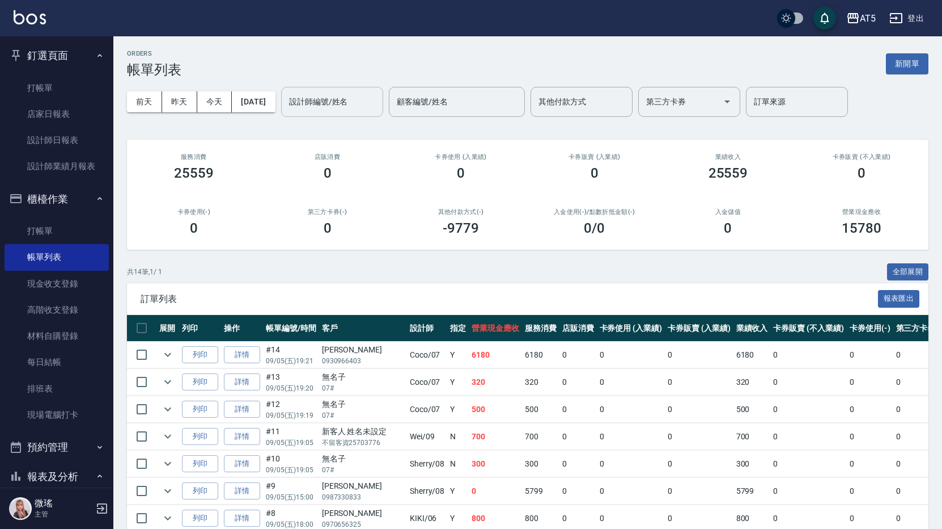
click at [343, 106] on input "設計師編號/姓名" at bounding box center [332, 102] width 92 height 20
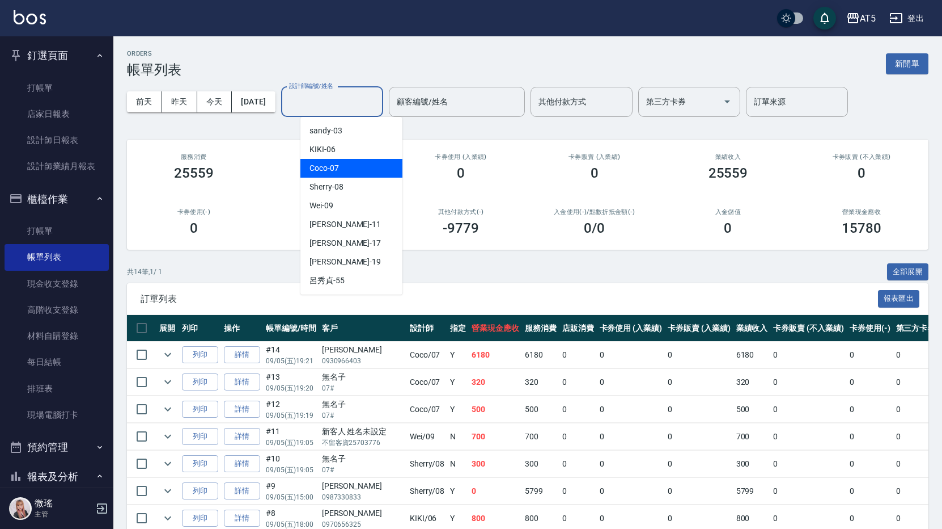
click at [349, 174] on div "Coco -07" at bounding box center [352, 168] width 102 height 19
type input "Coco-07"
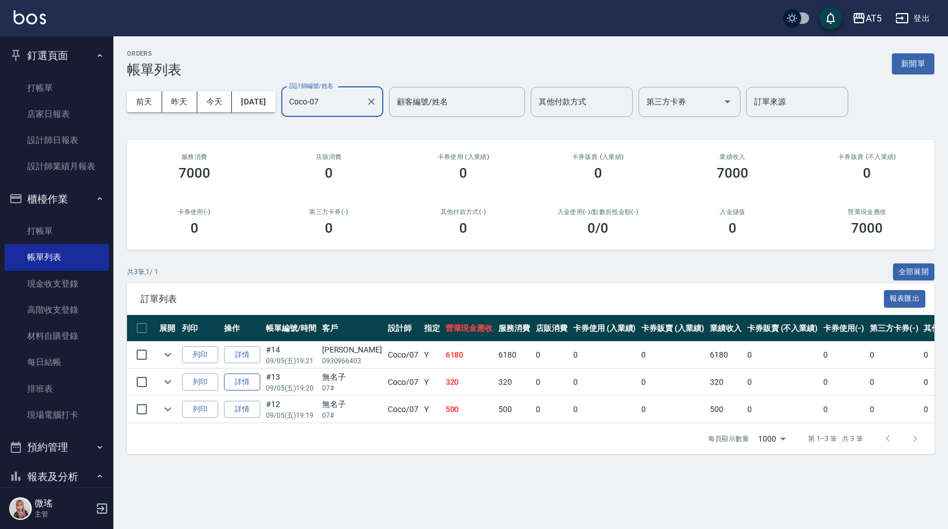
click at [240, 382] on link "詳情" at bounding box center [242, 382] width 36 height 18
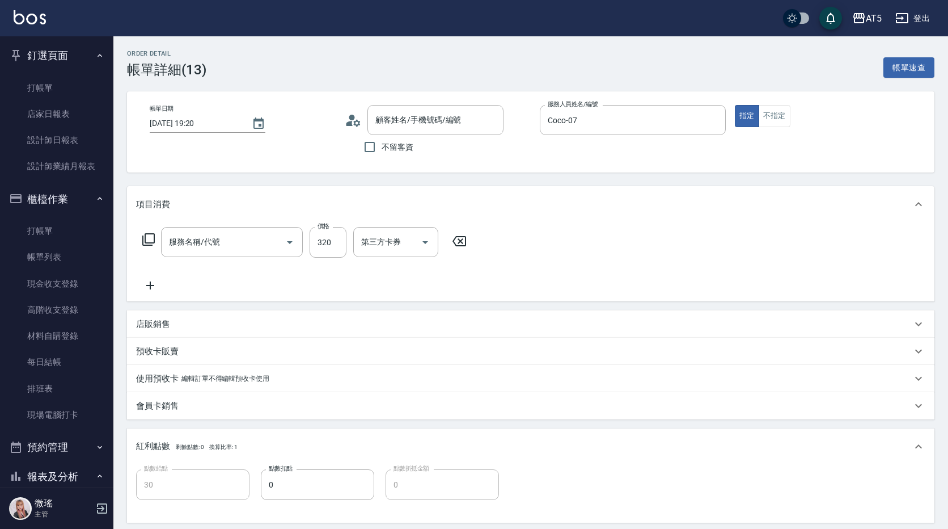
type input "2025/09/05 19:20"
type input "Coco-07"
type input "30"
type input "洗髮(201)"
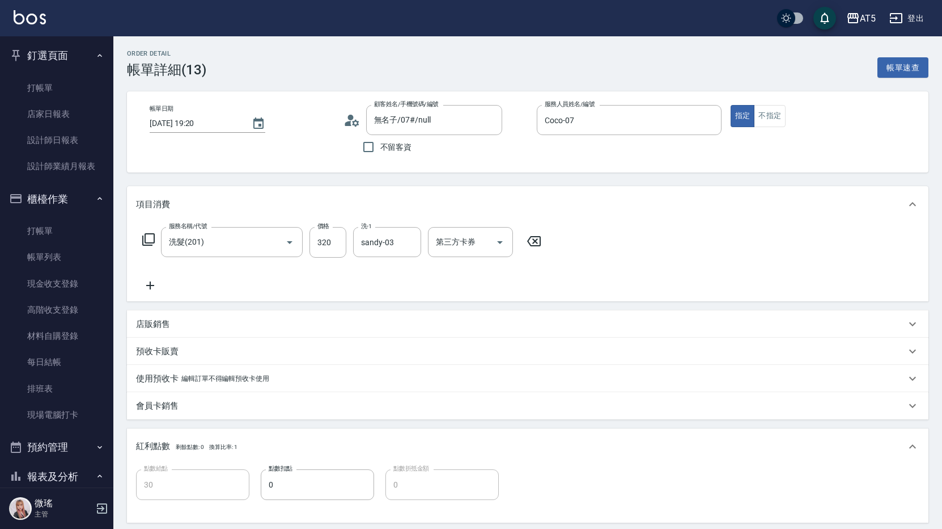
type input "無名子/07#/null"
click at [153, 239] on icon at bounding box center [149, 239] width 14 height 14
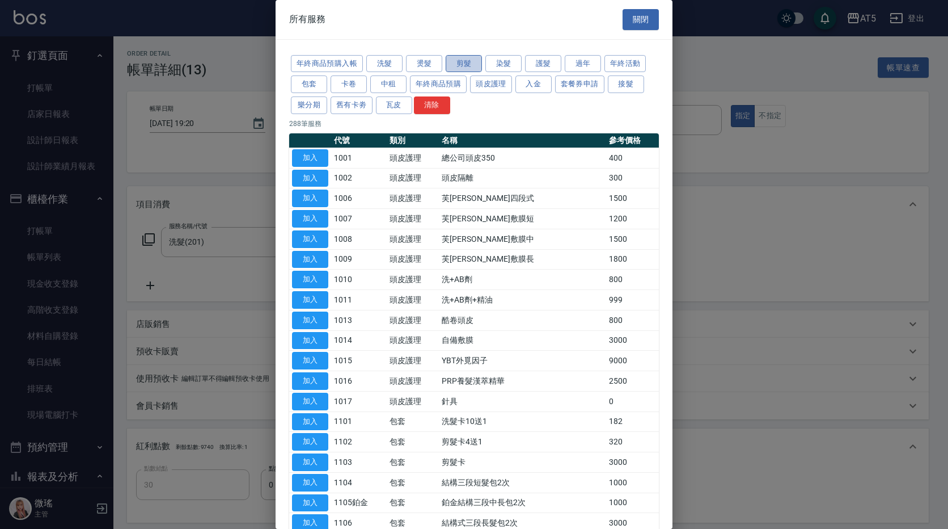
click at [469, 61] on button "剪髮" at bounding box center [464, 64] width 36 height 18
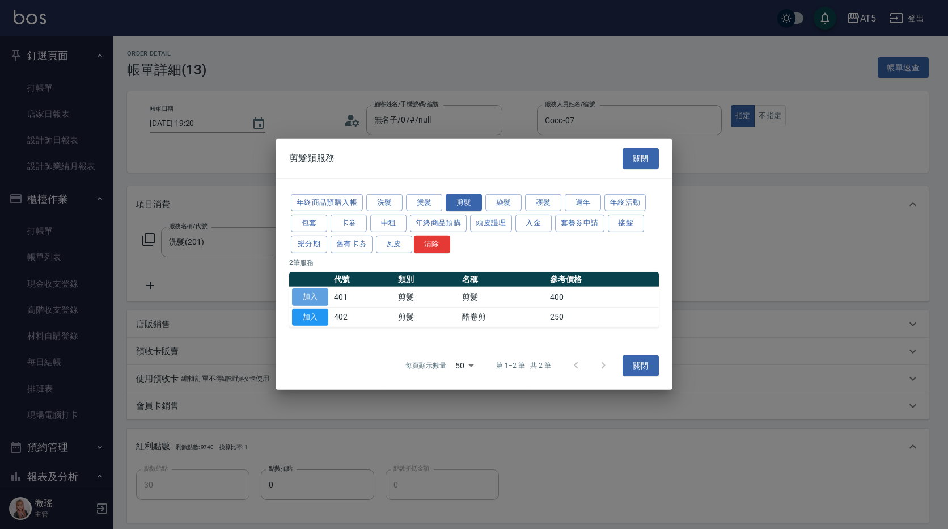
click at [312, 297] on button "加入" at bounding box center [310, 297] width 36 height 18
type input "70"
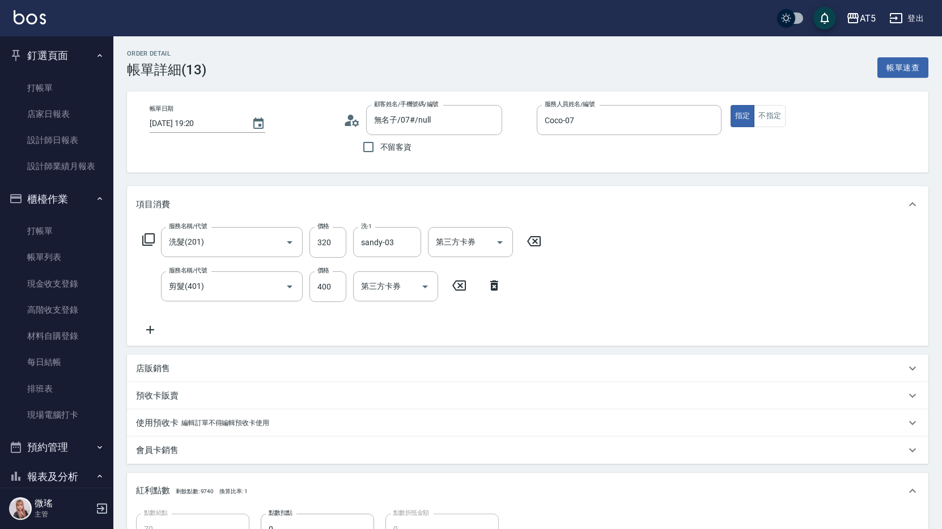
scroll to position [225, 0]
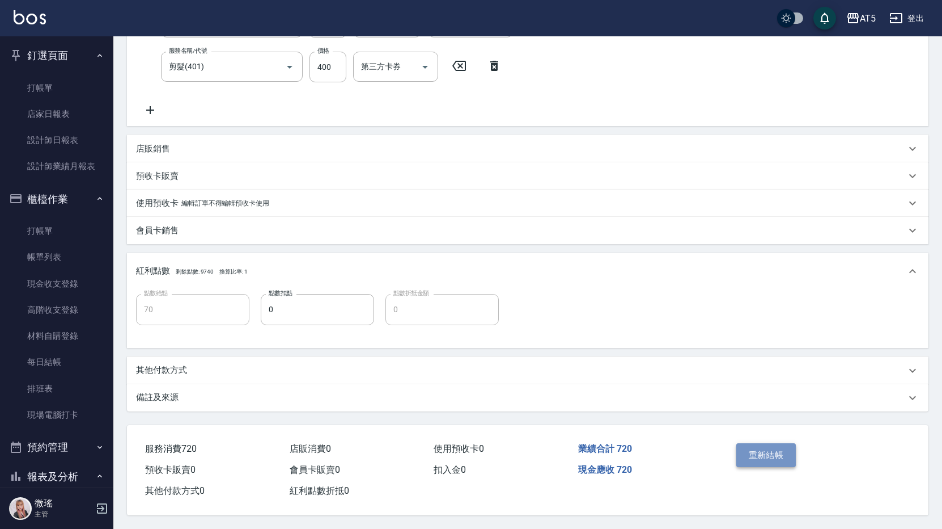
click at [779, 454] on button "重新結帳" at bounding box center [767, 455] width 60 height 24
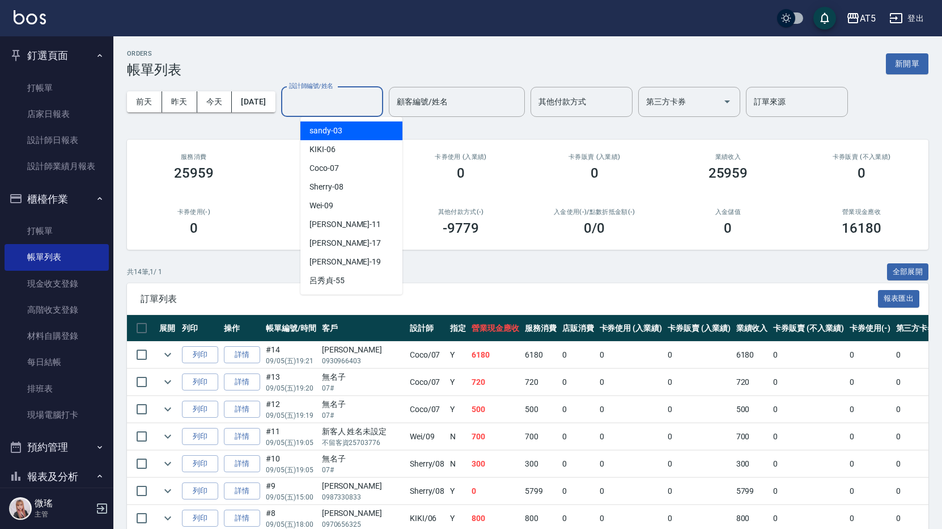
click at [363, 107] on input "設計師編號/姓名" at bounding box center [332, 102] width 92 height 20
click at [357, 164] on div "Coco -07" at bounding box center [352, 168] width 102 height 19
type input "Coco-07"
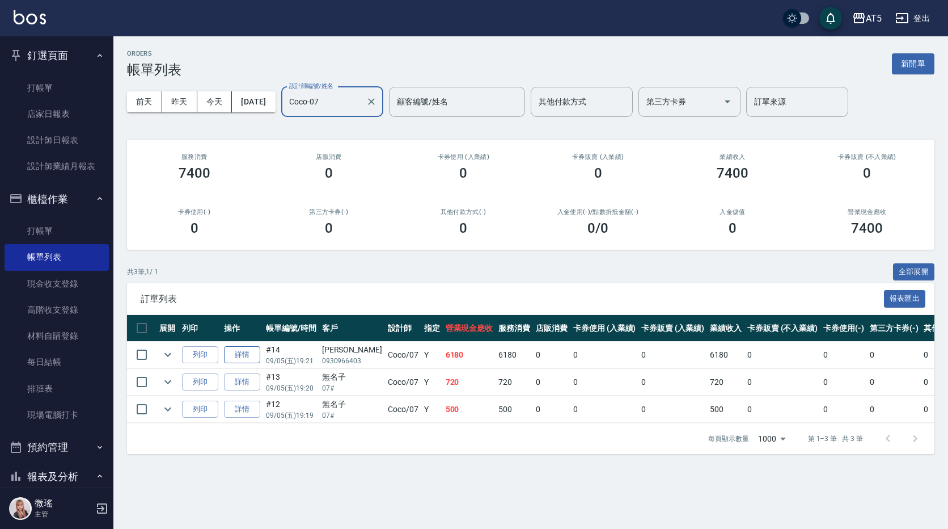
click at [254, 360] on link "詳情" at bounding box center [242, 355] width 36 height 18
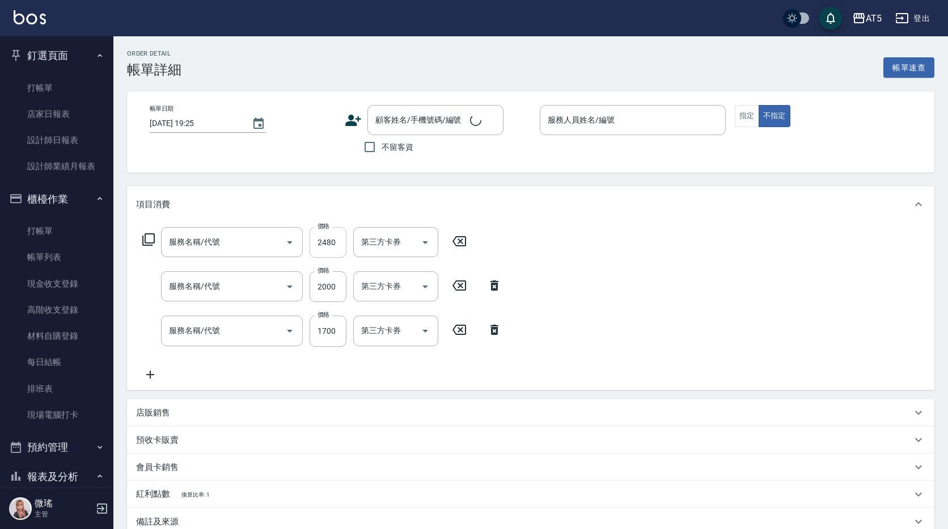
type input "2025/09/05 19:21"
type input "Coco-07"
type input "610"
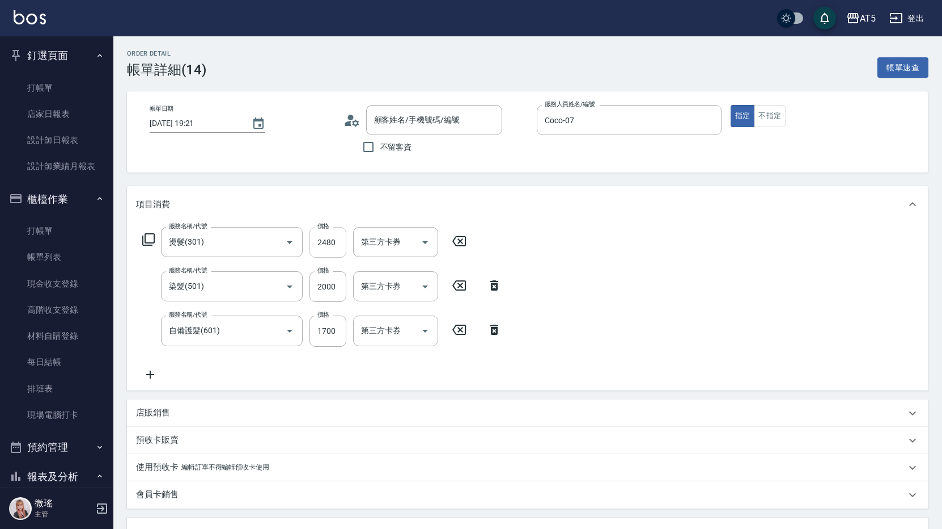
type input "燙髮(301)"
type input "染髮(501)"
type input "自備護髮(601)"
type input "曾繪宇/0930966403/null"
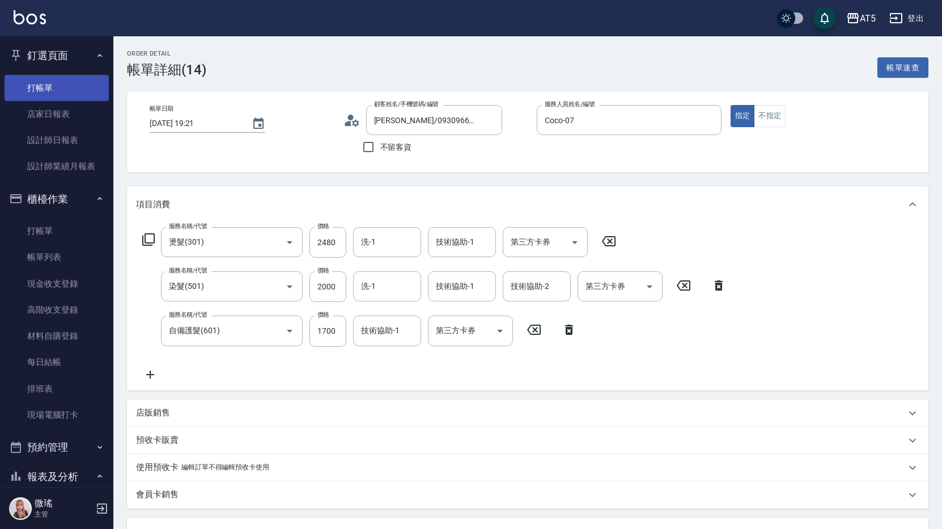
click at [44, 93] on link "打帳單" at bounding box center [57, 88] width 104 height 26
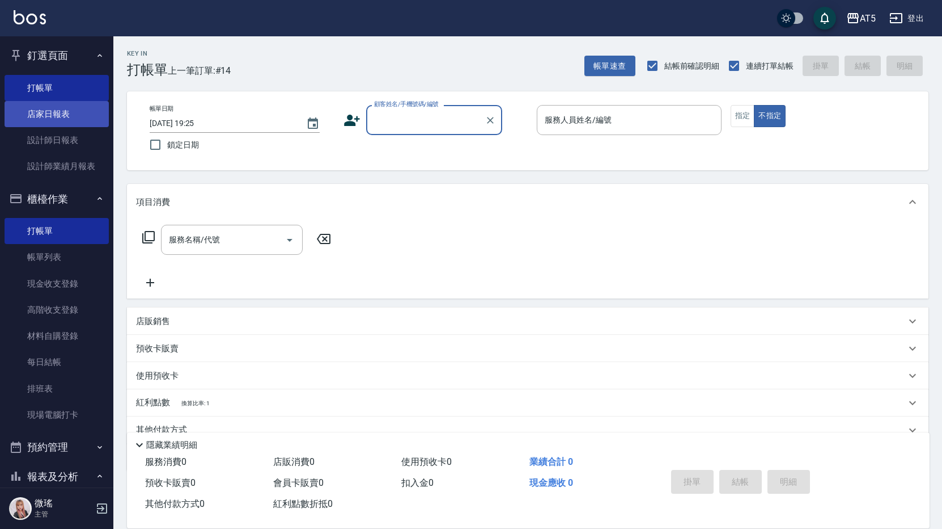
click at [82, 124] on link "店家日報表" at bounding box center [57, 114] width 104 height 26
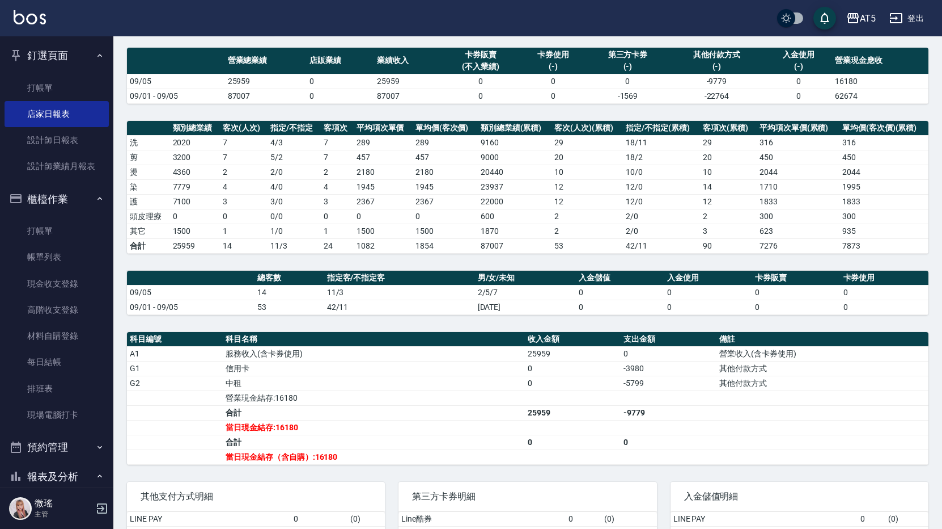
scroll to position [22, 0]
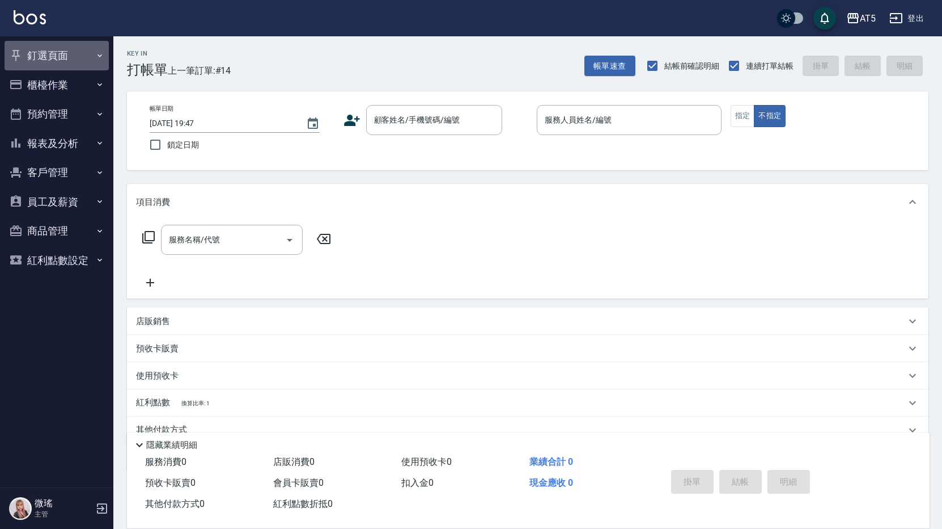
click at [44, 60] on button "釘選頁面" at bounding box center [57, 55] width 104 height 29
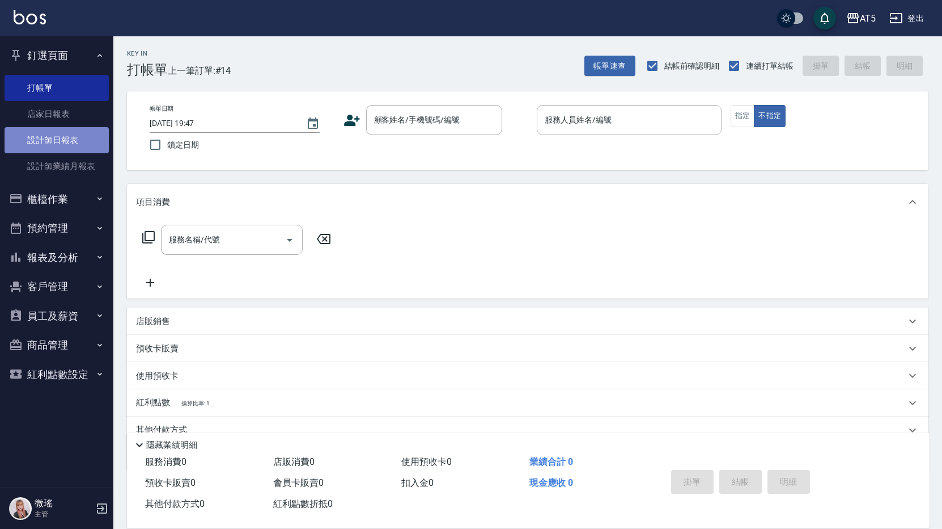
click at [79, 137] on link "設計師日報表" at bounding box center [57, 140] width 104 height 26
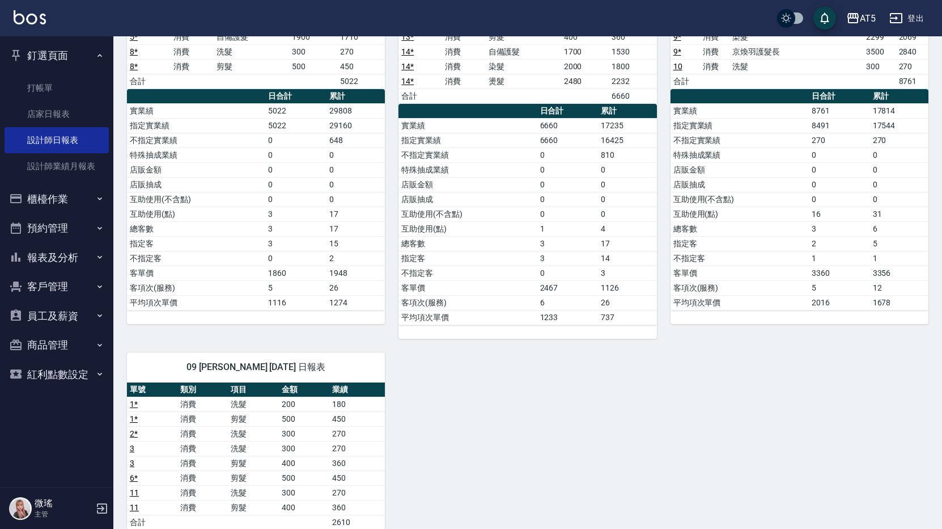
scroll to position [227, 0]
